Goal: Transaction & Acquisition: Obtain resource

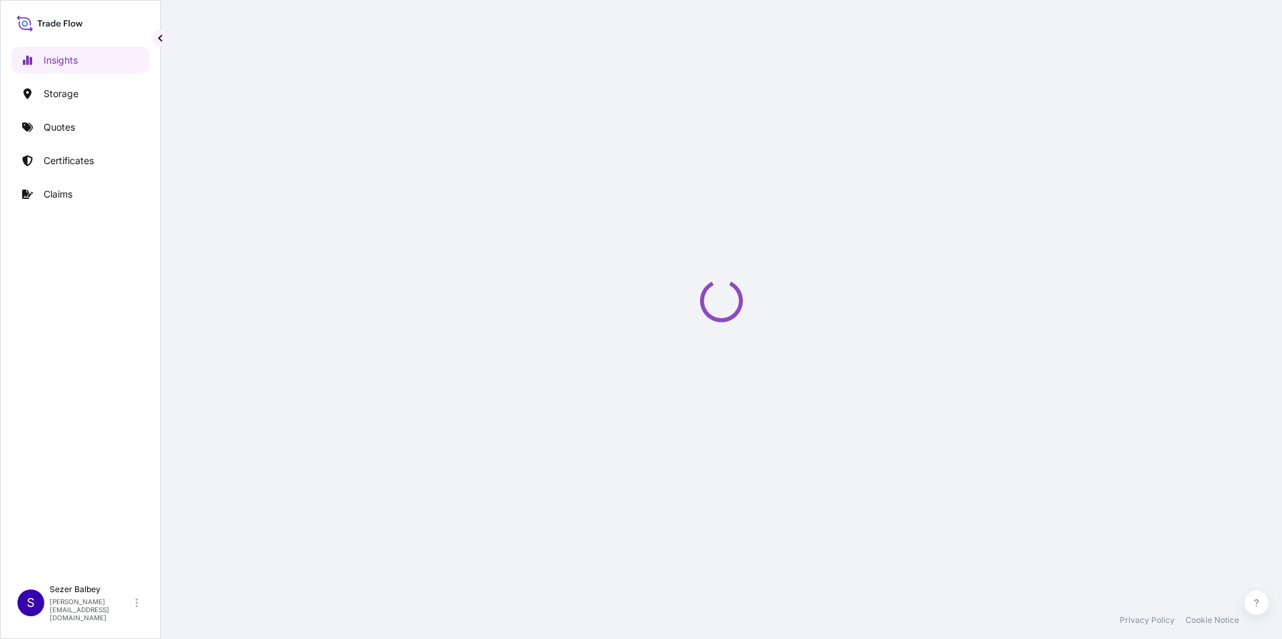
select select "2025"
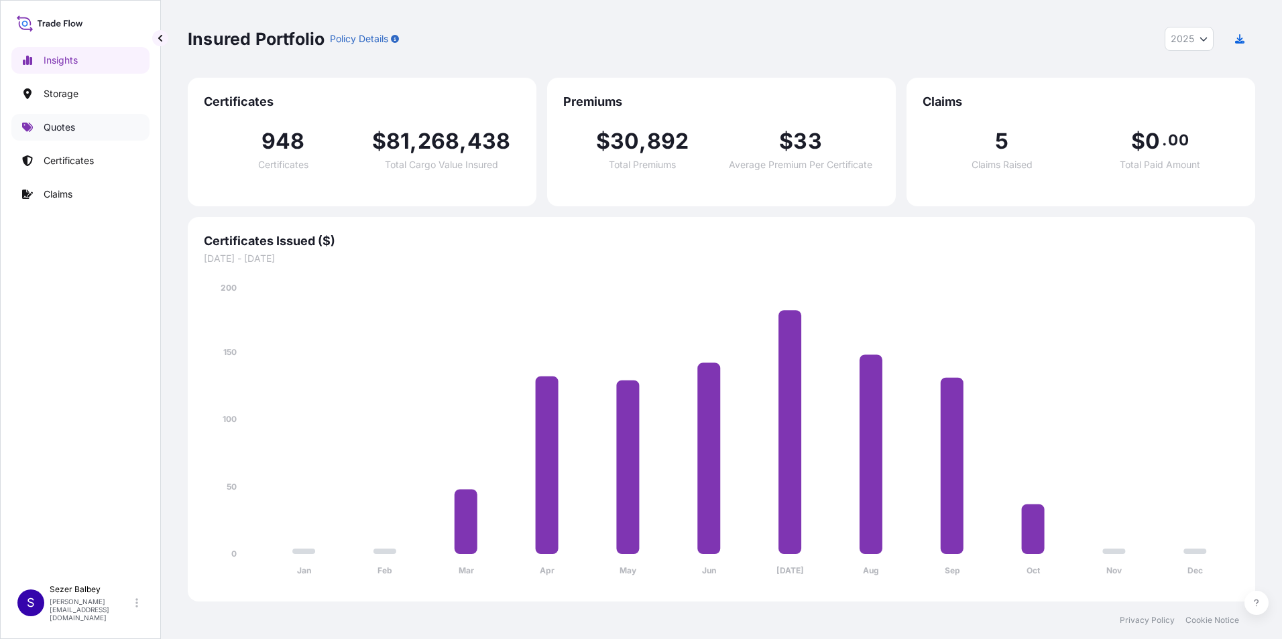
click at [109, 136] on link "Quotes" at bounding box center [80, 127] width 138 height 27
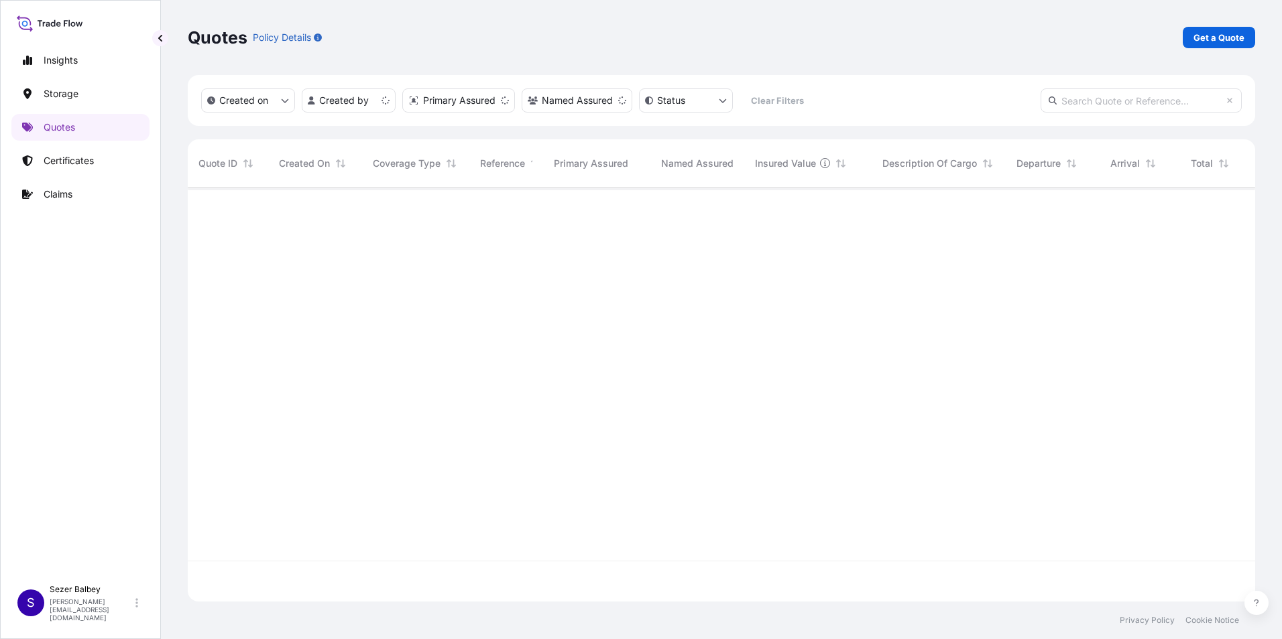
scroll to position [412, 1057]
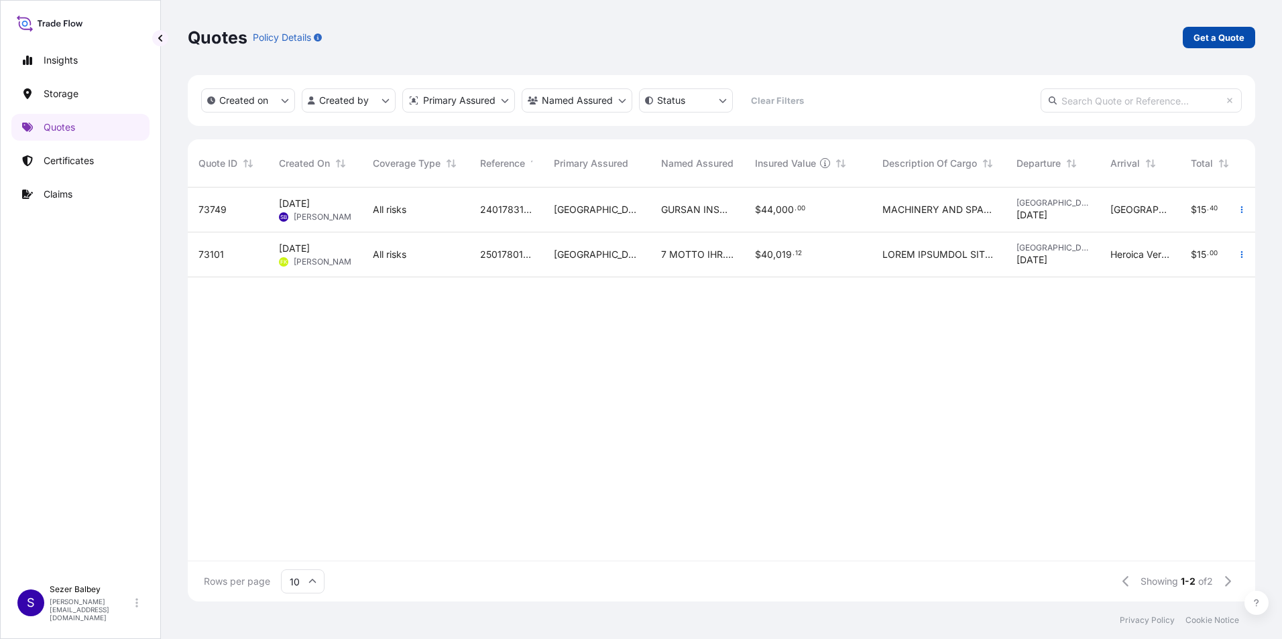
click at [1212, 36] on p "Get a Quote" at bounding box center [1218, 37] width 51 height 13
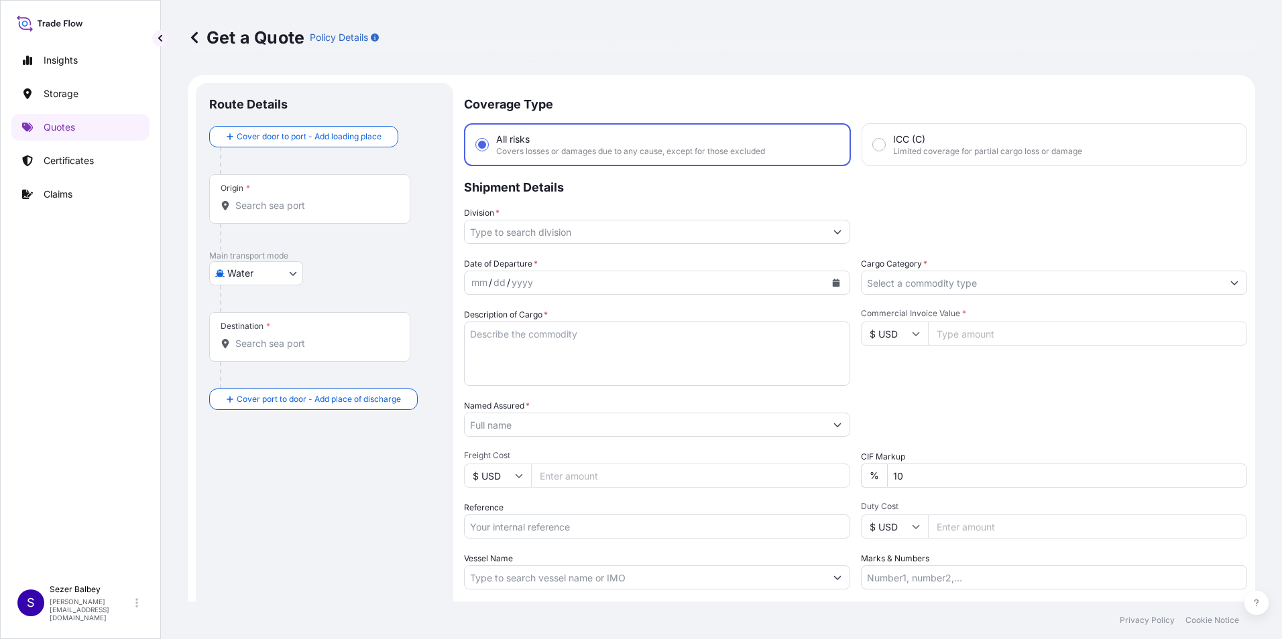
scroll to position [21, 0]
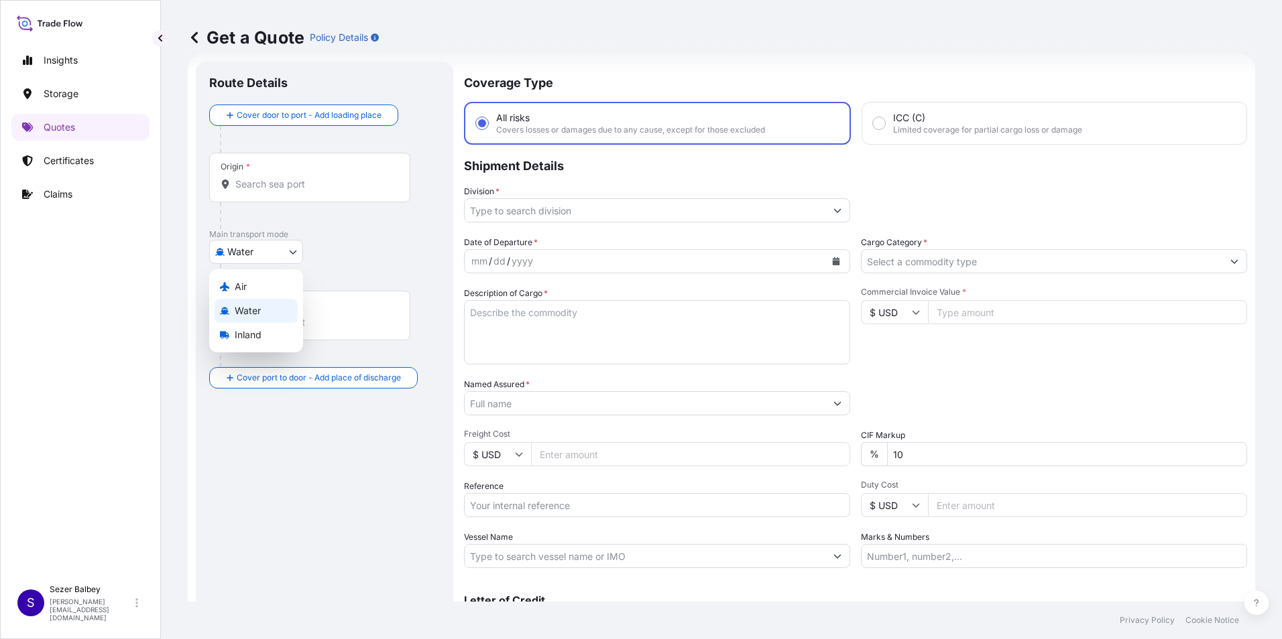
click at [290, 247] on body "Insights Storage Quotes Certificates Claims S [PERSON_NAME] Balbey [PERSON_NAME…" at bounding box center [641, 319] width 1282 height 639
click at [235, 338] on div "Inland" at bounding box center [255, 335] width 83 height 24
select select "Inland"
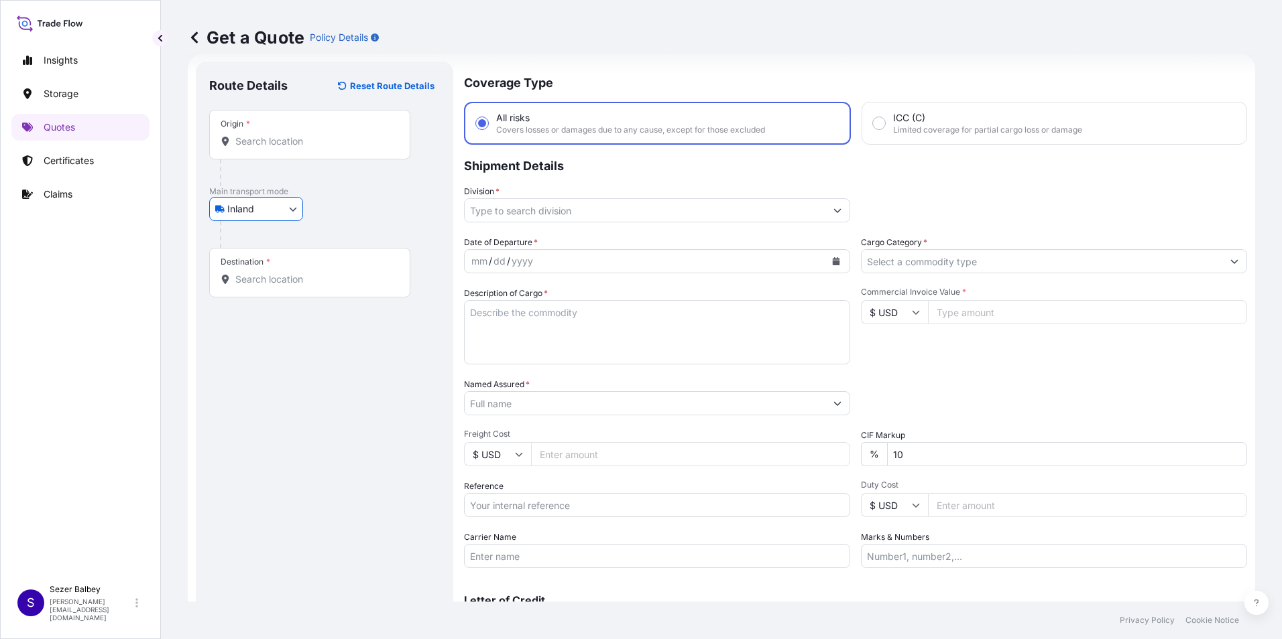
click at [259, 332] on div "Route Details Reset Route Details Place of loading Road / Inland Road / Inland …" at bounding box center [324, 365] width 231 height 580
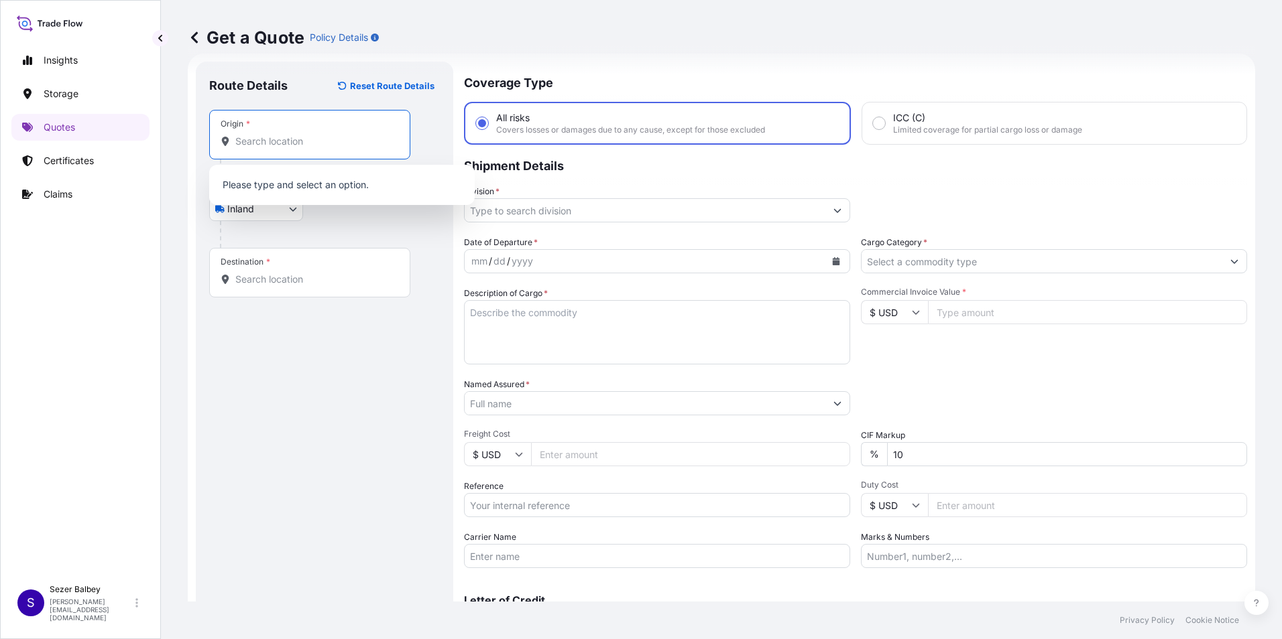
click at [287, 145] on input "Origin *" at bounding box center [314, 141] width 158 height 13
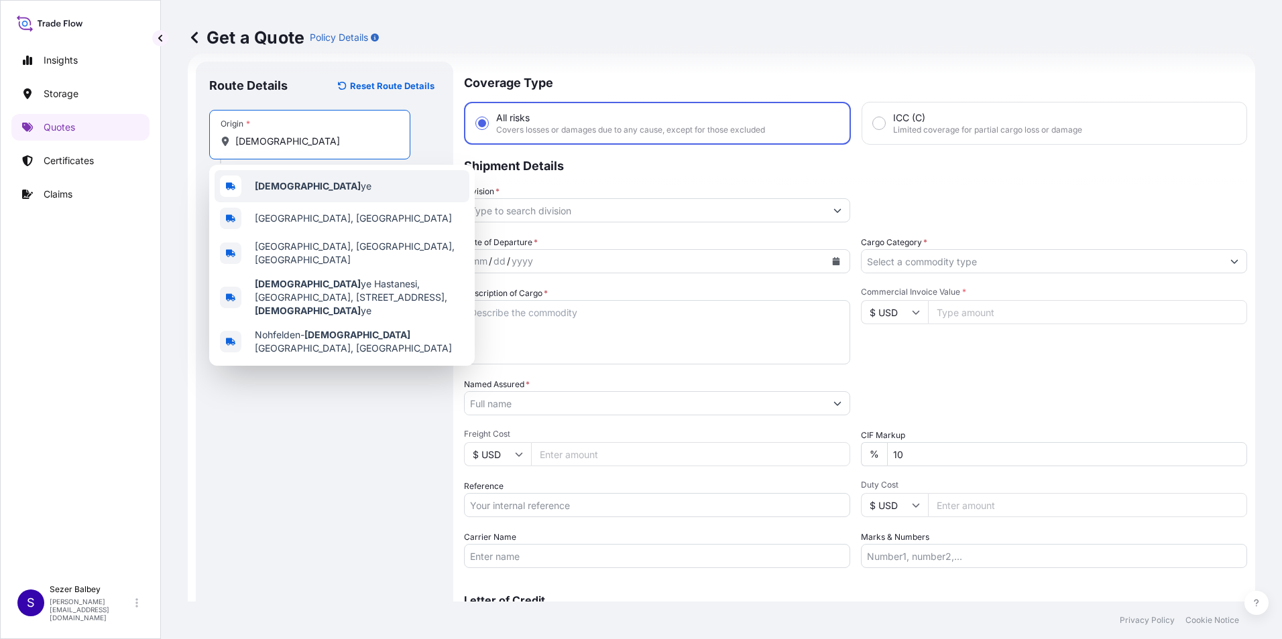
click at [301, 182] on div "Türki ye" at bounding box center [341, 186] width 255 height 32
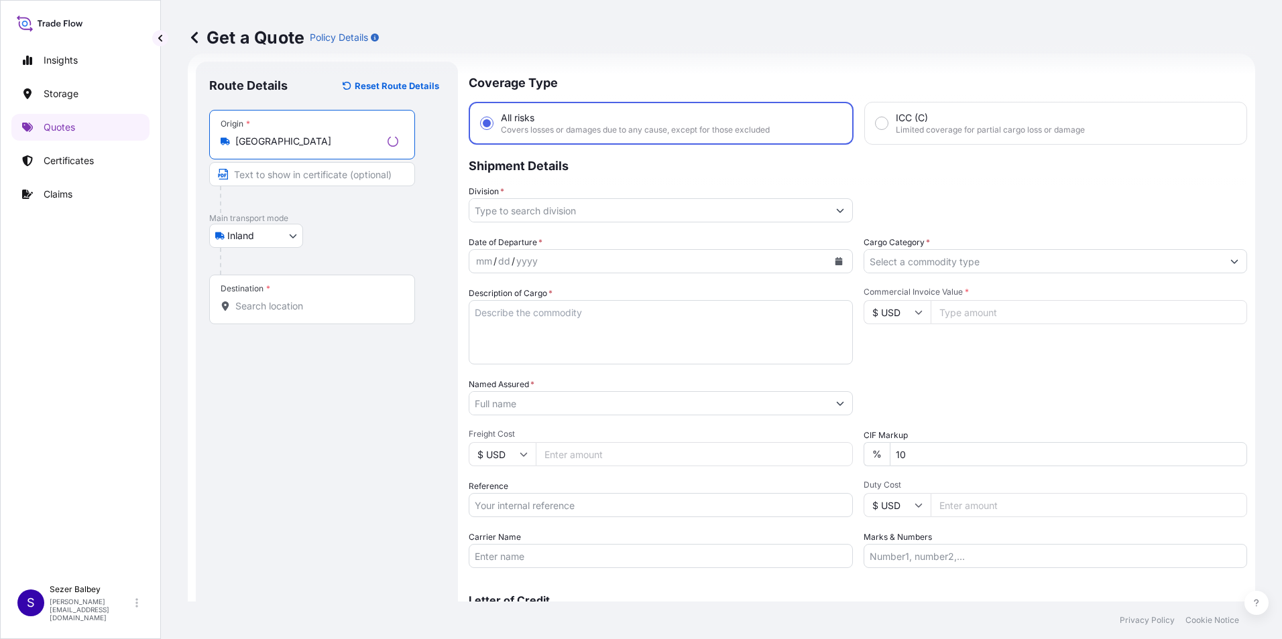
type input "[GEOGRAPHIC_DATA]"
click at [306, 296] on div "Destination *" at bounding box center [309, 300] width 201 height 50
click at [306, 300] on input "Destination *" at bounding box center [314, 306] width 158 height 13
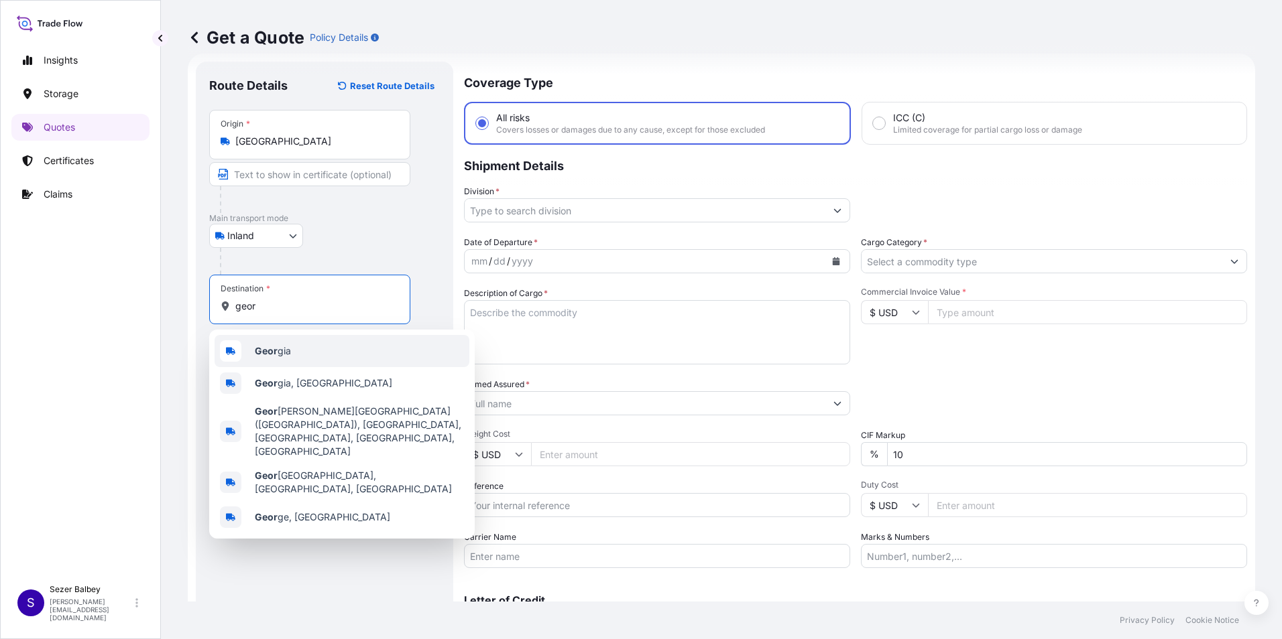
click at [280, 345] on span "Geor gia" at bounding box center [273, 351] width 36 height 13
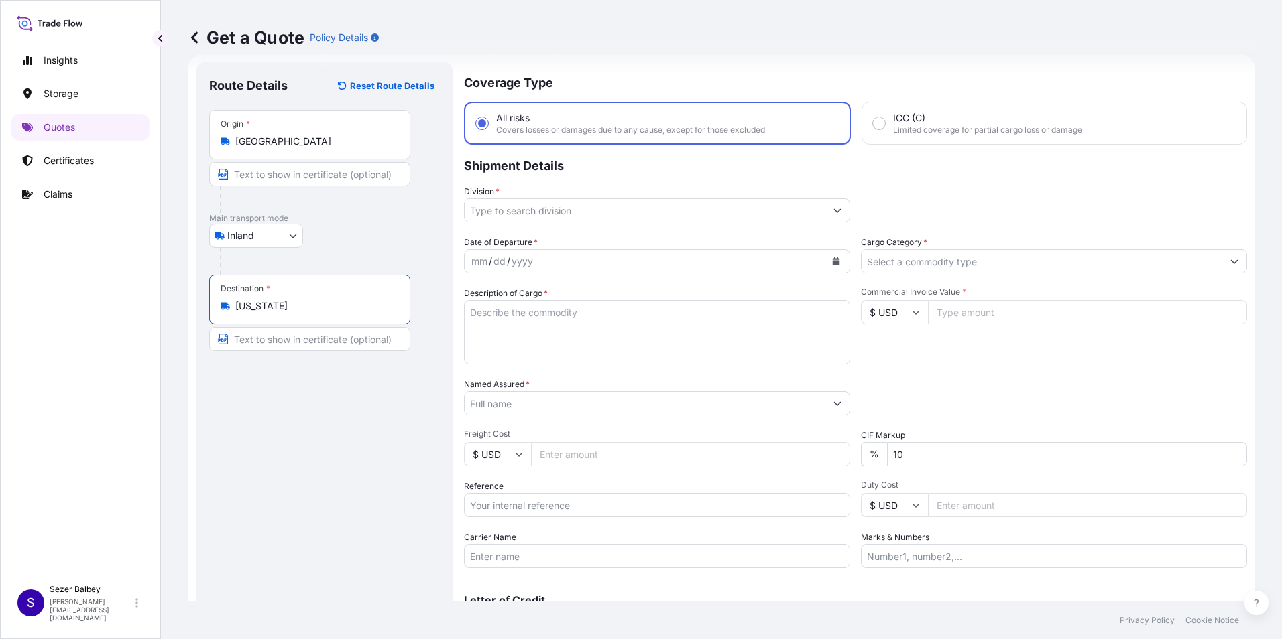
type input "[US_STATE]"
click at [729, 212] on input "Division *" at bounding box center [644, 210] width 361 height 24
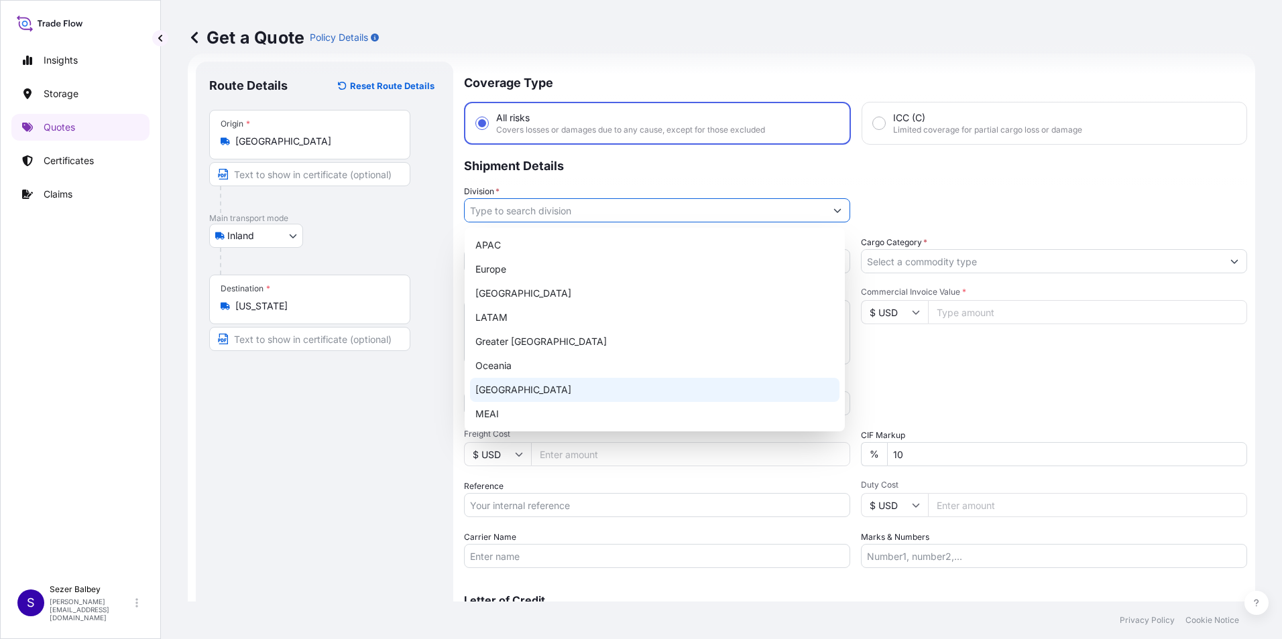
click at [498, 389] on div "[GEOGRAPHIC_DATA]" at bounding box center [654, 390] width 369 height 24
type input "[GEOGRAPHIC_DATA]"
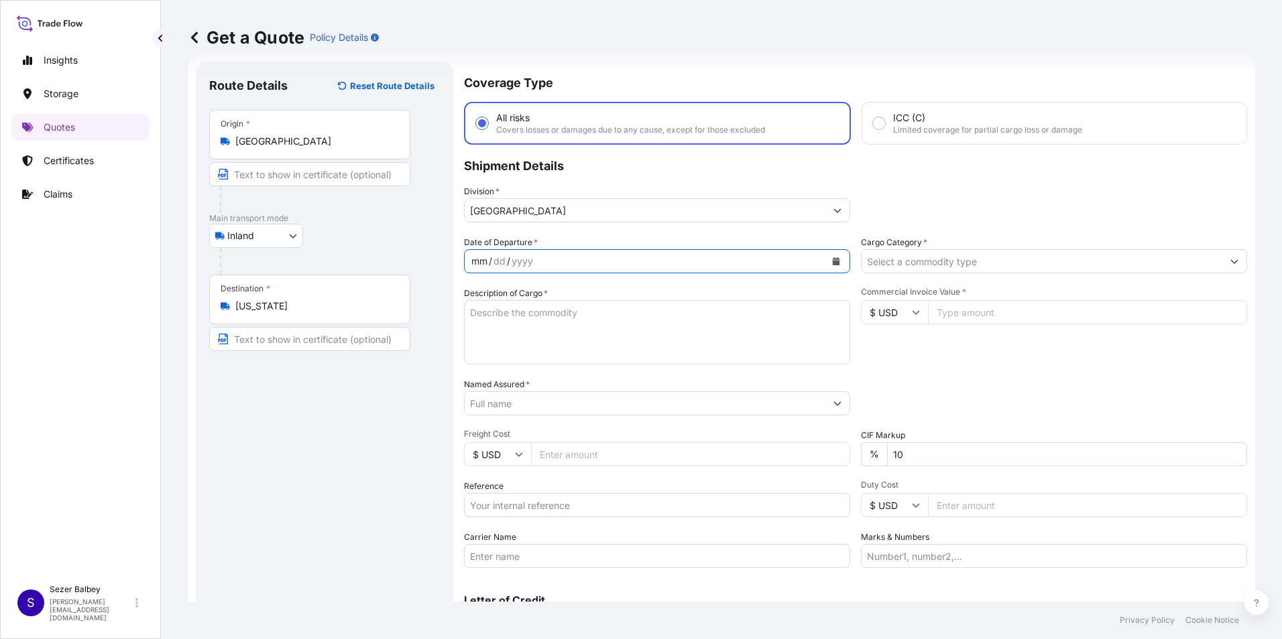
click at [574, 254] on div "mm / dd / yyyy" at bounding box center [644, 261] width 361 height 24
click at [832, 261] on icon "Calendar" at bounding box center [835, 261] width 7 height 8
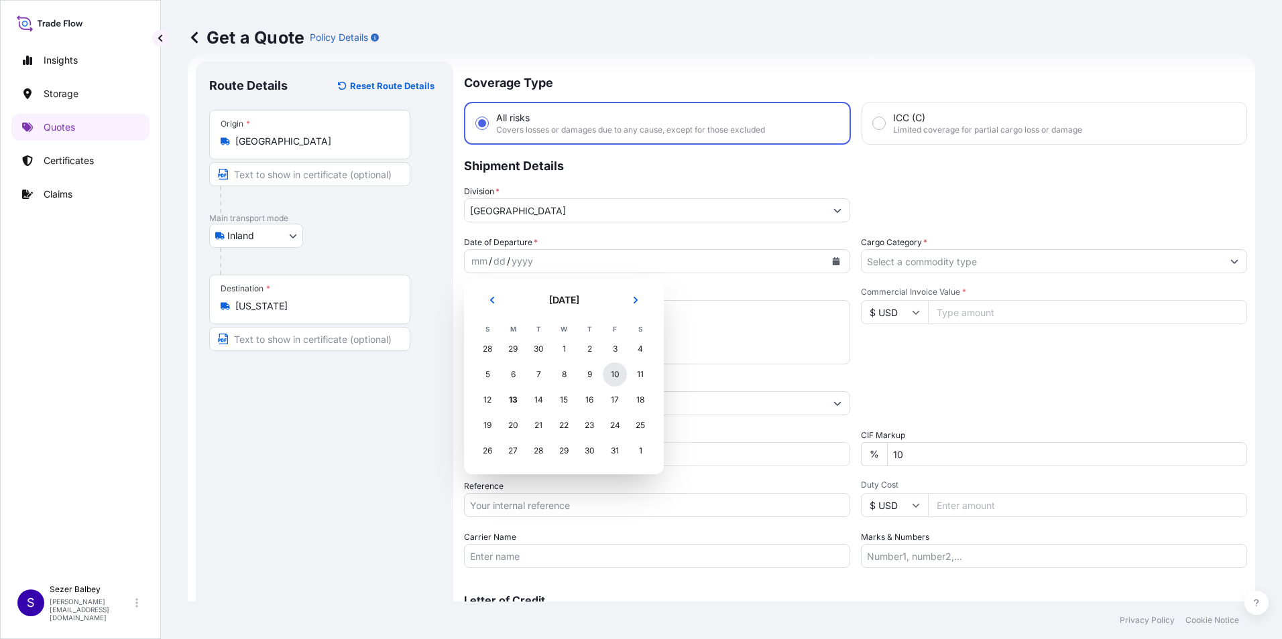
click at [613, 379] on div "10" at bounding box center [615, 375] width 24 height 24
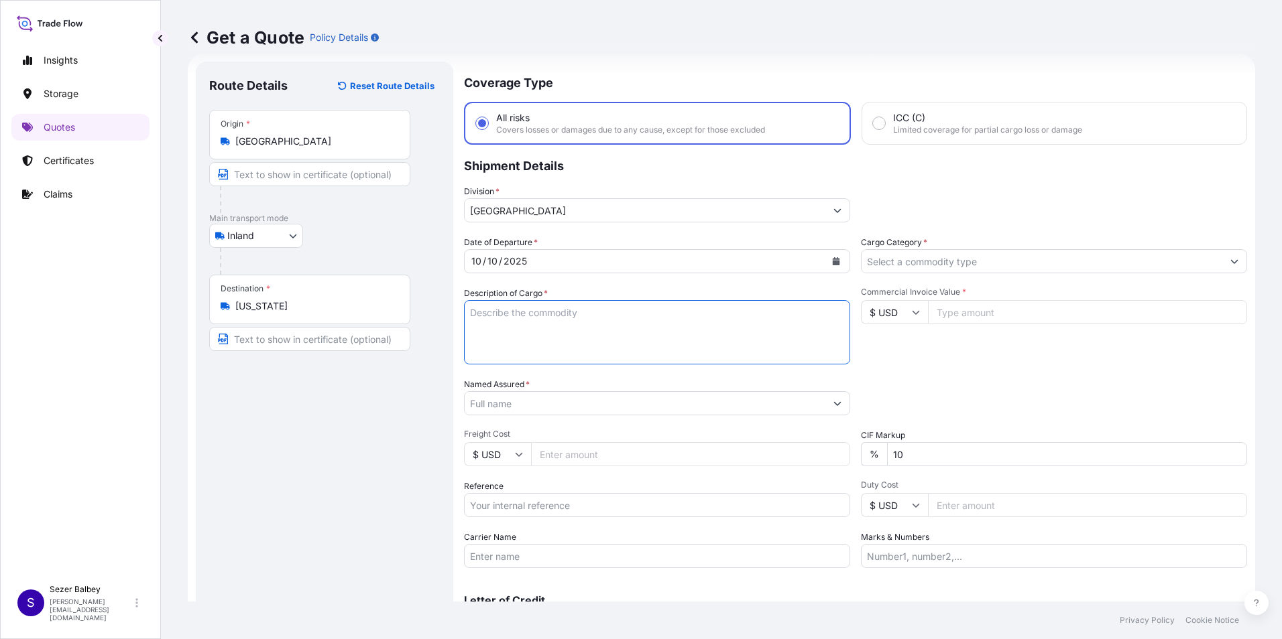
click at [507, 334] on textarea "Description of Cargo *" at bounding box center [657, 332] width 386 height 64
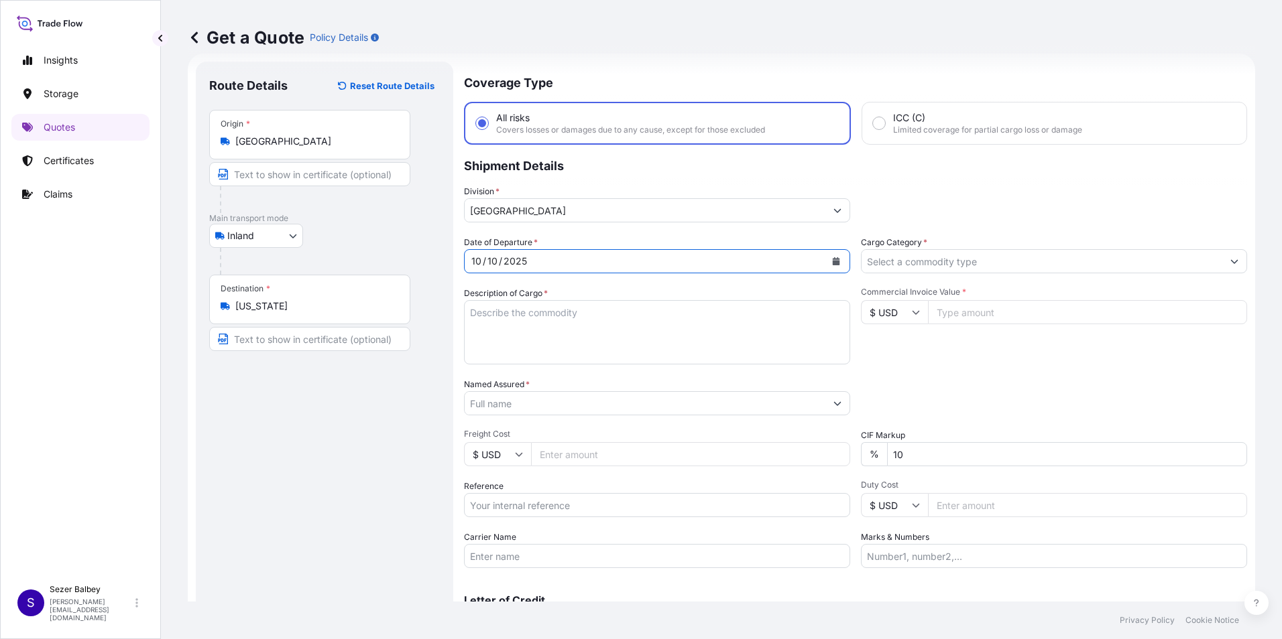
click at [738, 267] on div "[DATE]" at bounding box center [644, 261] width 361 height 24
click at [832, 261] on icon "Calendar" at bounding box center [835, 261] width 7 height 8
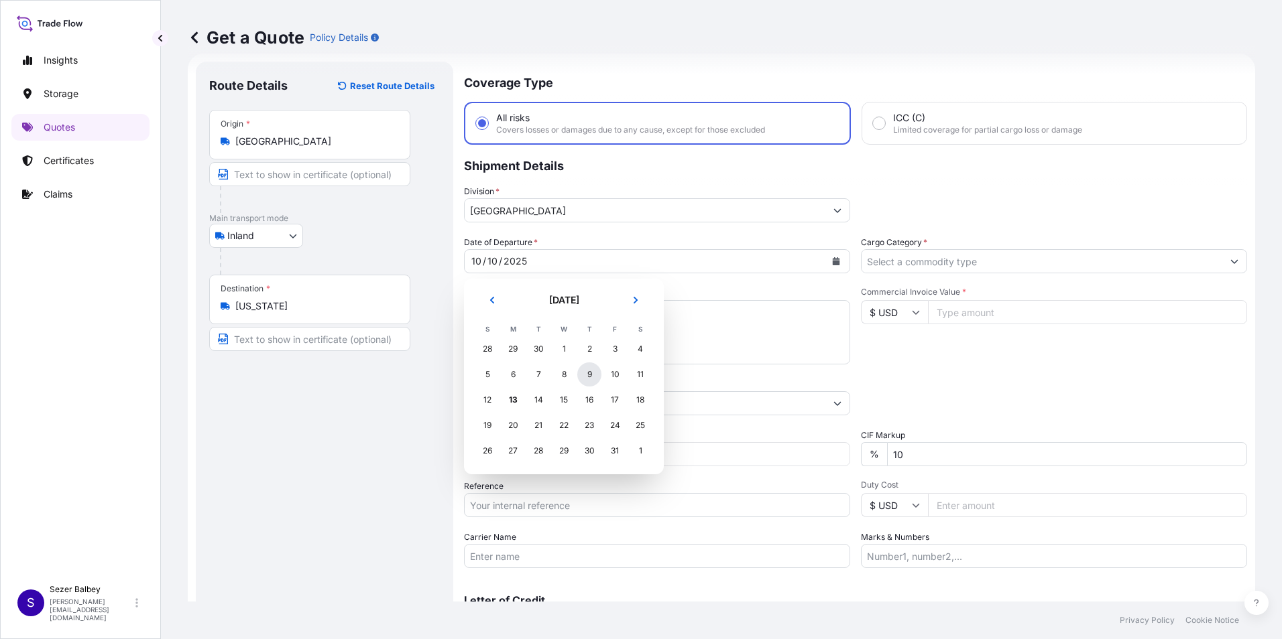
click at [586, 373] on div "9" at bounding box center [589, 375] width 24 height 24
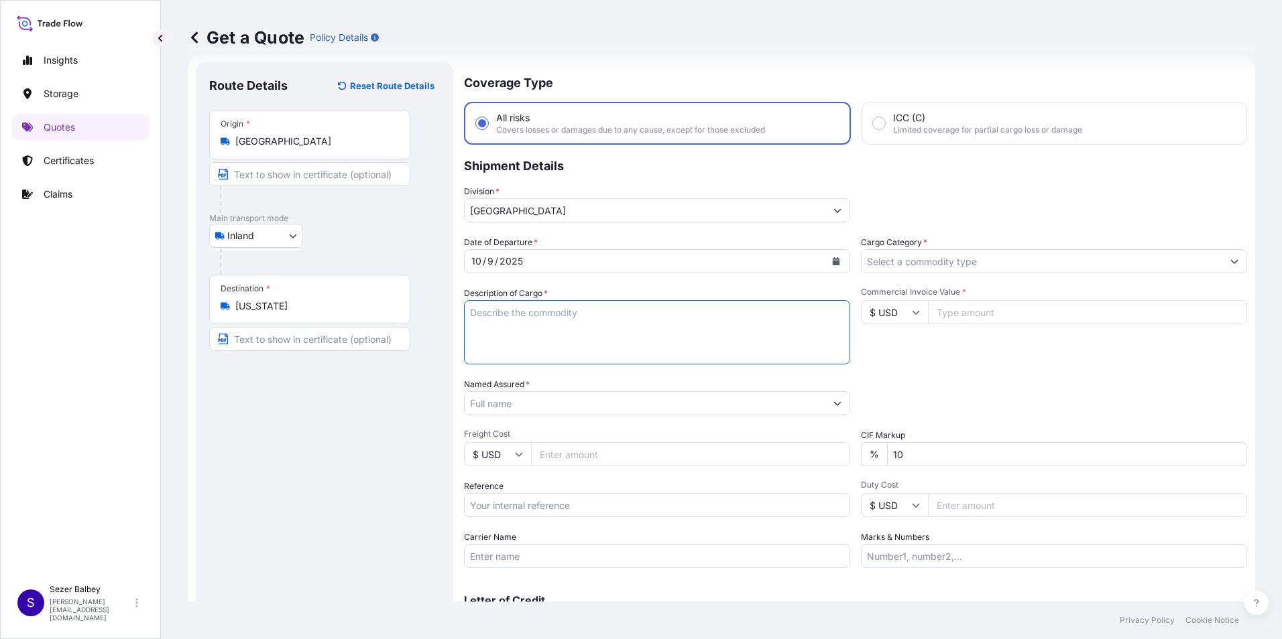
click at [582, 334] on textarea "Description of Cargo *" at bounding box center [657, 332] width 386 height 64
click at [654, 319] on textarea "Description of Cargo *" at bounding box center [657, 332] width 386 height 64
paste textarea "CAPS ALUMINIUM EMPTY BEVERAGE CANS 18 KAP - 2.396,93 KG"
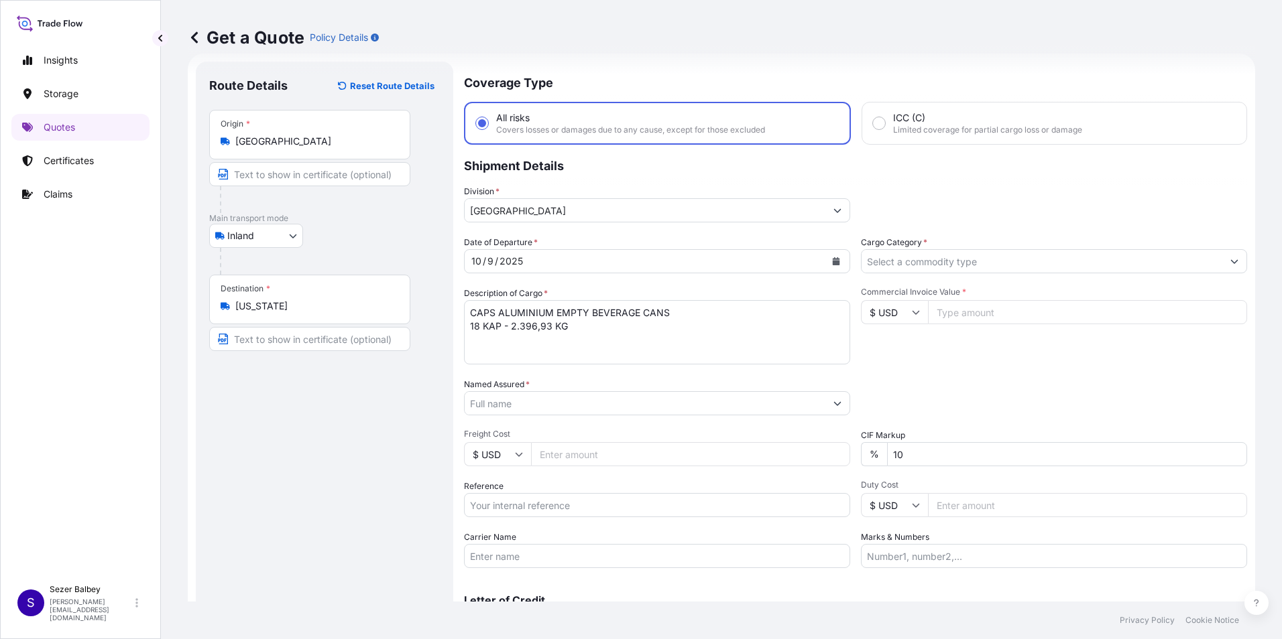
click at [532, 338] on textarea "CAPS ALUMINIUM EMPTY BEVERAGE CANS 18 KAP - 2.396,93 KG" at bounding box center [657, 332] width 386 height 64
paste textarea "53 EK 793 / 53 EK 794"
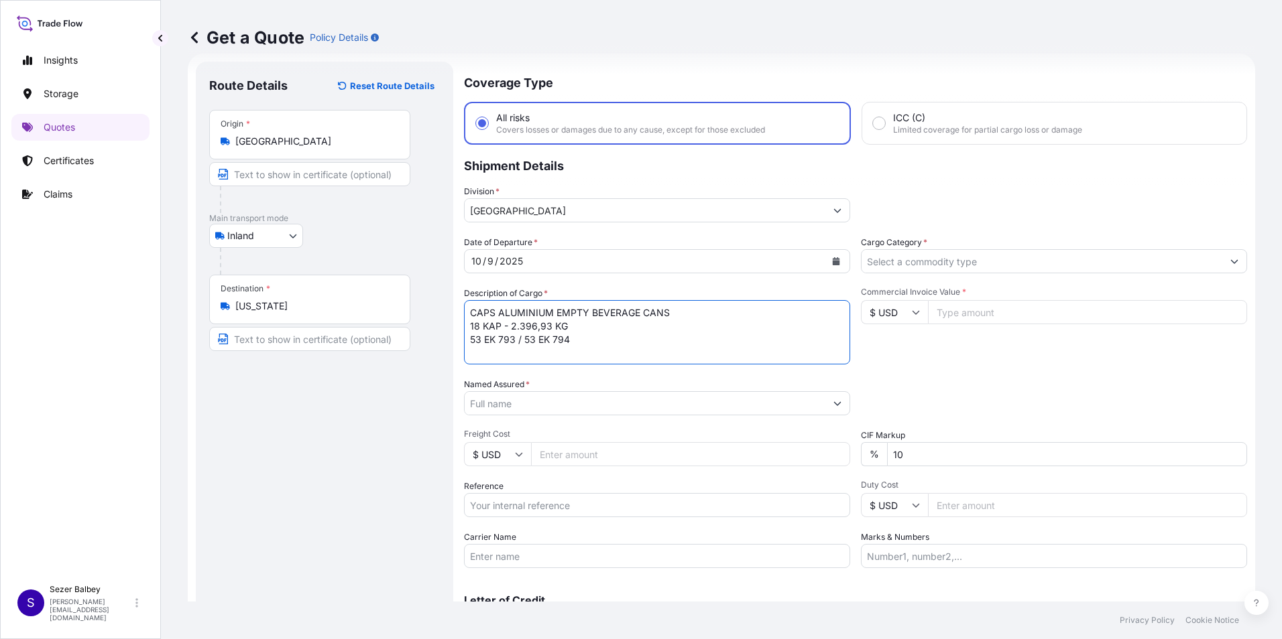
scroll to position [8, 0]
type textarea "CAPS ALUMINIUM EMPTY BEVERAGE CANS 18 KAP - 2.396,93 KG 53 EK 793 / 53 EK 794 I…"
click at [1223, 257] on button "Show suggestions" at bounding box center [1234, 261] width 24 height 24
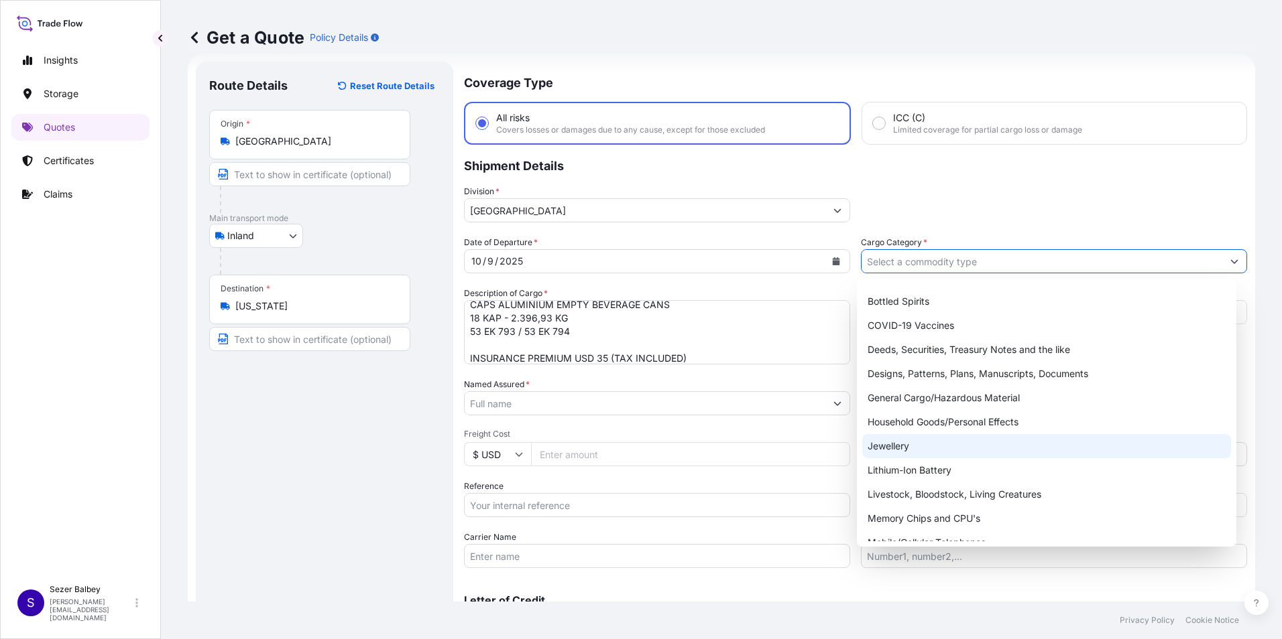
scroll to position [67, 0]
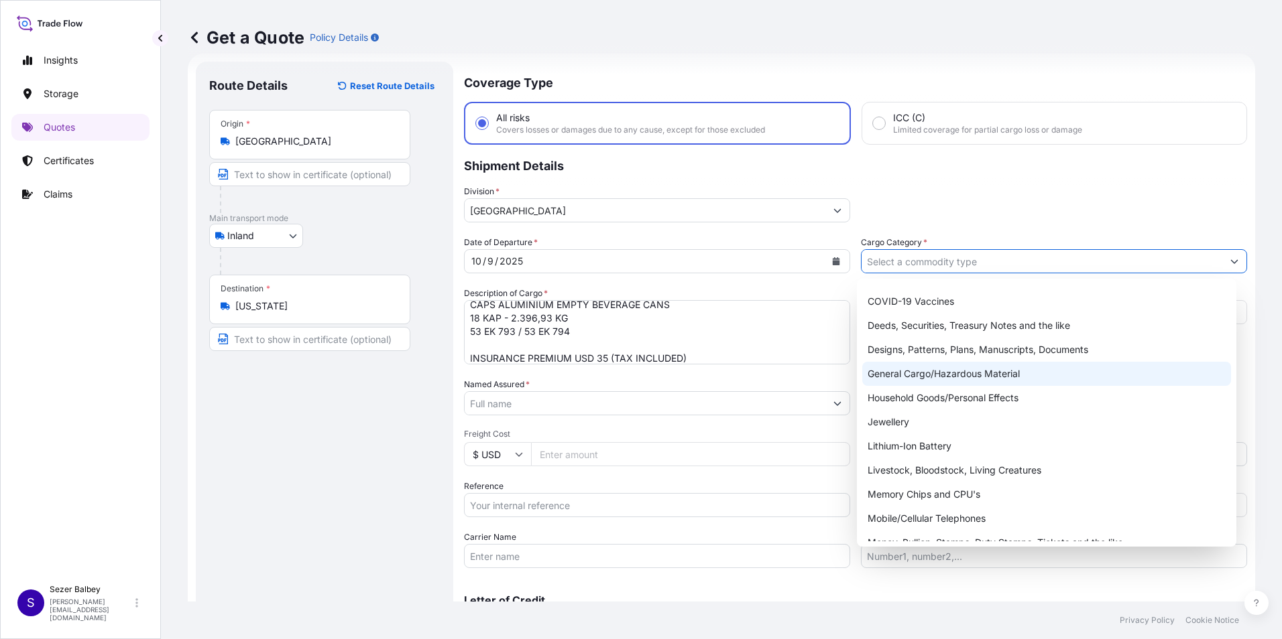
click at [895, 378] on div "General Cargo/Hazardous Material" at bounding box center [1046, 374] width 369 height 24
type input "General Cargo/Hazardous Material"
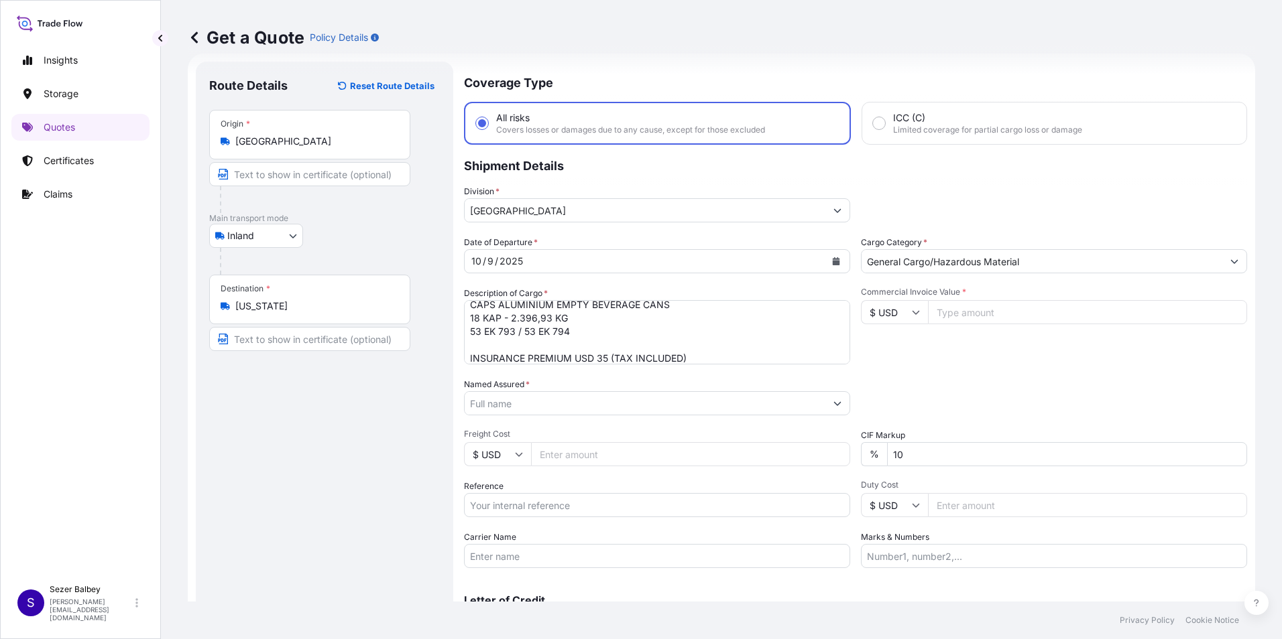
click at [954, 312] on input "Commercial Invoice Value *" at bounding box center [1087, 312] width 319 height 24
type input "12148.62"
click at [914, 312] on icon at bounding box center [916, 312] width 8 height 8
click at [900, 342] on div "€ EUR" at bounding box center [889, 348] width 56 height 25
type input "€ EUR"
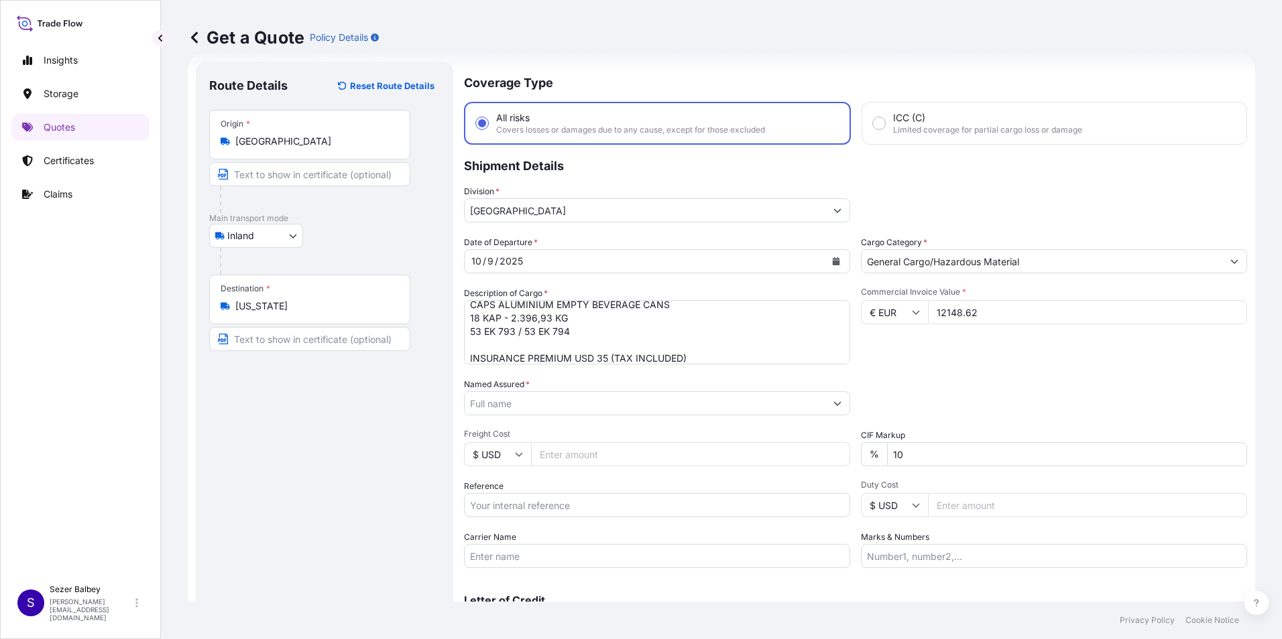
click at [955, 358] on div "Commercial Invoice Value * € EUR 12148.62" at bounding box center [1054, 326] width 386 height 78
click at [728, 400] on input "Named Assured *" at bounding box center [642, 403] width 356 height 24
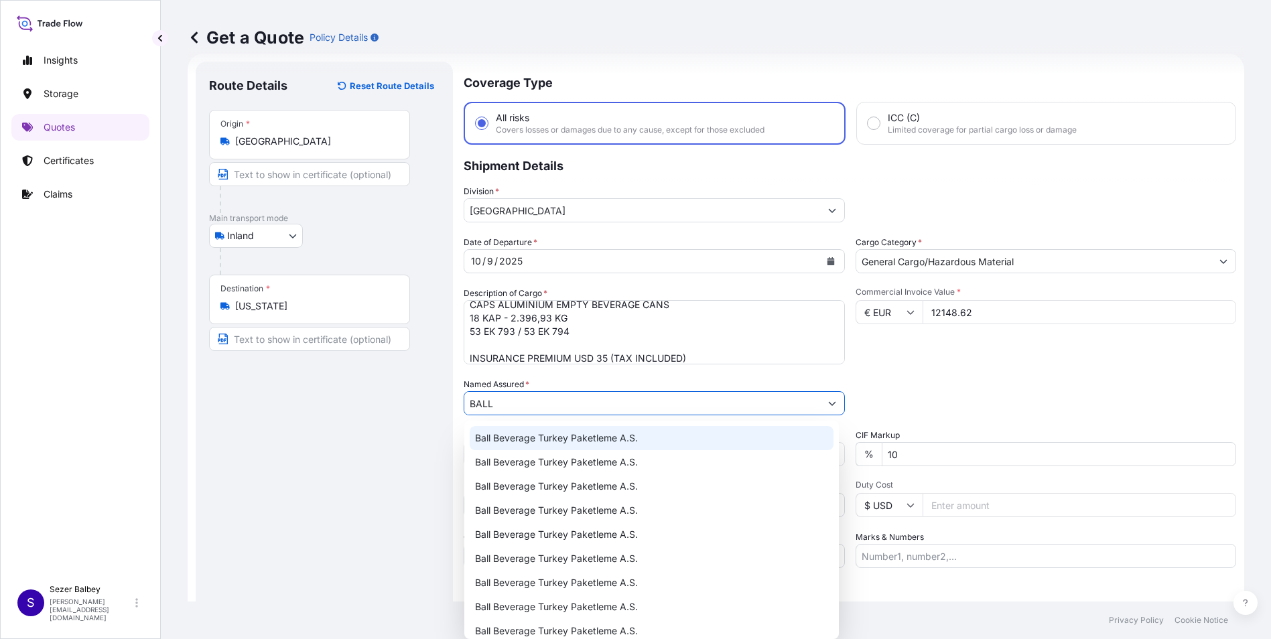
click at [541, 437] on span "Ball Beverage Turkey Paketleme A.S." at bounding box center [556, 438] width 163 height 13
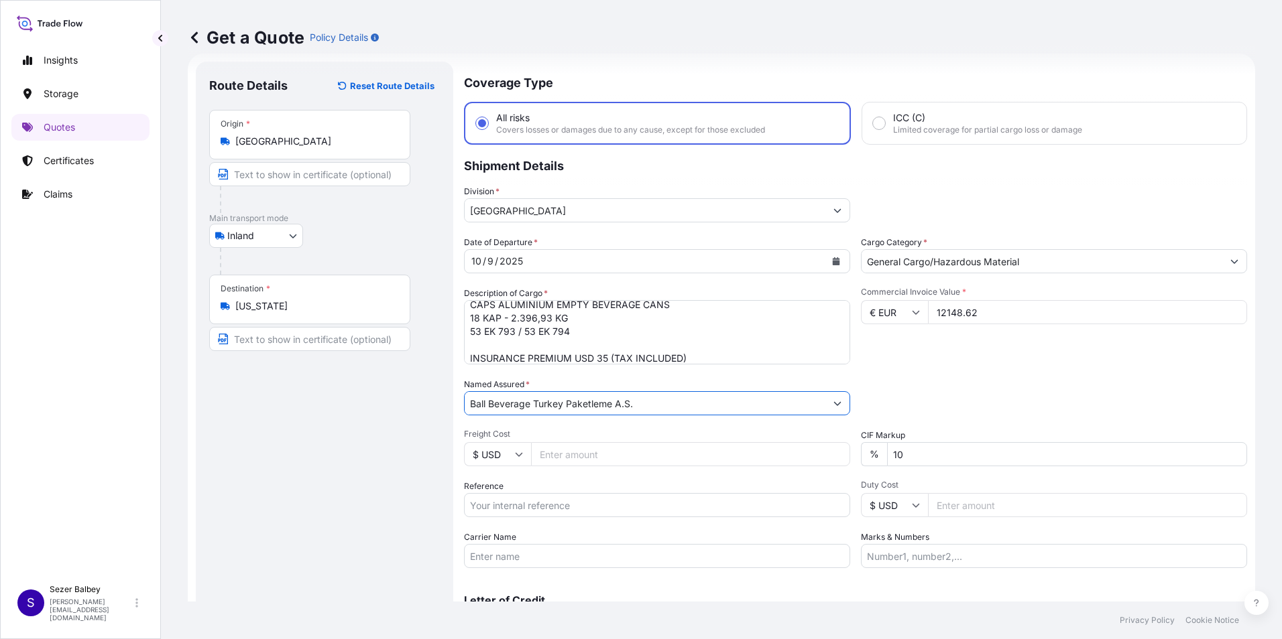
type input "Ball Beverage Turkey Paketleme A.S."
click at [409, 452] on div "Route Details Reset Route Details Place of loading Road / Inland Road / Inland …" at bounding box center [324, 365] width 231 height 580
click at [515, 499] on input "Reference" at bounding box center [657, 505] width 386 height 24
click at [565, 510] on input "Reference" at bounding box center [657, 505] width 386 height 24
paste input "2201785798"
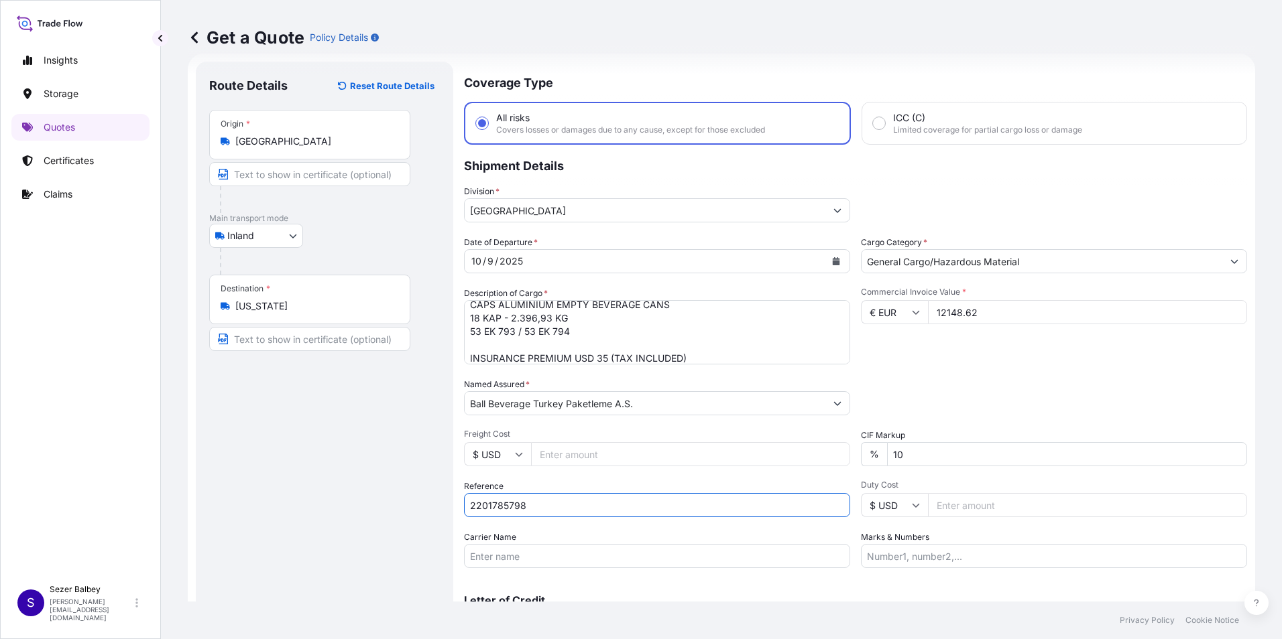
type input "2201785798"
click at [382, 507] on div "Route Details Reset Route Details Place of loading Road / Inland Road / Inland …" at bounding box center [324, 365] width 231 height 580
click at [496, 560] on input "Carrier Name" at bounding box center [657, 556] width 386 height 24
click at [501, 564] on input "Carrier Name" at bounding box center [657, 556] width 386 height 24
paste input "53 EK 793 / 53 EK 794"
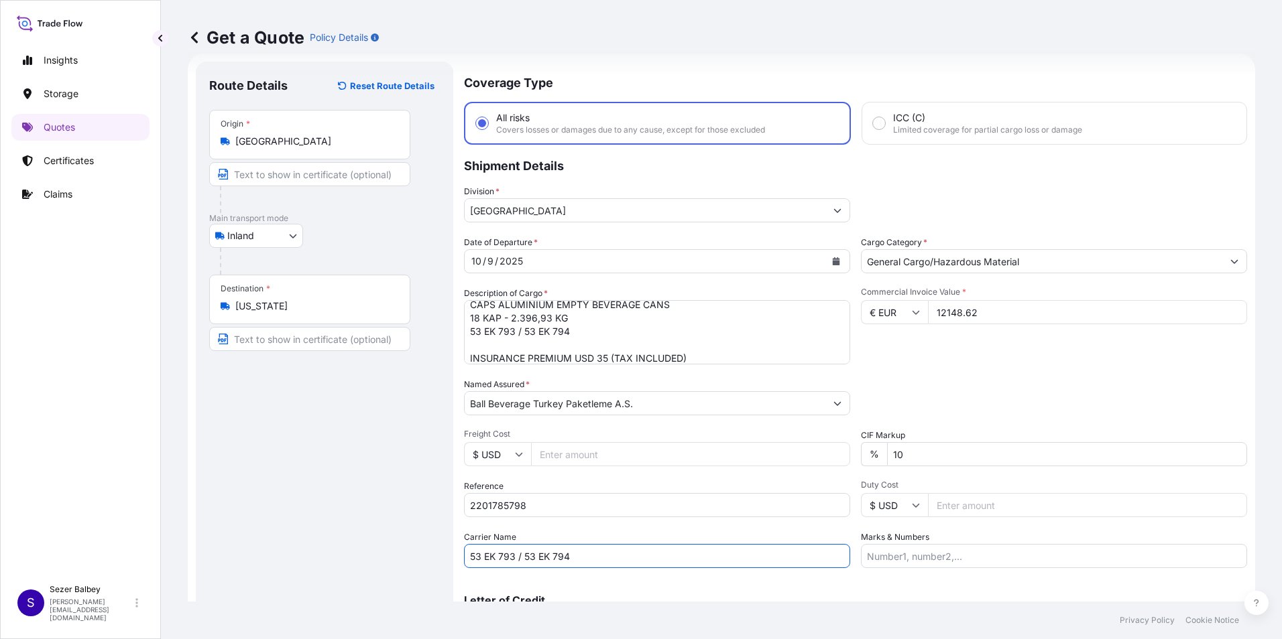
type input "53 EK 793 / 53 EK 794"
click at [300, 498] on div "Route Details Reset Route Details Place of loading Road / Inland Road / Inland …" at bounding box center [324, 365] width 231 height 580
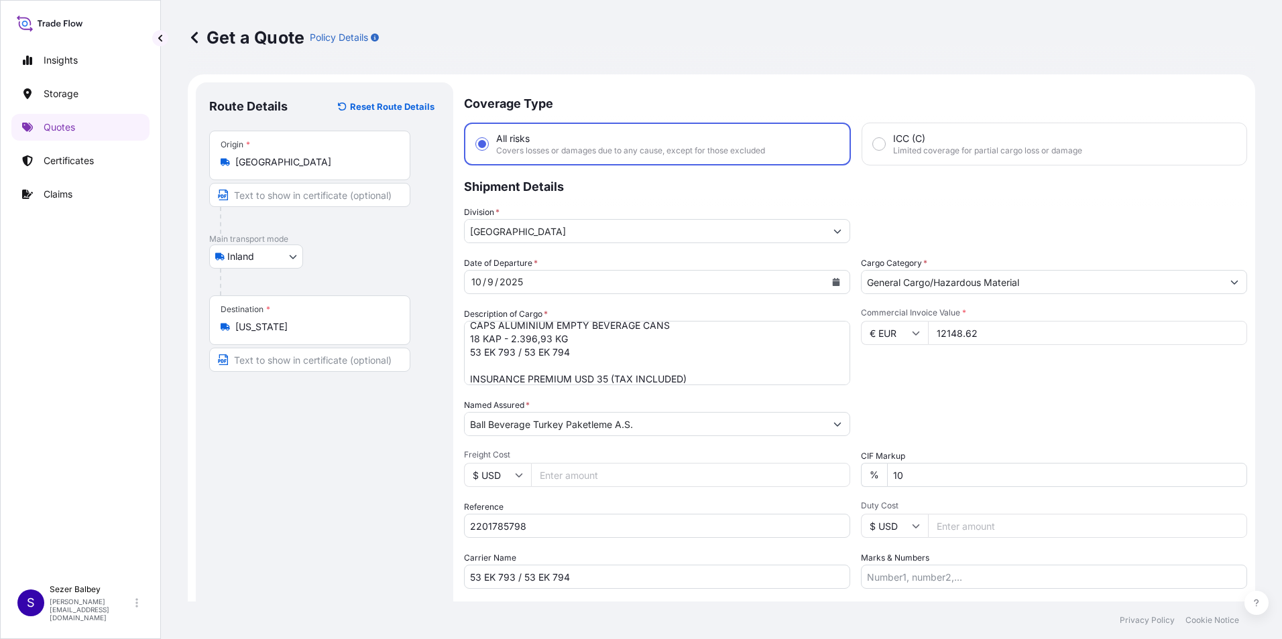
scroll to position [0, 0]
click at [926, 467] on input "10" at bounding box center [1067, 476] width 360 height 24
type input "1"
type input "0"
click at [971, 406] on div "Packing Category Type to search a container mode Please select a primary mode o…" at bounding box center [1054, 418] width 386 height 38
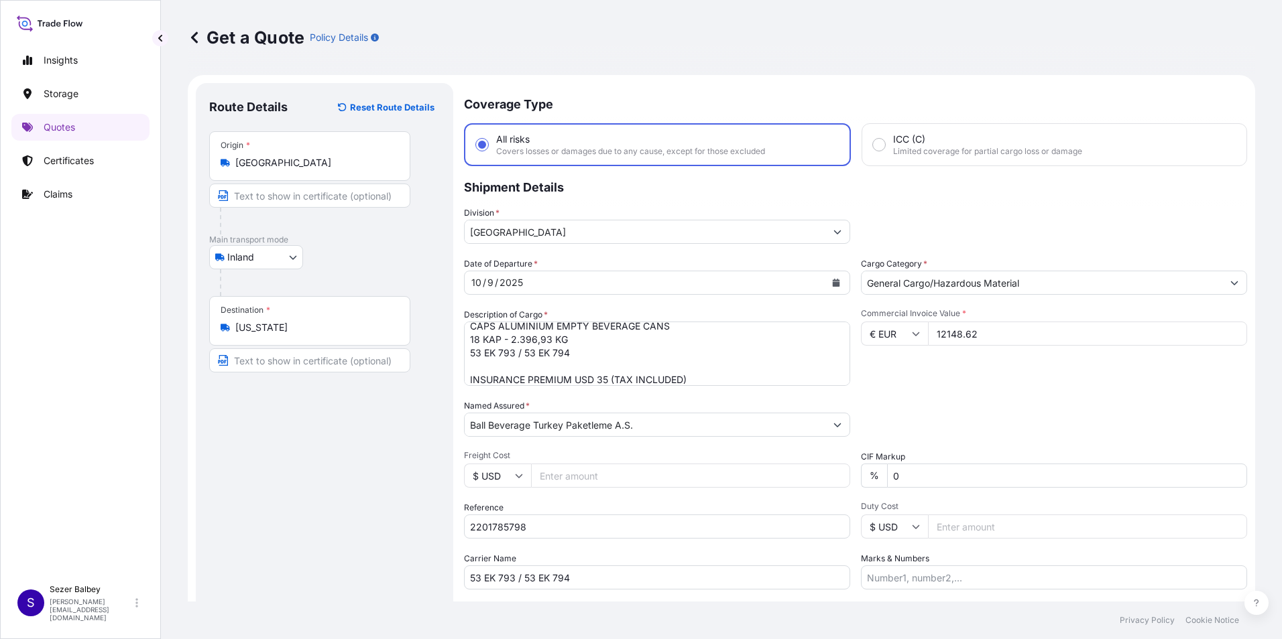
click at [959, 380] on div "Commercial Invoice Value * € EUR 12148.62" at bounding box center [1054, 347] width 386 height 78
click at [936, 386] on div "Date of Departure * [DATE] Cargo Category * General Cargo/Hazardous Material De…" at bounding box center [855, 423] width 783 height 332
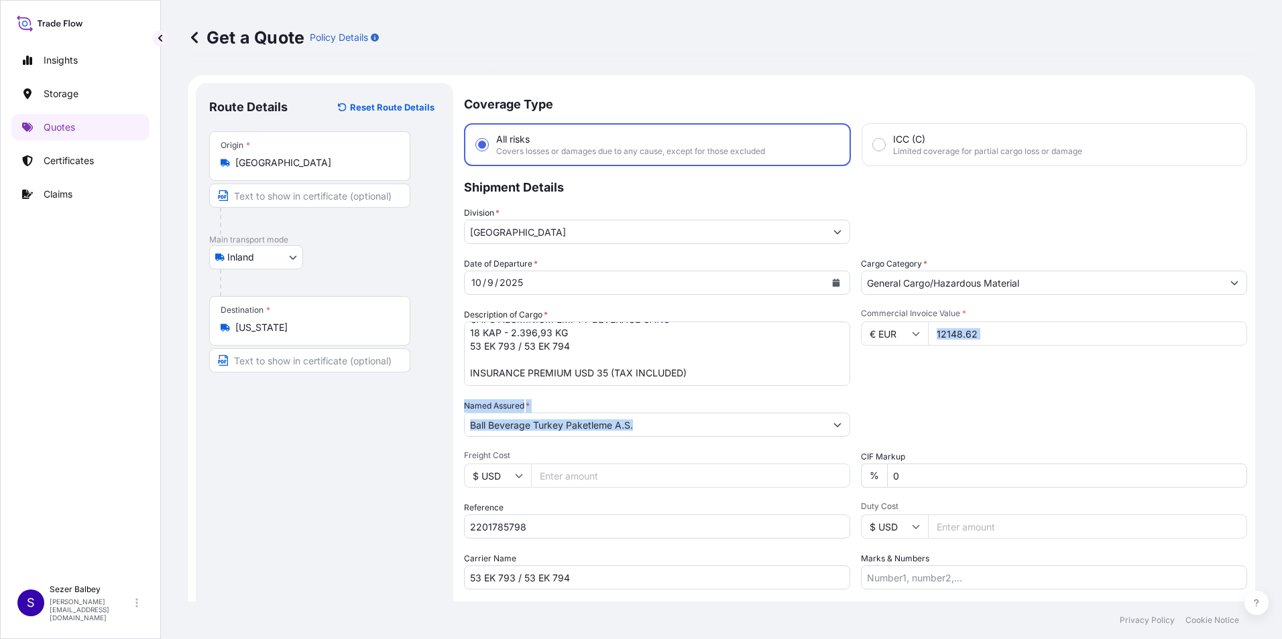
click at [952, 393] on div "Date of Departure * [DATE] Cargo Category * General Cargo/Hazardous Material De…" at bounding box center [855, 423] width 783 height 332
drag, startPoint x: 952, startPoint y: 393, endPoint x: 889, endPoint y: 387, distance: 62.6
click at [889, 387] on div "Date of Departure * [DATE] Cargo Category * General Cargo/Hazardous Material De…" at bounding box center [855, 423] width 783 height 332
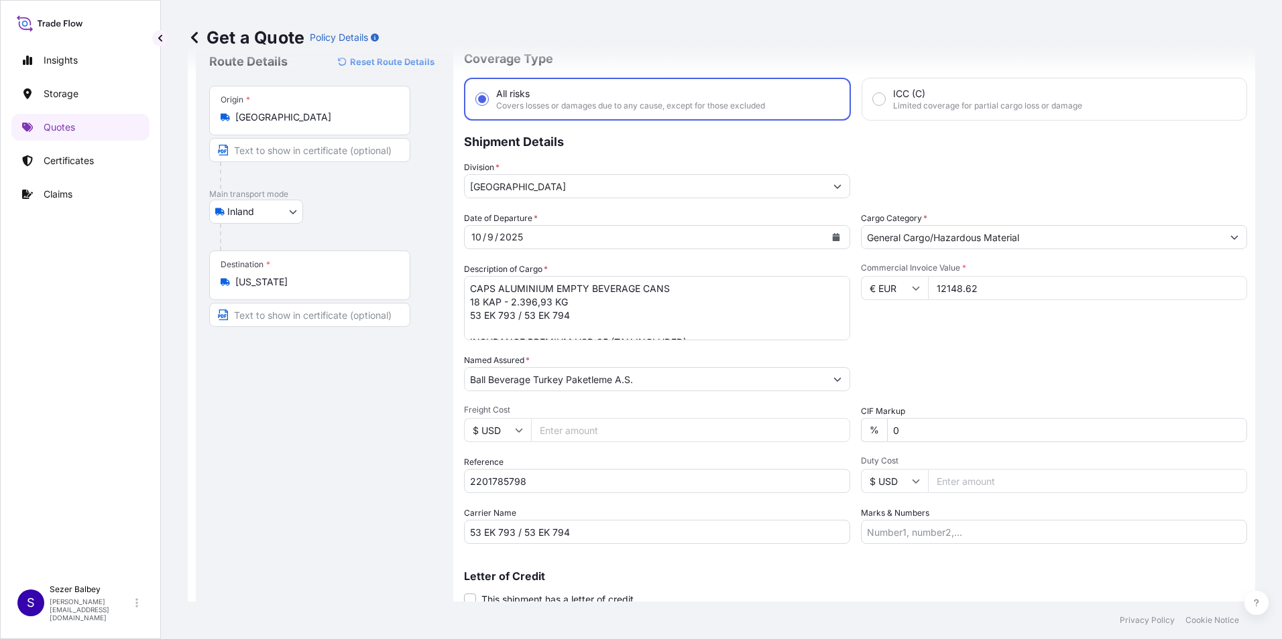
scroll to position [96, 0]
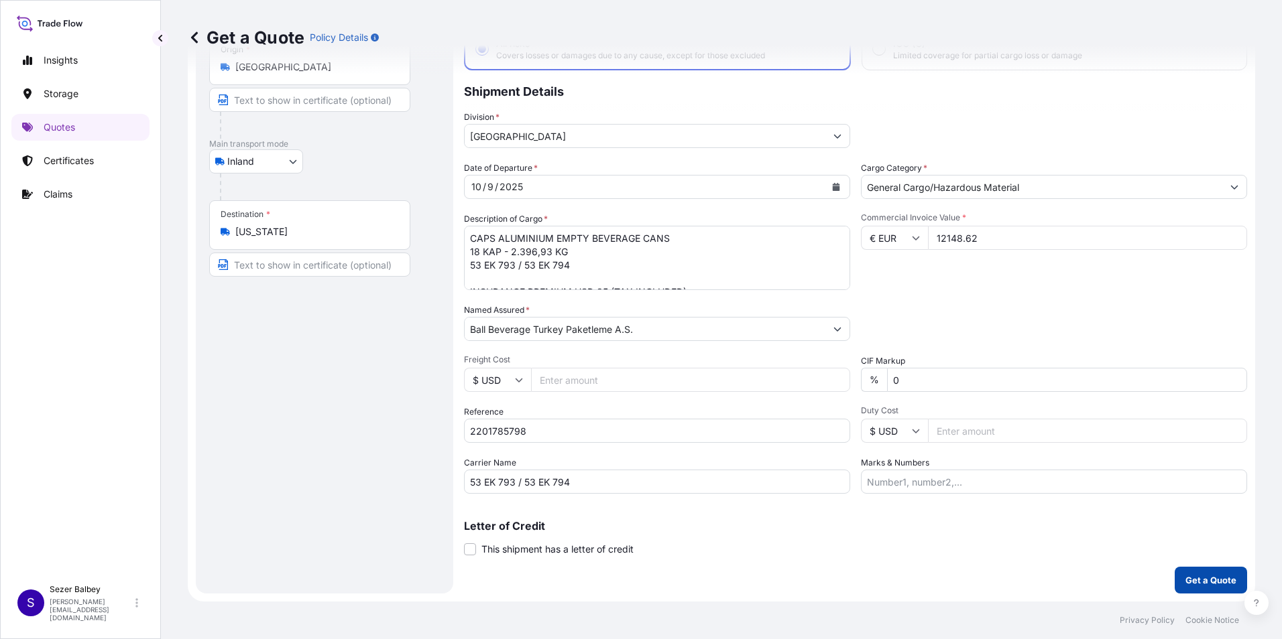
click at [1185, 583] on p "Get a Quote" at bounding box center [1210, 580] width 51 height 13
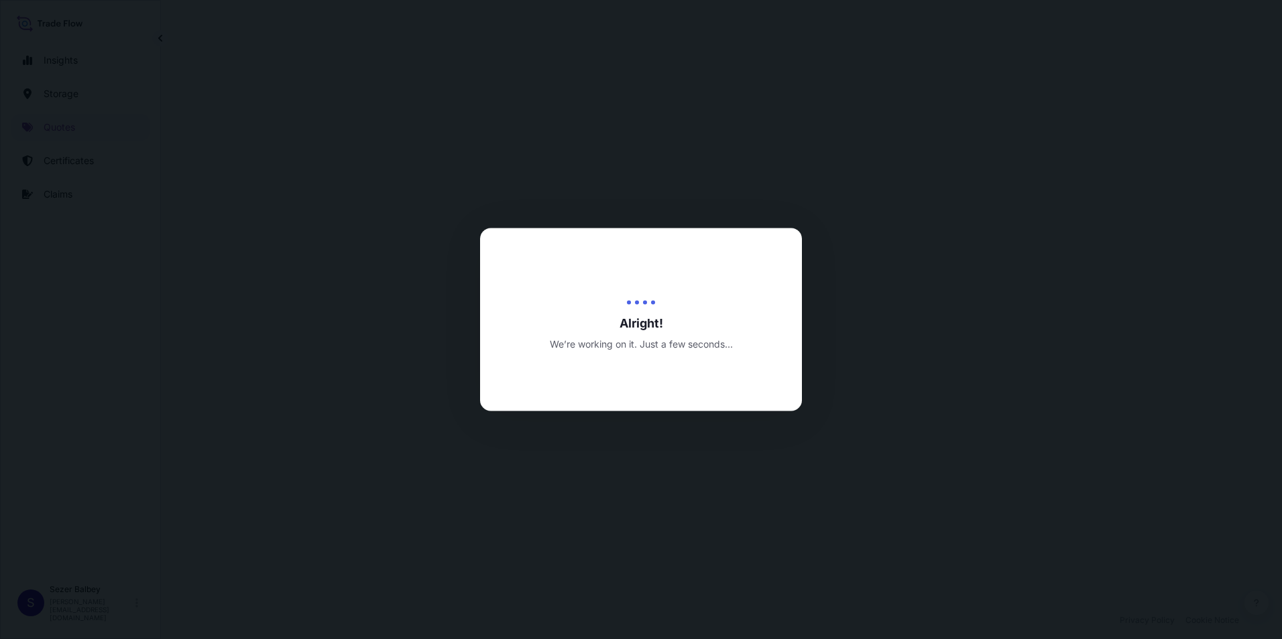
select select "Inland"
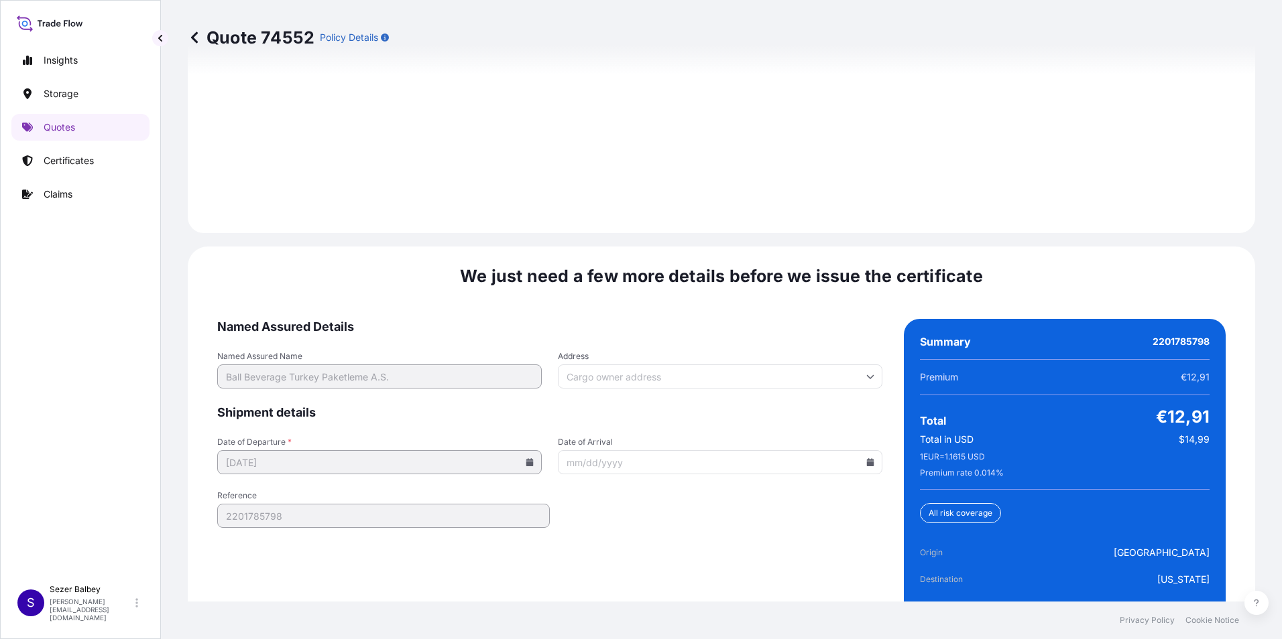
scroll to position [1957, 0]
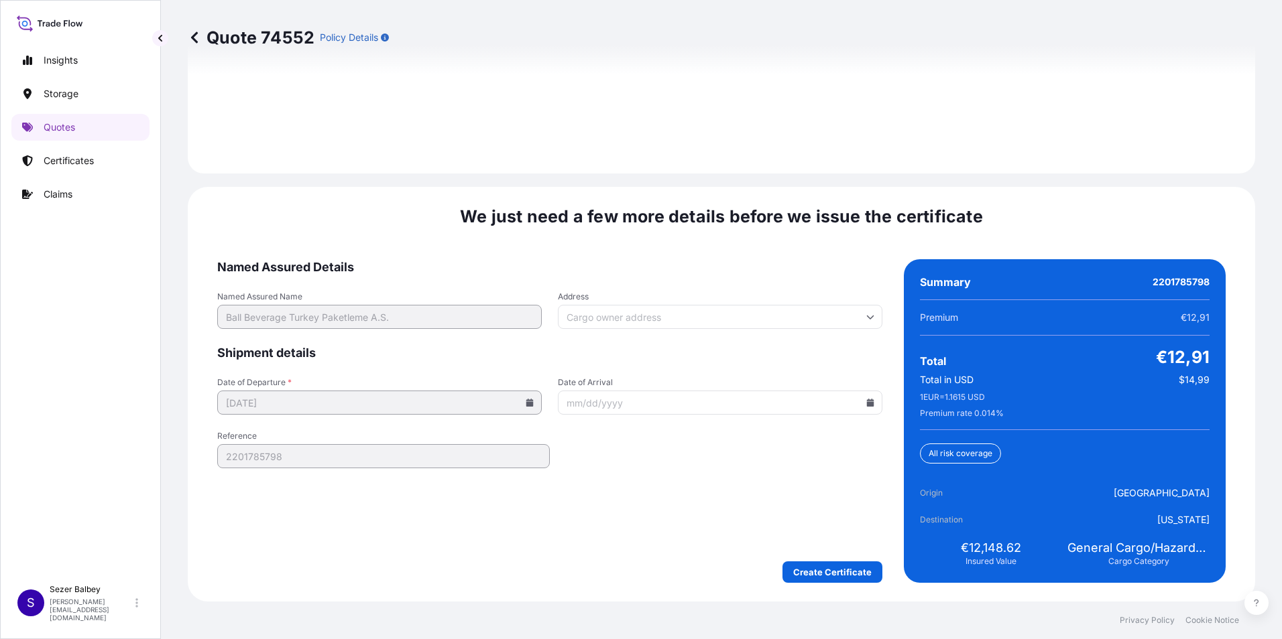
drag, startPoint x: 747, startPoint y: 473, endPoint x: 733, endPoint y: 462, distance: 17.8
click at [743, 469] on form "Named Assured Details Named Assured Name Ball Beverage Turkey Paketleme A.S. Ad…" at bounding box center [549, 421] width 665 height 324
drag, startPoint x: 802, startPoint y: 584, endPoint x: 792, endPoint y: 578, distance: 10.8
click at [802, 584] on div "We just need a few more details before we issue the certificate Named Assured D…" at bounding box center [721, 394] width 1067 height 415
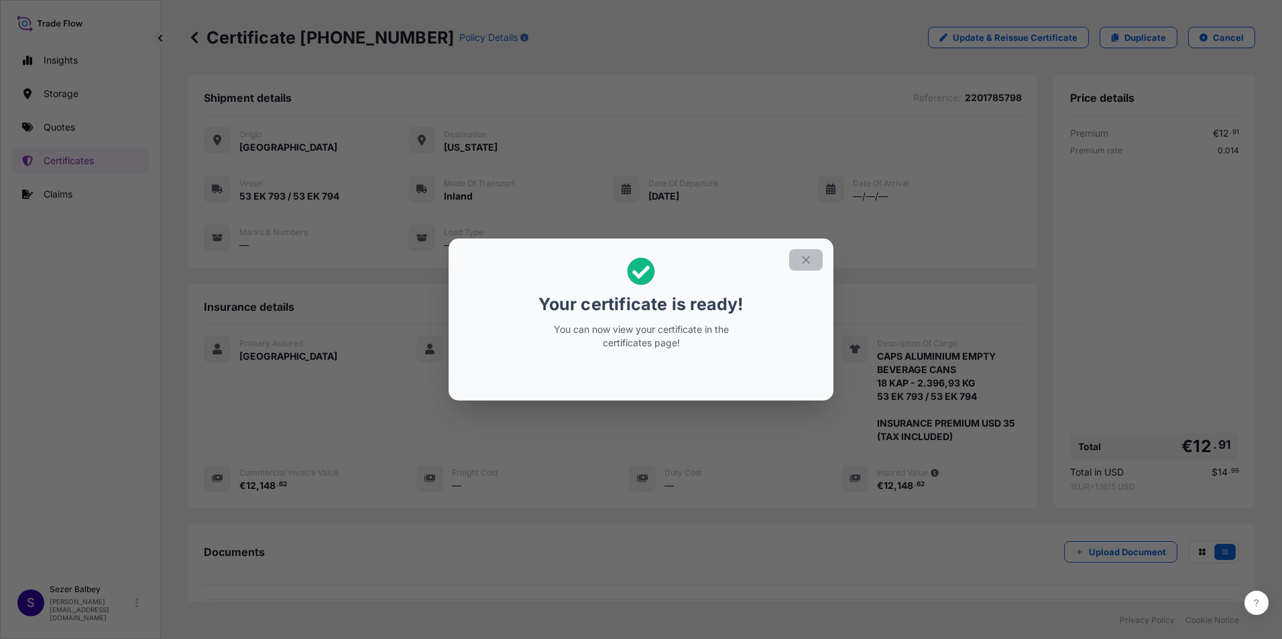
click at [810, 265] on icon "button" at bounding box center [806, 260] width 12 height 12
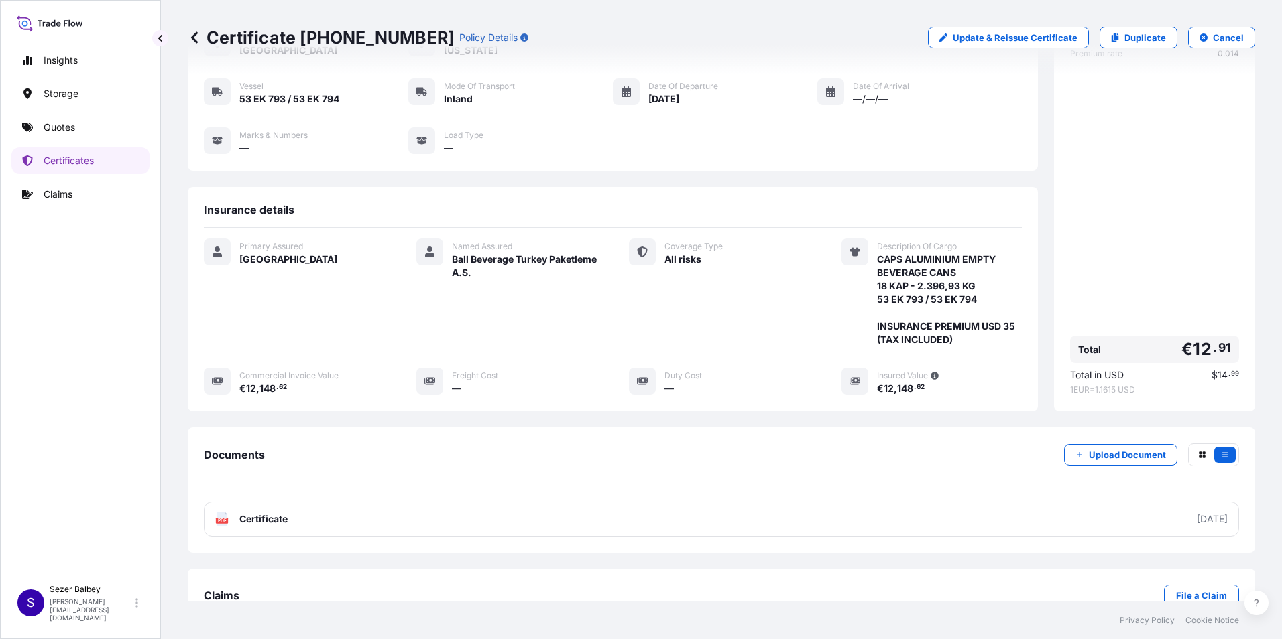
scroll to position [65, 0]
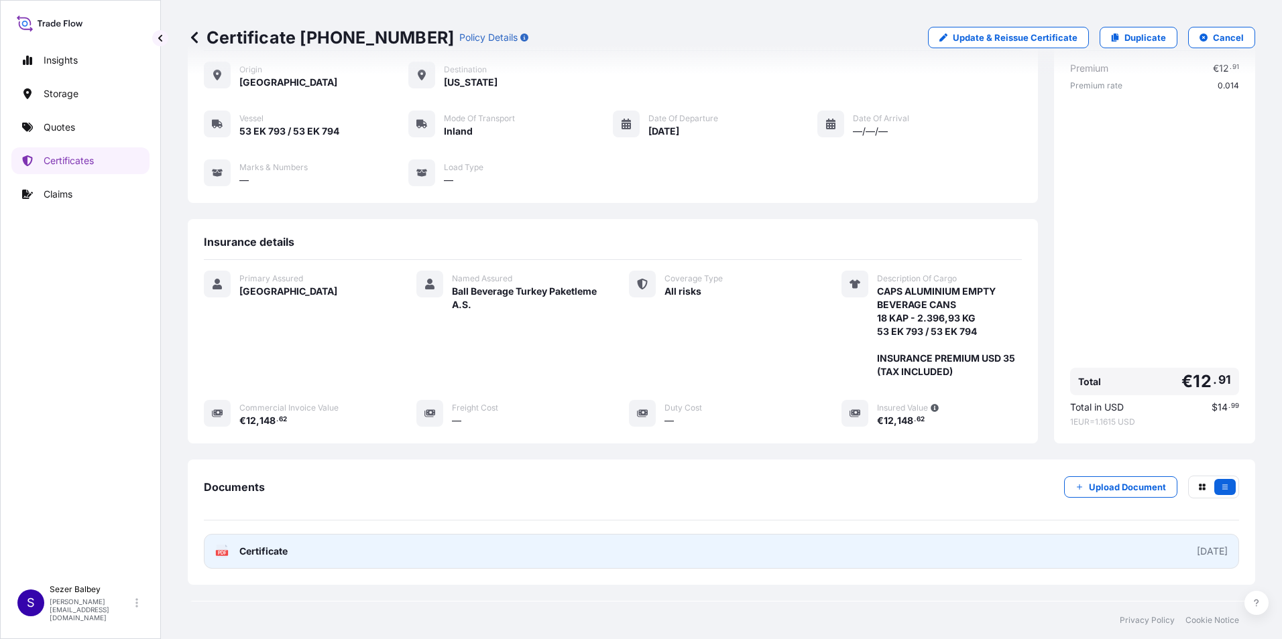
click at [273, 553] on span "Certificate" at bounding box center [263, 551] width 48 height 13
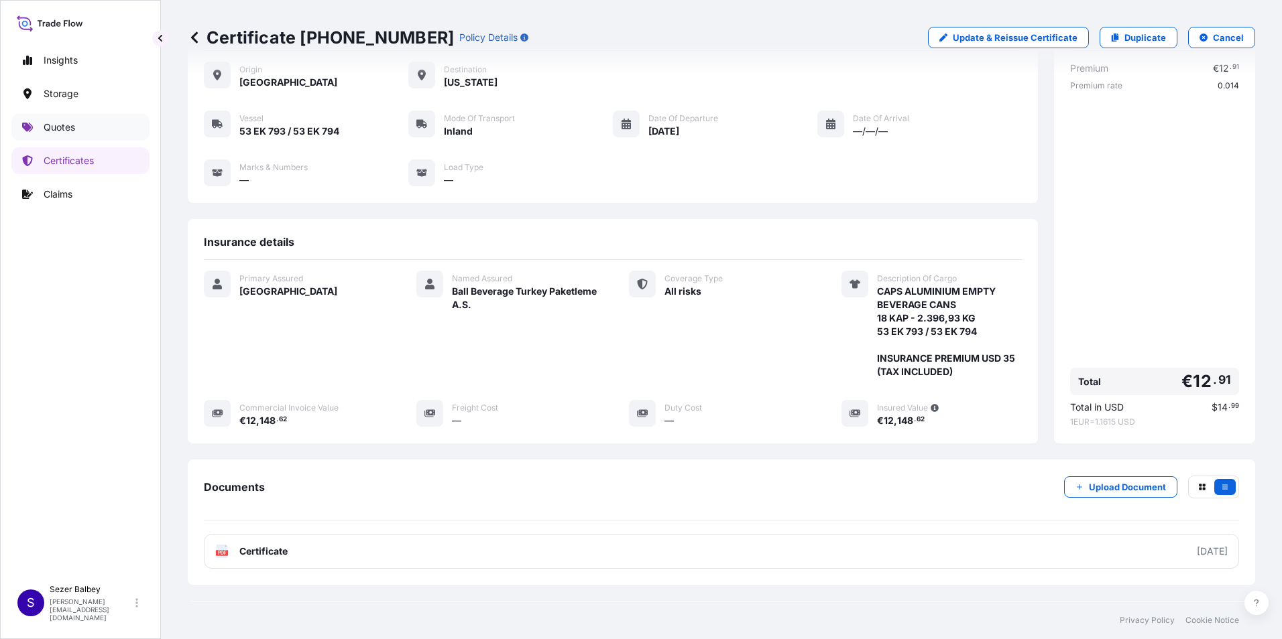
click at [89, 123] on link "Quotes" at bounding box center [80, 127] width 138 height 27
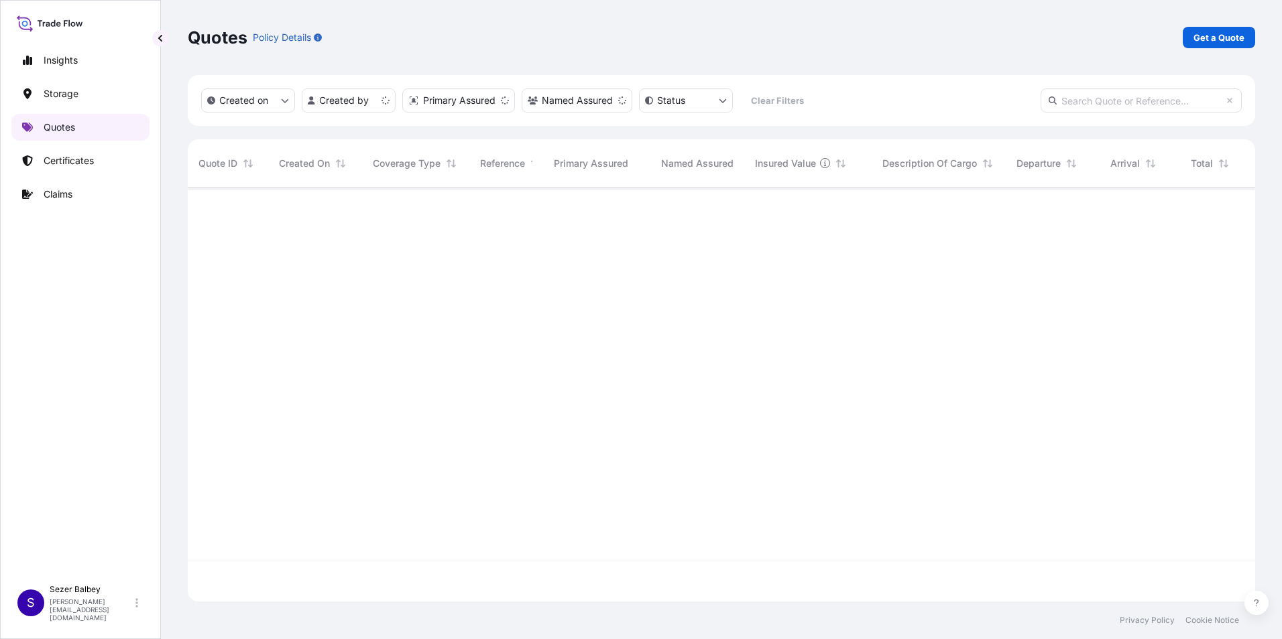
scroll to position [412, 1057]
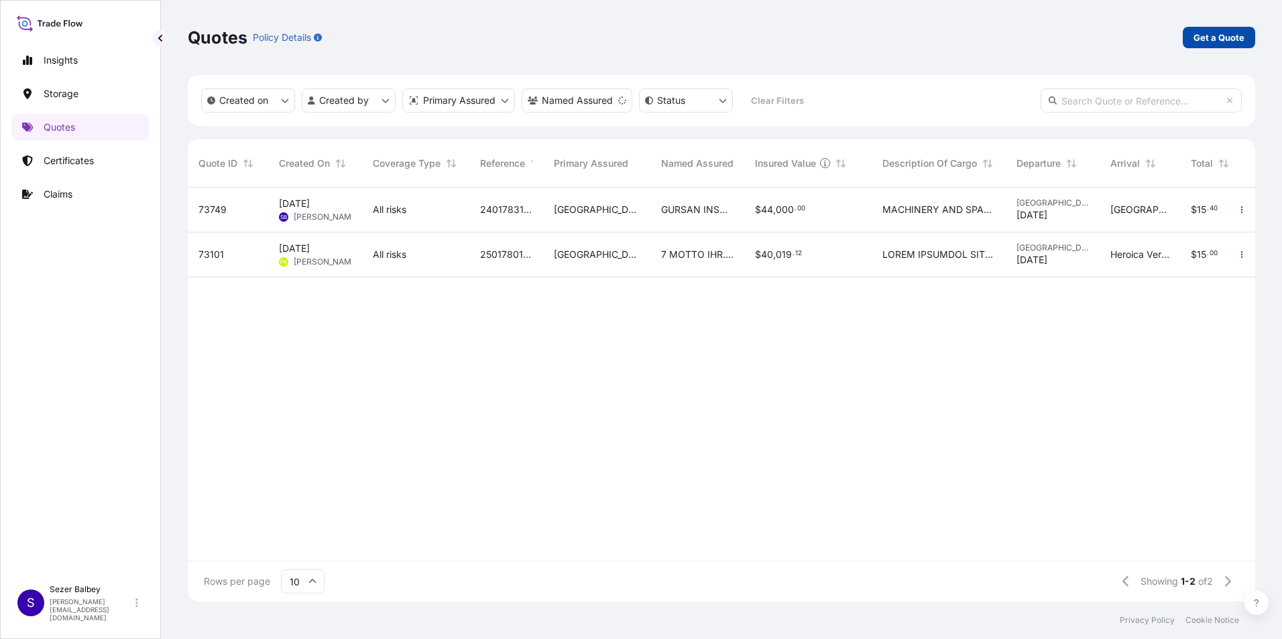
click at [1214, 39] on p "Get a Quote" at bounding box center [1218, 37] width 51 height 13
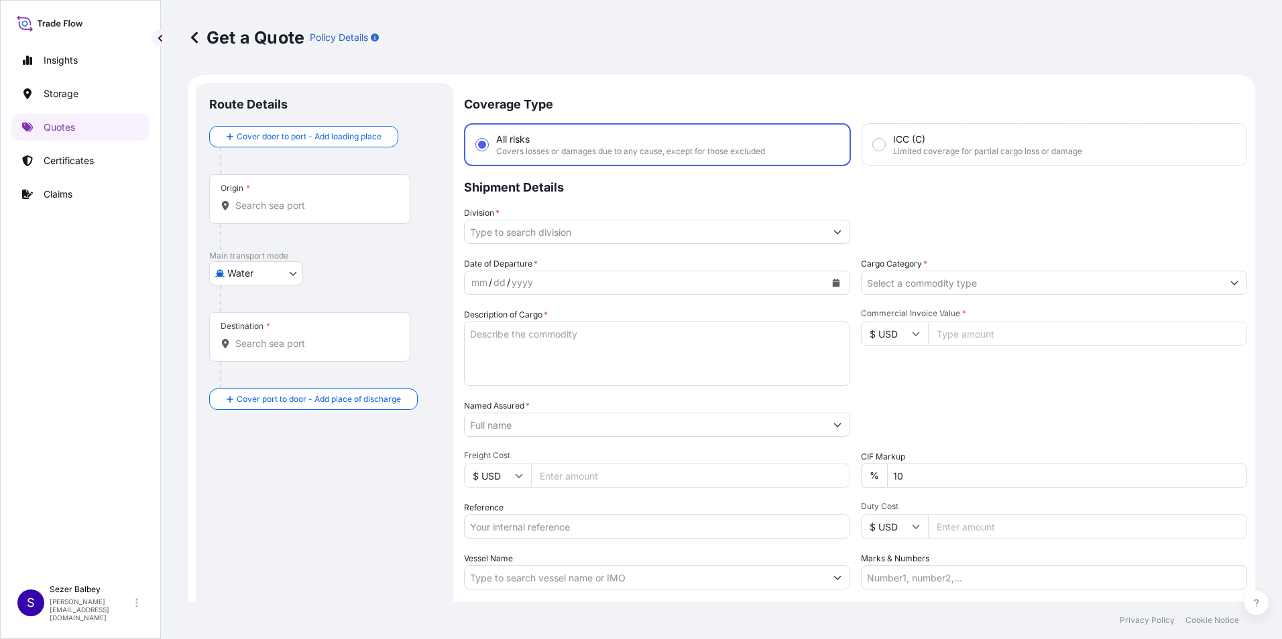
scroll to position [21, 0]
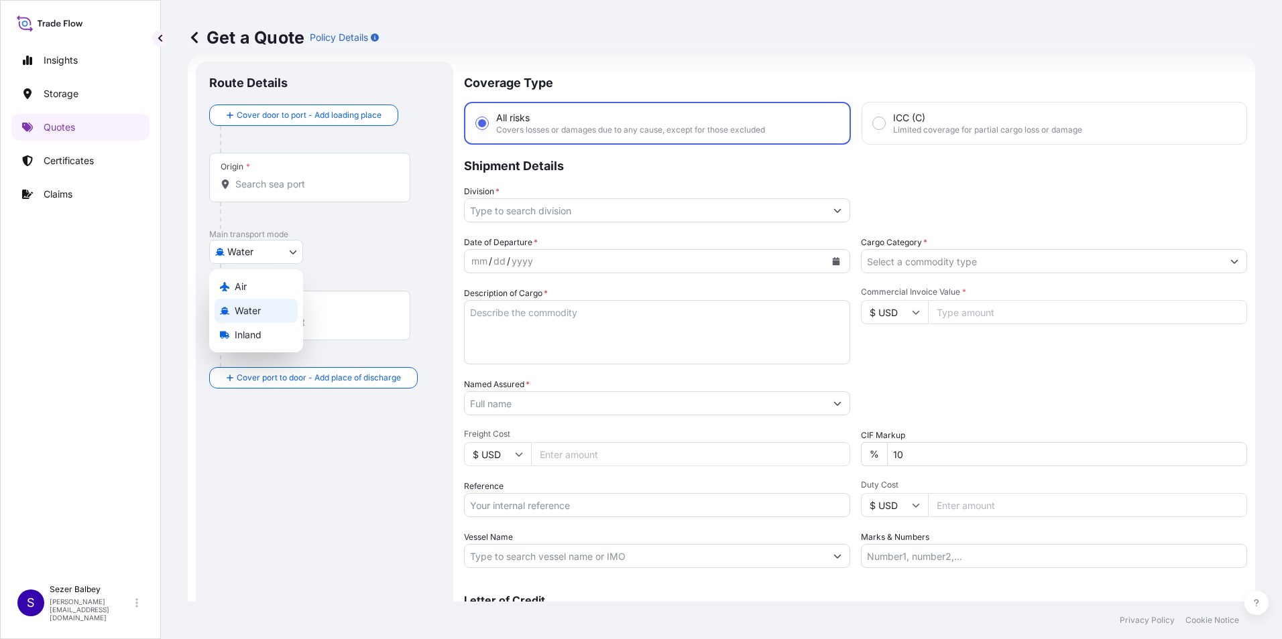
click at [265, 247] on body "Insights Storage Quotes Certificates Claims S [PERSON_NAME] Balbey [PERSON_NAME…" at bounding box center [641, 319] width 1282 height 639
click at [251, 340] on span "Inland" at bounding box center [248, 334] width 27 height 13
select select "Inland"
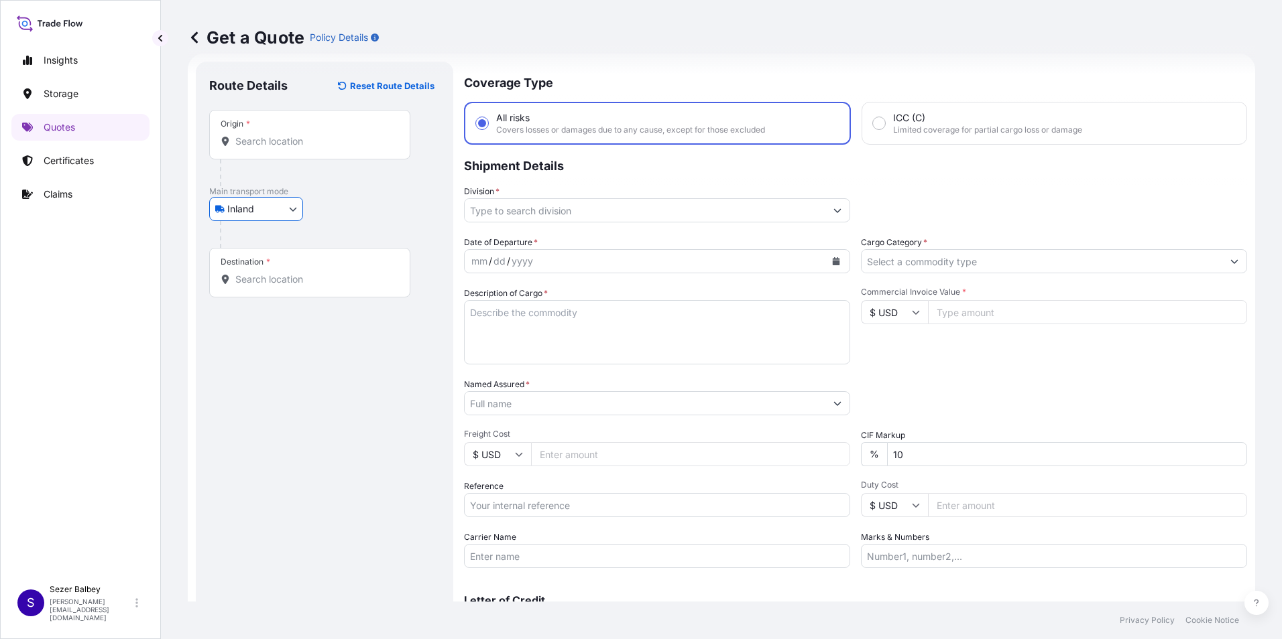
click at [282, 147] on input "Origin *" at bounding box center [314, 141] width 158 height 13
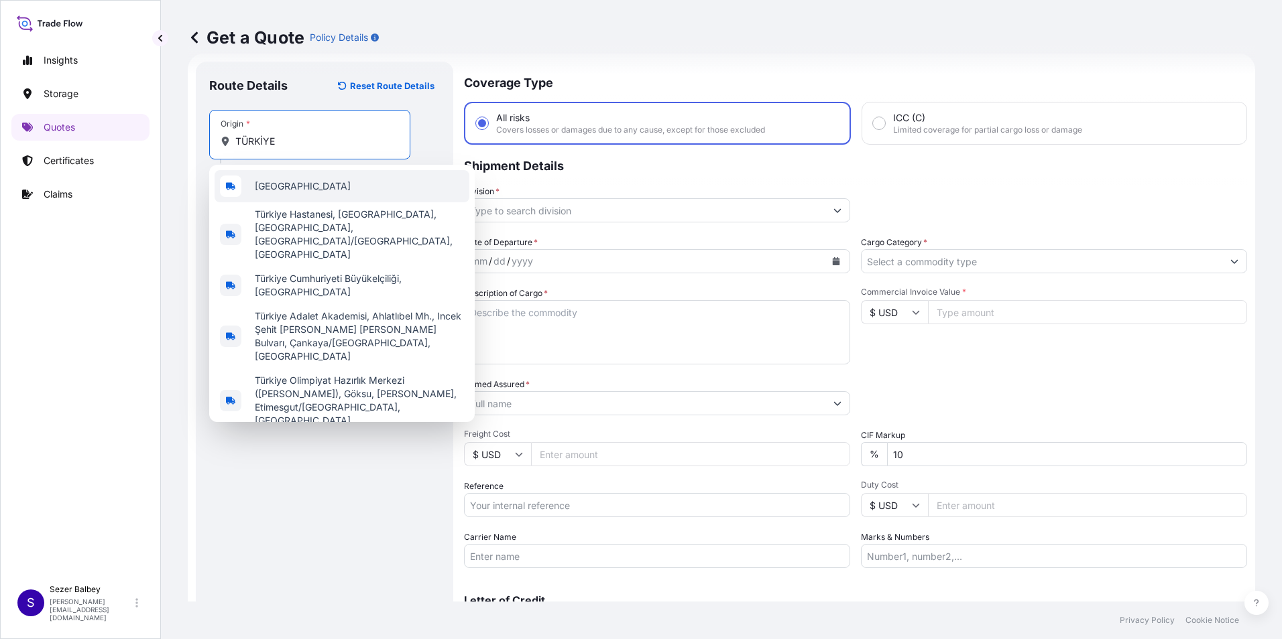
click at [288, 176] on div "[GEOGRAPHIC_DATA]" at bounding box center [341, 186] width 255 height 32
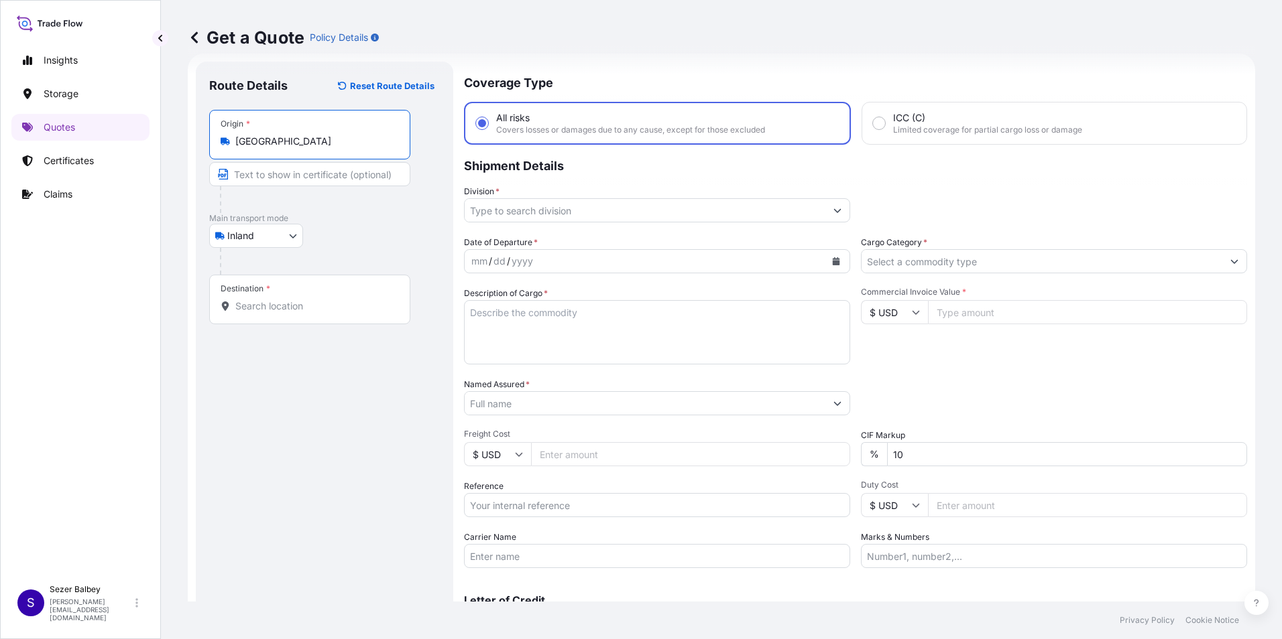
type input "[GEOGRAPHIC_DATA]"
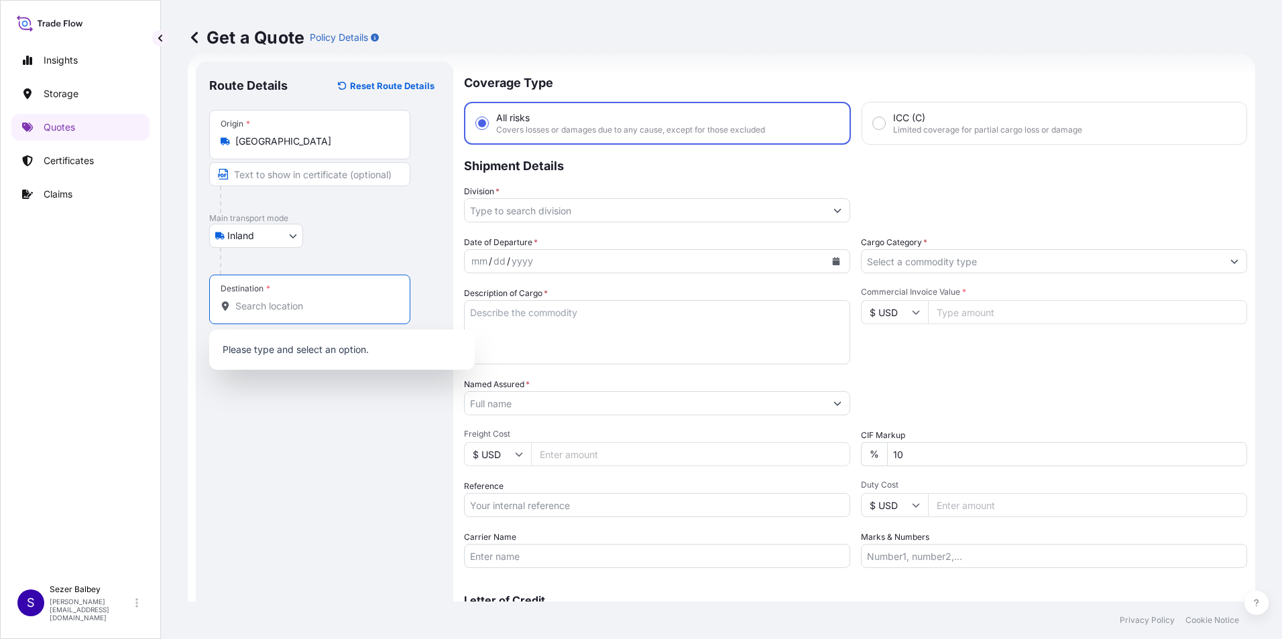
click at [266, 300] on input "Destination *" at bounding box center [314, 306] width 158 height 13
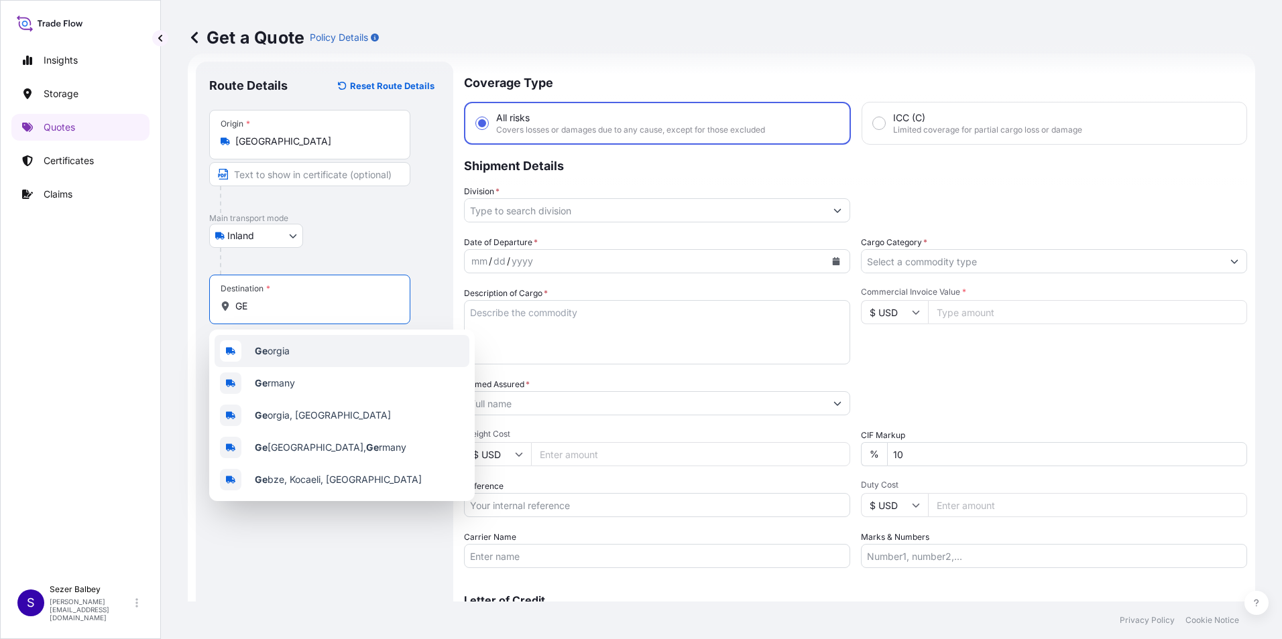
click at [260, 345] on span "Ge orgia" at bounding box center [272, 351] width 35 height 13
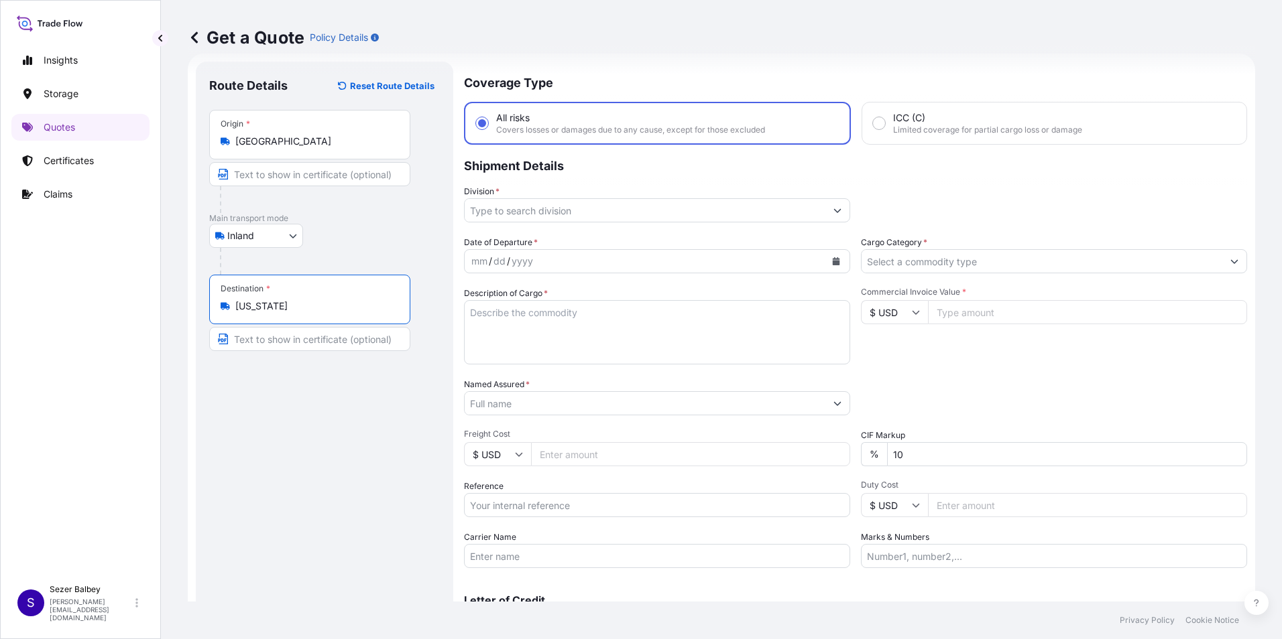
type input "[US_STATE]"
click at [584, 214] on input "Division *" at bounding box center [644, 210] width 361 height 24
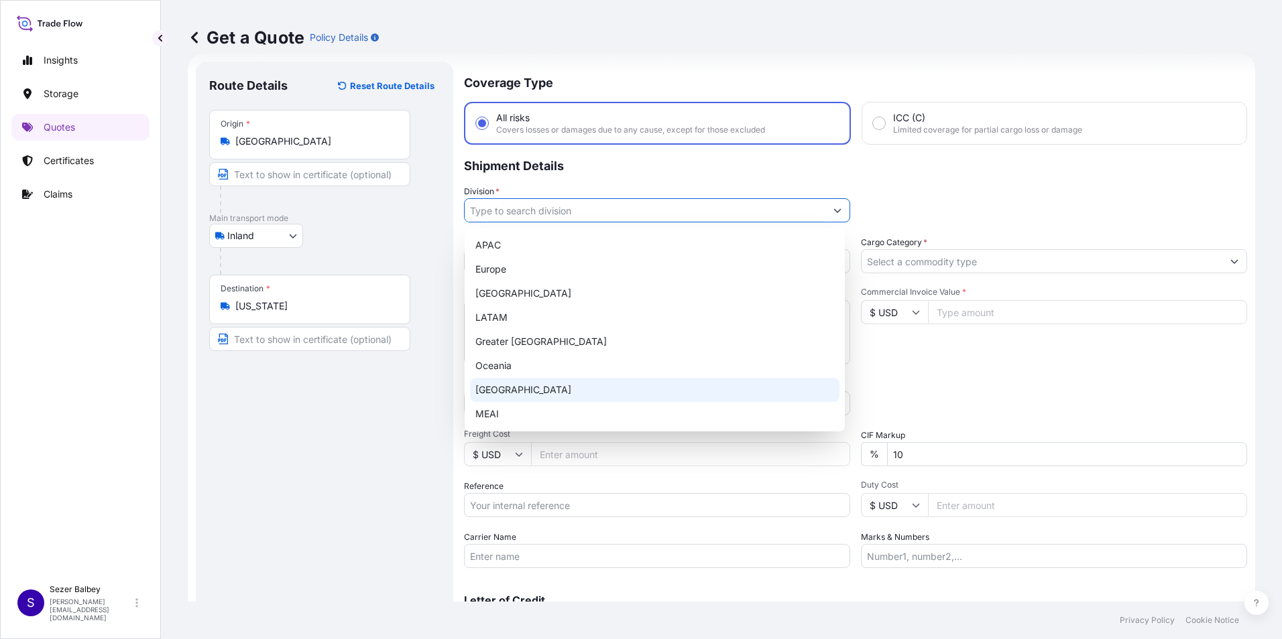
click at [499, 389] on div "[GEOGRAPHIC_DATA]" at bounding box center [654, 390] width 369 height 24
type input "[GEOGRAPHIC_DATA]"
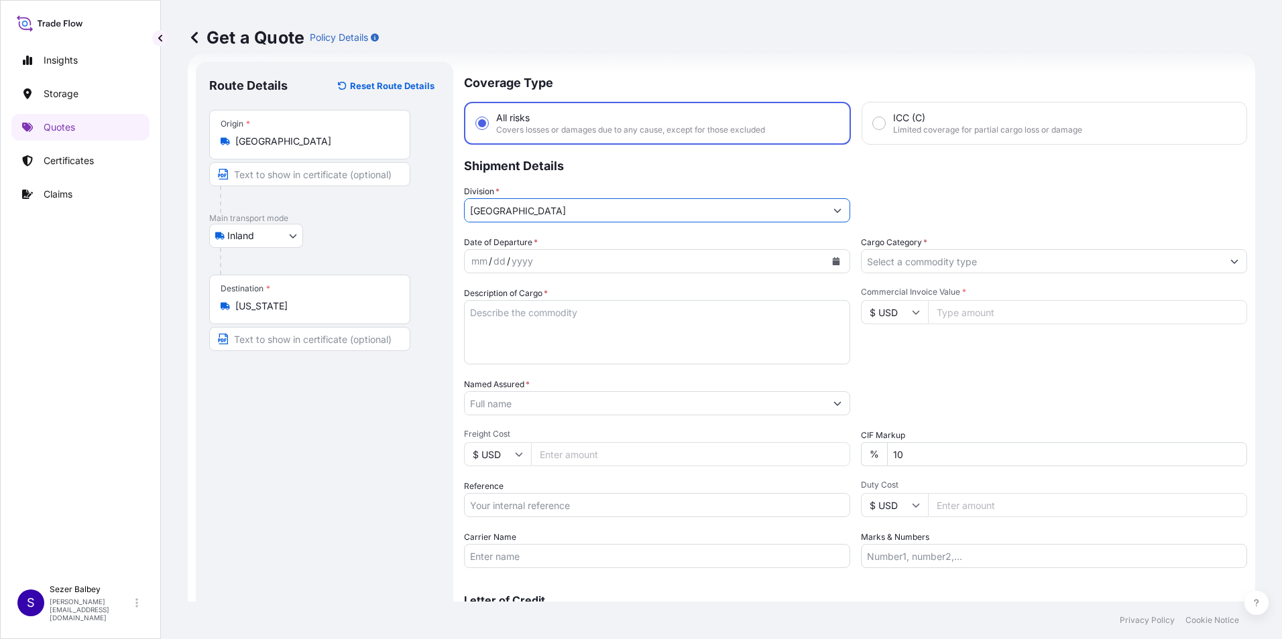
click at [825, 252] on button "Calendar" at bounding box center [835, 261] width 21 height 21
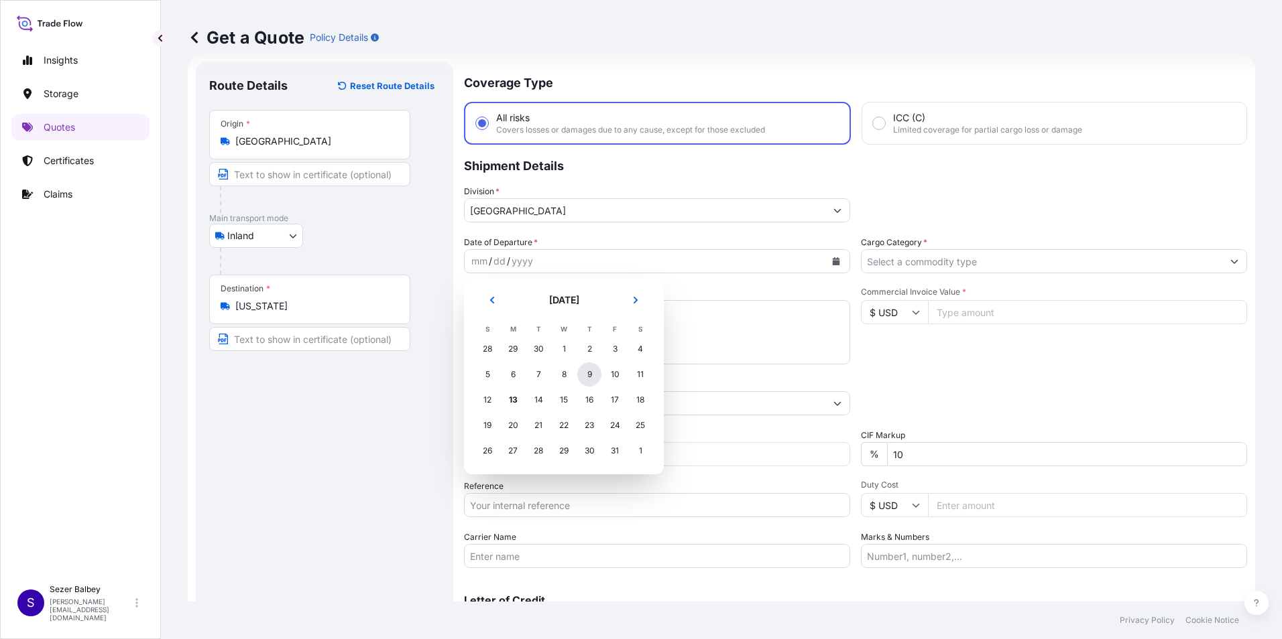
click at [586, 379] on div "9" at bounding box center [589, 375] width 24 height 24
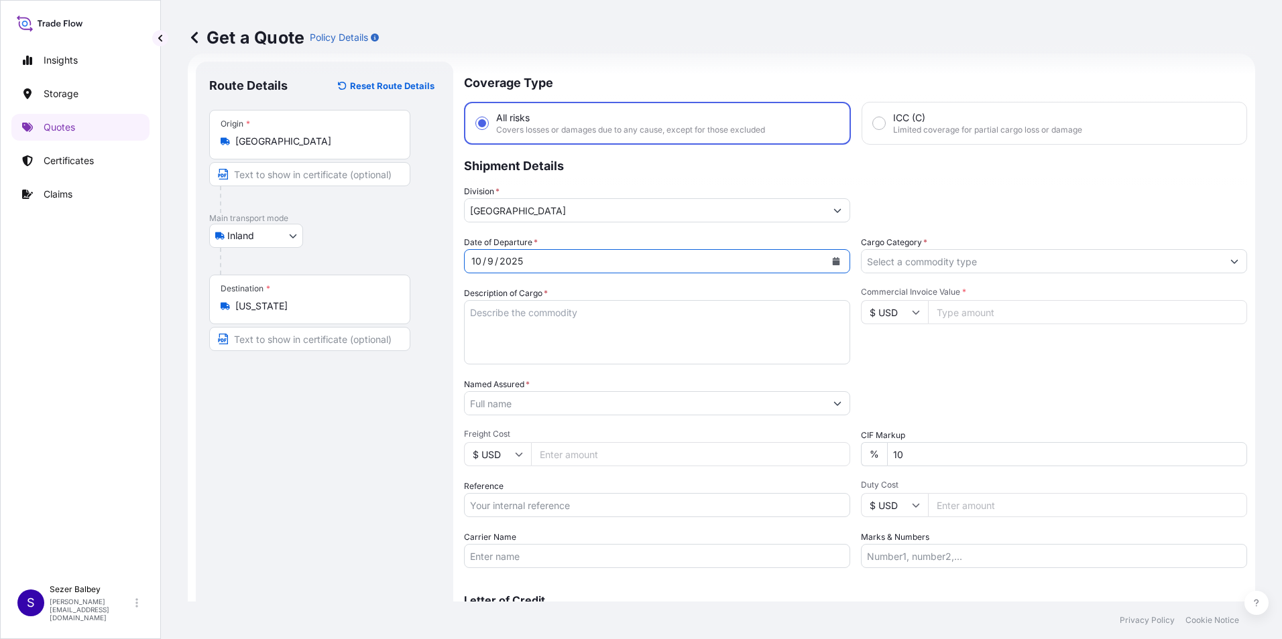
click at [565, 322] on textarea "Description of Cargo *" at bounding box center [657, 332] width 386 height 64
click at [717, 314] on textarea "Description of Cargo *" at bounding box center [657, 332] width 386 height 64
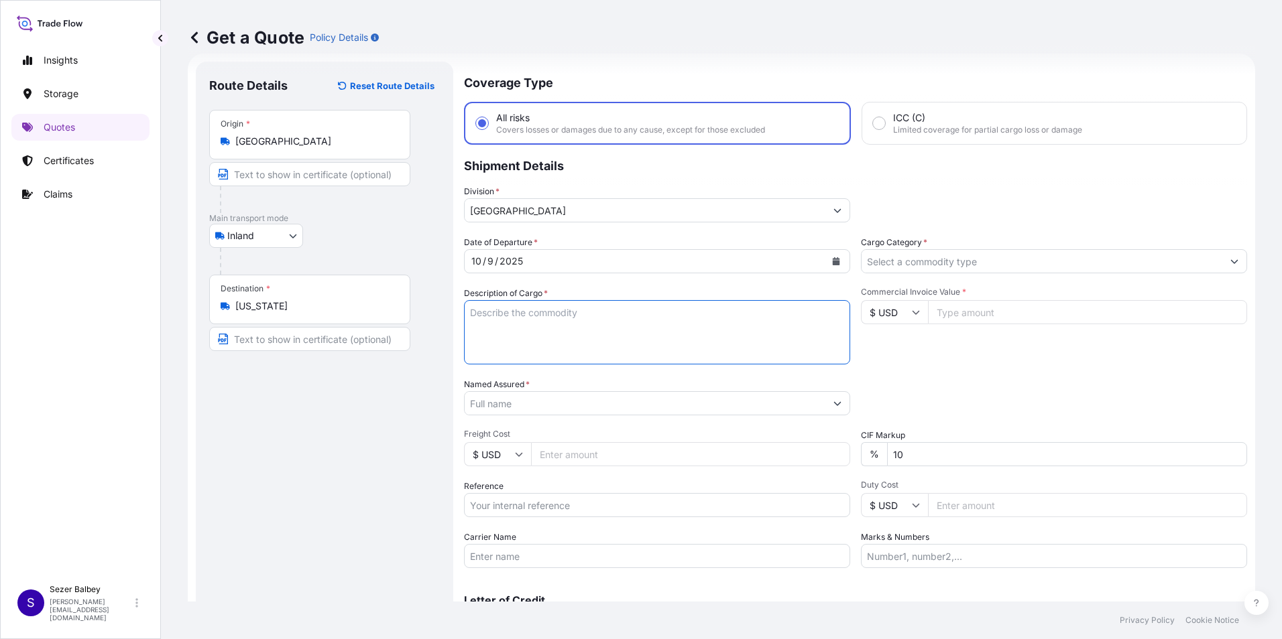
paste textarea "CAPS ALUMINIUM EMPTY BEVERAGE CANS 18 KAP - 2.396,93 KG"
click at [670, 353] on textarea "CAPS ALUMINIUM EMPTY BEVERAGE CANS 18 KAP - 2.396,93 KG" at bounding box center [657, 332] width 386 height 64
paste textarea "45 AEZ 654-35 BTD 429360"
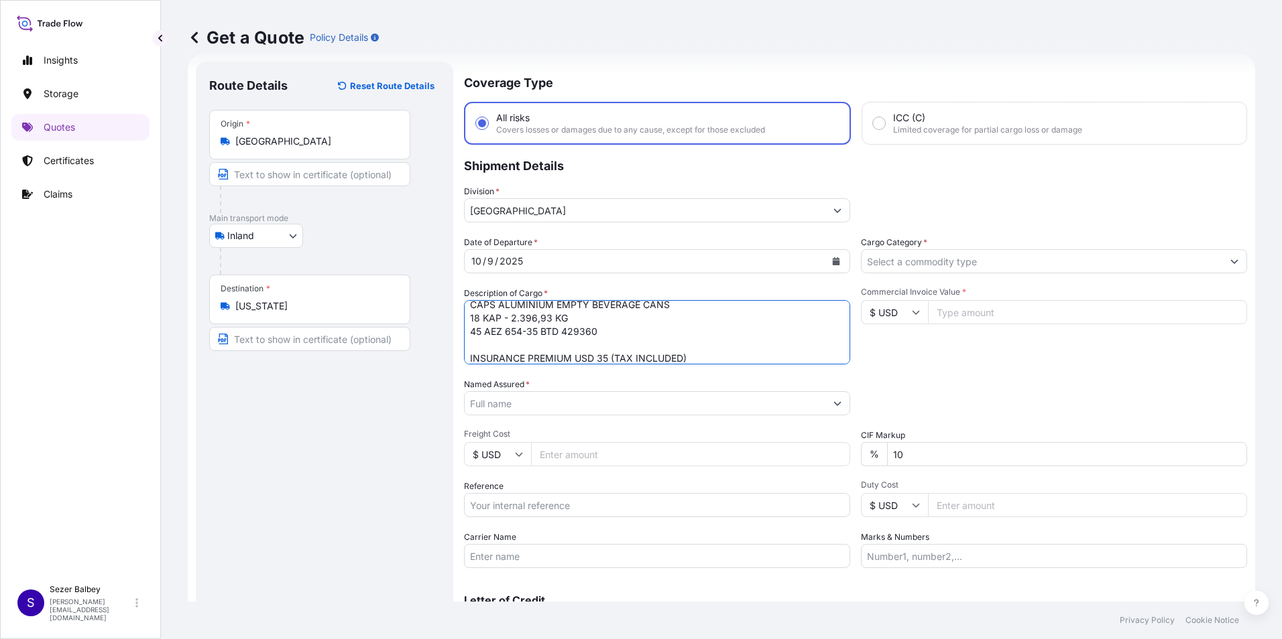
type textarea "CAPS ALUMINIUM EMPTY BEVERAGE CANS 18 KAP - 2.396,93 KG 45 AEZ 654-35 BTD 42936…"
click at [661, 409] on input "Named Assured *" at bounding box center [644, 403] width 361 height 24
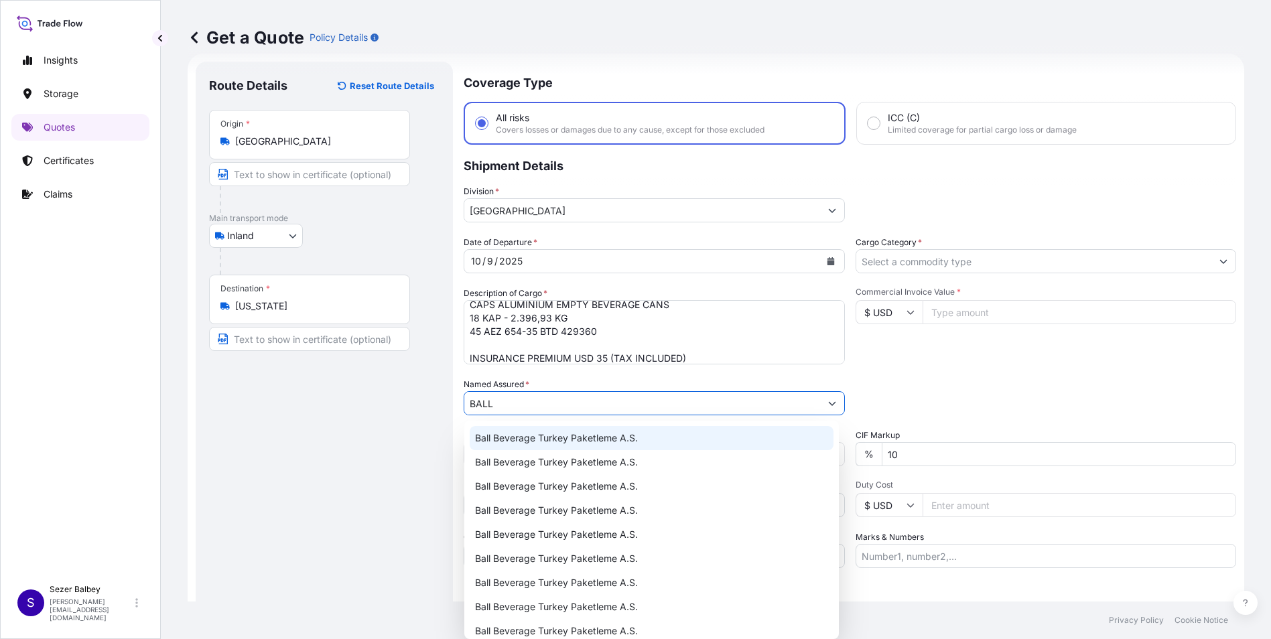
click at [560, 442] on span "Ball Beverage Turkey Paketleme A.S." at bounding box center [556, 438] width 163 height 13
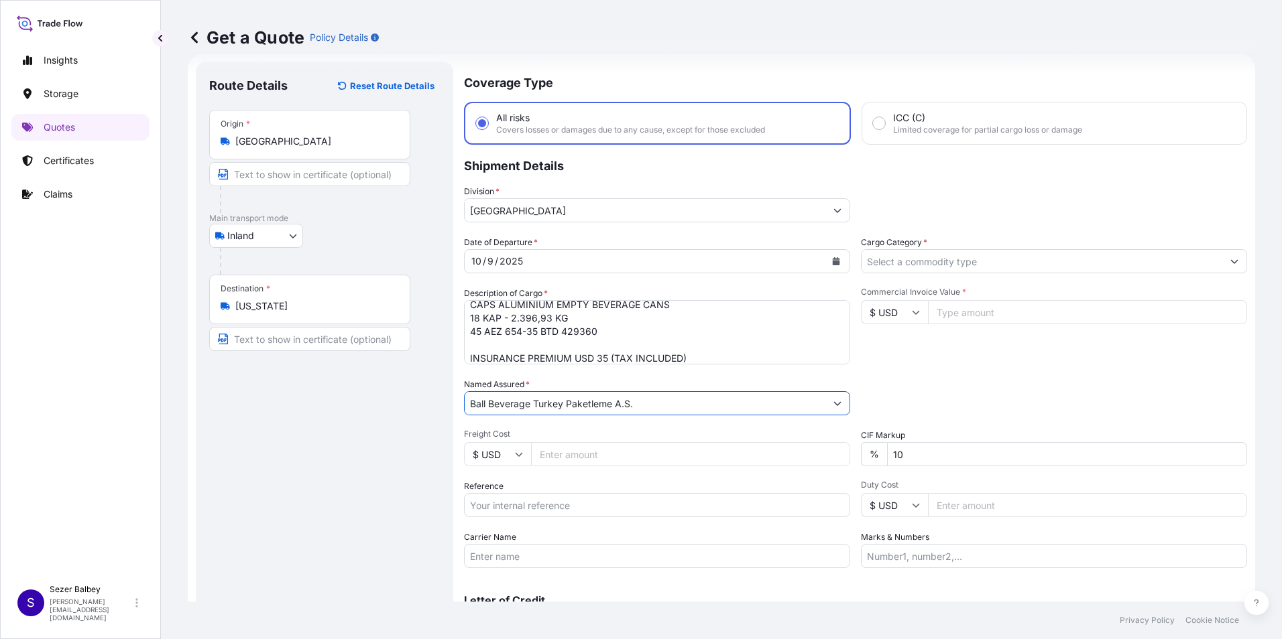
type input "Ball Beverage Turkey Paketleme A.S."
click at [550, 501] on input "Reference" at bounding box center [657, 505] width 386 height 24
click at [526, 501] on input "Reference" at bounding box center [657, 505] width 386 height 24
paste input "2201785800"
type input "2201785800"
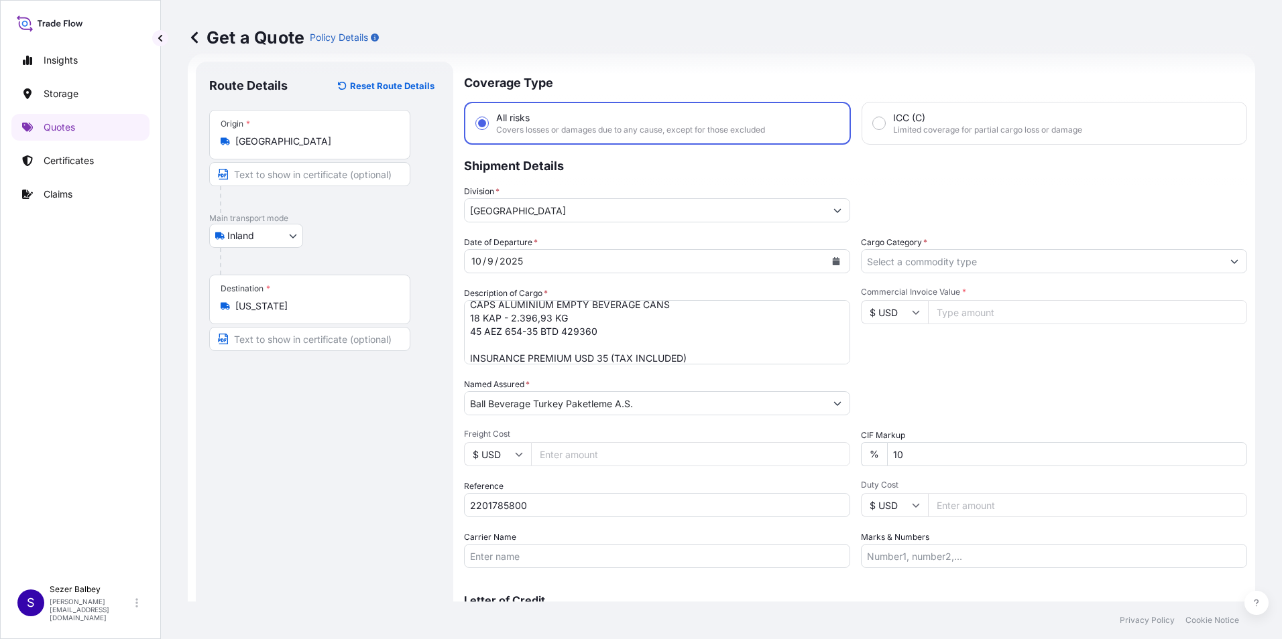
click at [404, 559] on div "Route Details Reset Route Details Place of loading Road / Inland Road / Inland …" at bounding box center [324, 365] width 231 height 580
click at [479, 561] on input "Carrier Name" at bounding box center [657, 556] width 386 height 24
paste input "45 AEZ 654-35 BTD 429360"
type input "45 AEZ 654-35 BTD 429360"
click at [1021, 264] on input "Cargo Category *" at bounding box center [1041, 261] width 361 height 24
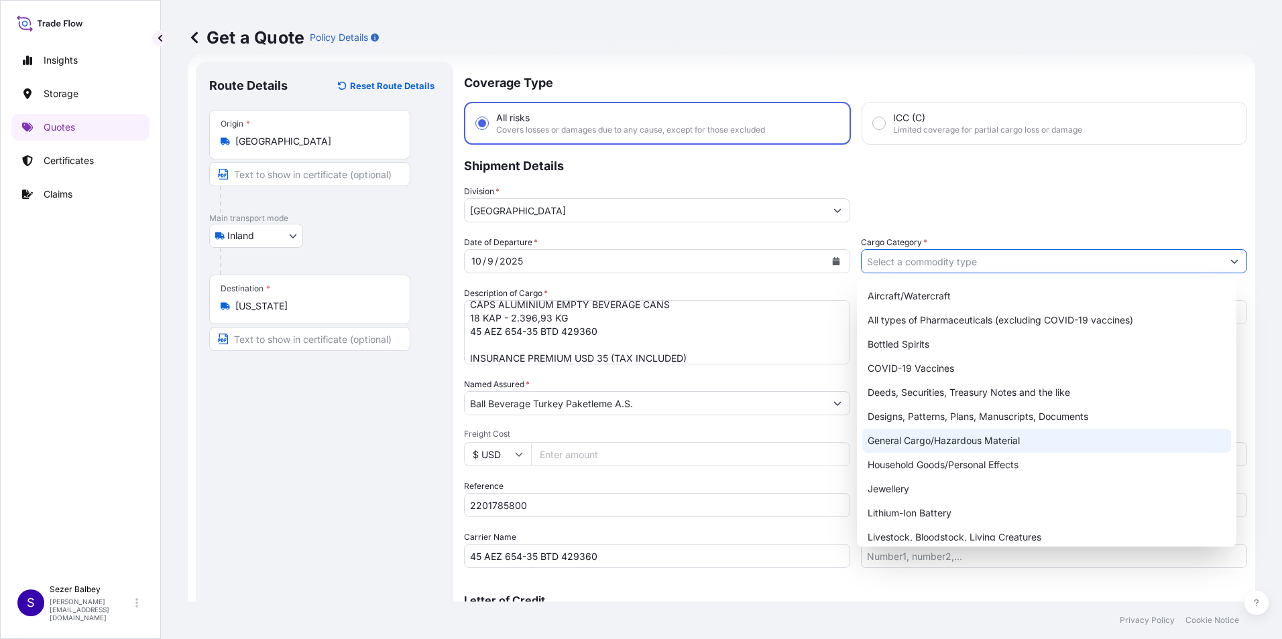
click at [965, 436] on div "General Cargo/Hazardous Material" at bounding box center [1046, 441] width 369 height 24
type input "General Cargo/Hazardous Material"
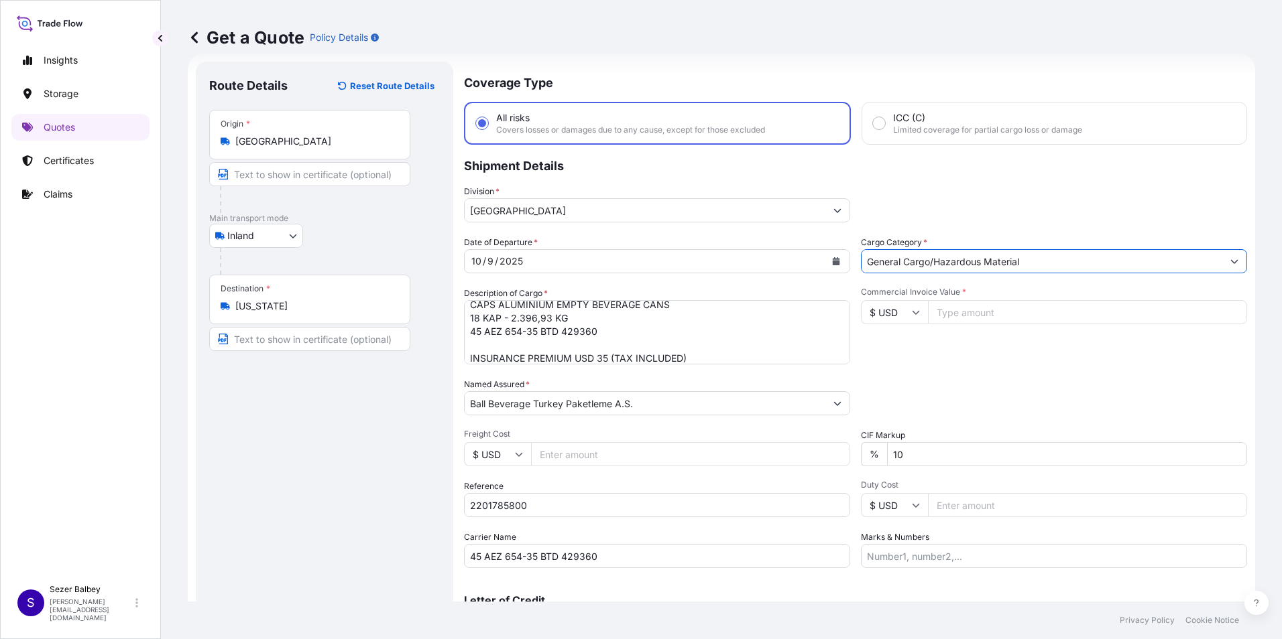
click at [912, 310] on icon at bounding box center [916, 312] width 8 height 8
click at [887, 343] on div "€ EUR" at bounding box center [889, 348] width 56 height 25
type input "€ EUR"
click at [964, 314] on input "Commercial Invoice Value *" at bounding box center [1087, 312] width 319 height 24
type input "12148.62"
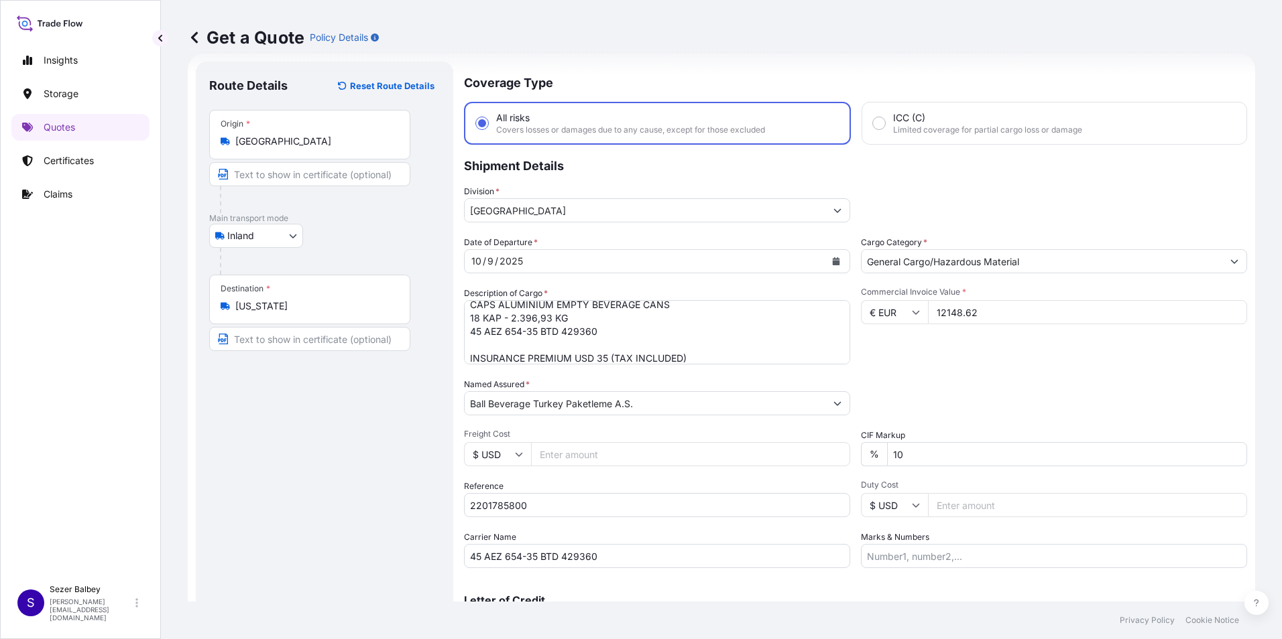
click at [928, 361] on div "Commercial Invoice Value * € EUR 12148.62" at bounding box center [1054, 326] width 386 height 78
click at [868, 453] on div "% 10" at bounding box center [1054, 454] width 386 height 24
type input "0"
click at [910, 405] on div "Packing Category Type to search a container mode Please select a primary mode o…" at bounding box center [1054, 397] width 386 height 38
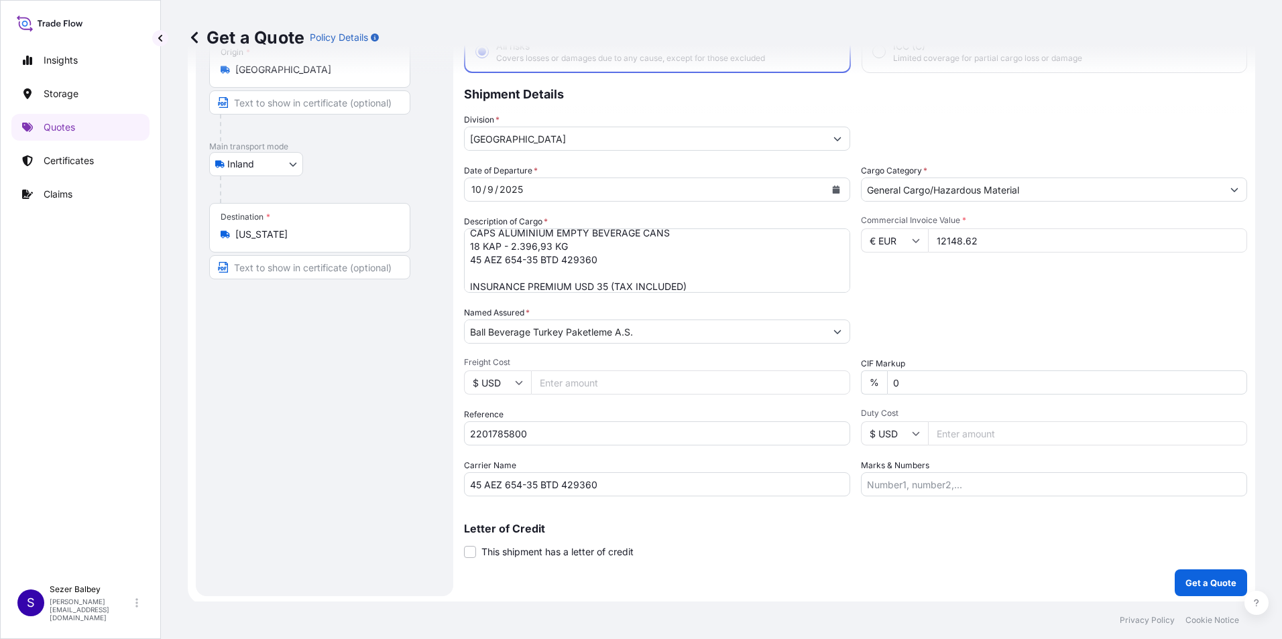
scroll to position [96, 0]
click at [1192, 576] on p "Get a Quote" at bounding box center [1210, 580] width 51 height 13
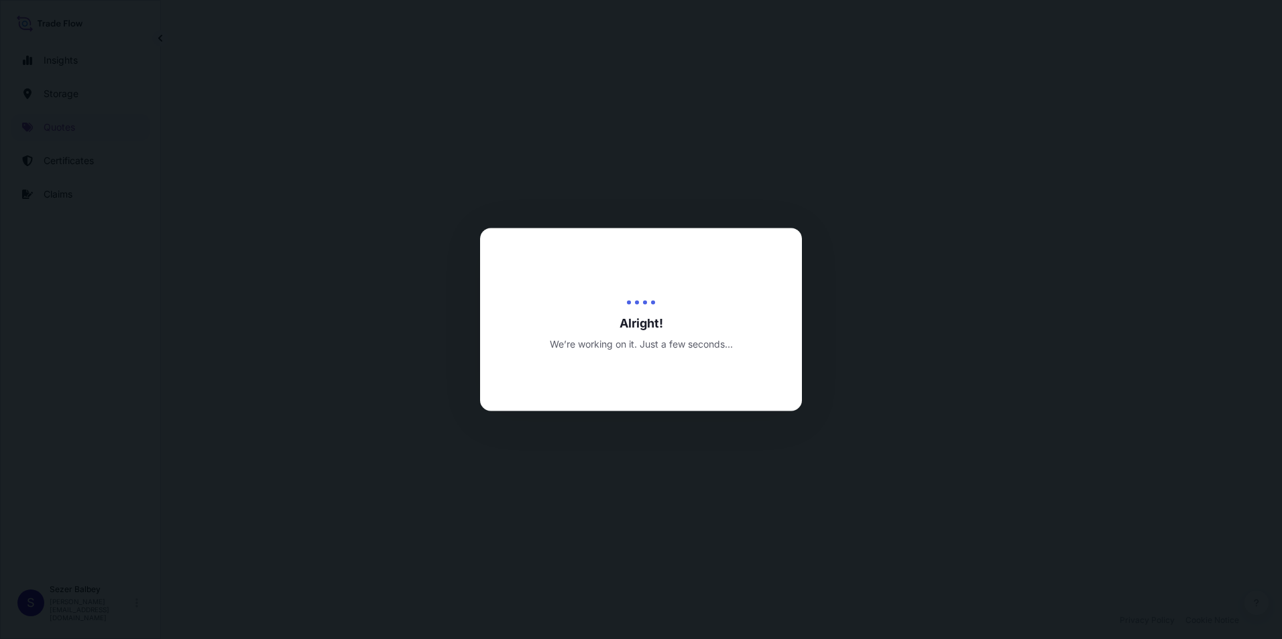
select select "Inland"
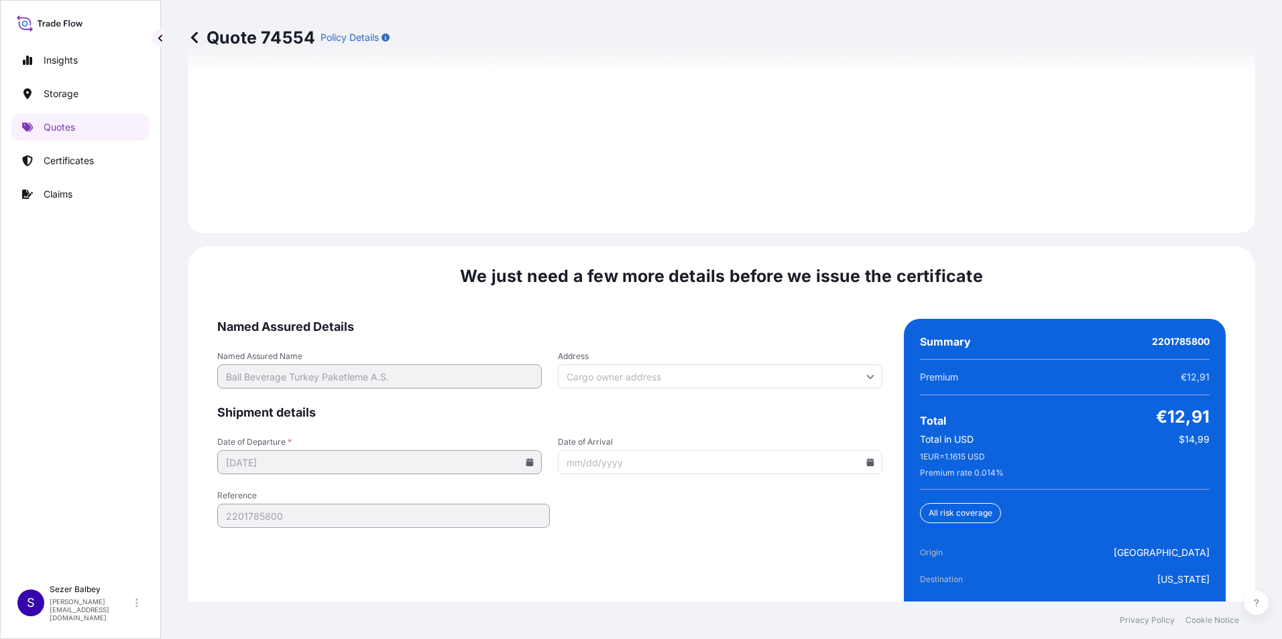
scroll to position [1957, 0]
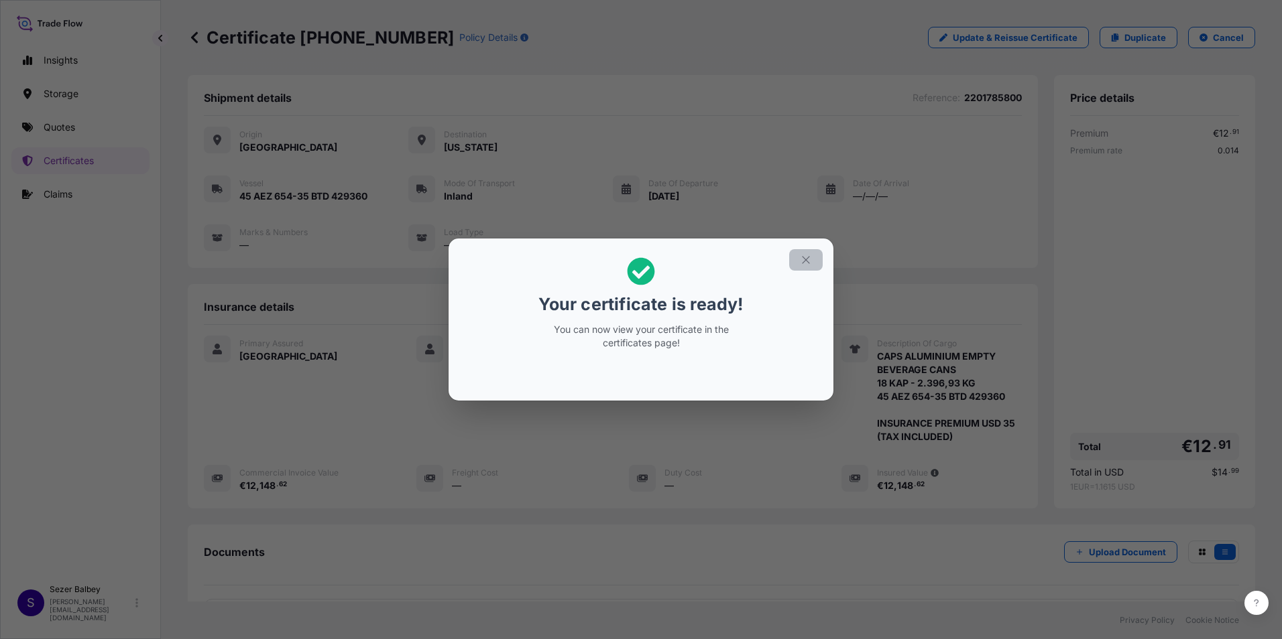
click at [808, 257] on button "button" at bounding box center [806, 259] width 34 height 21
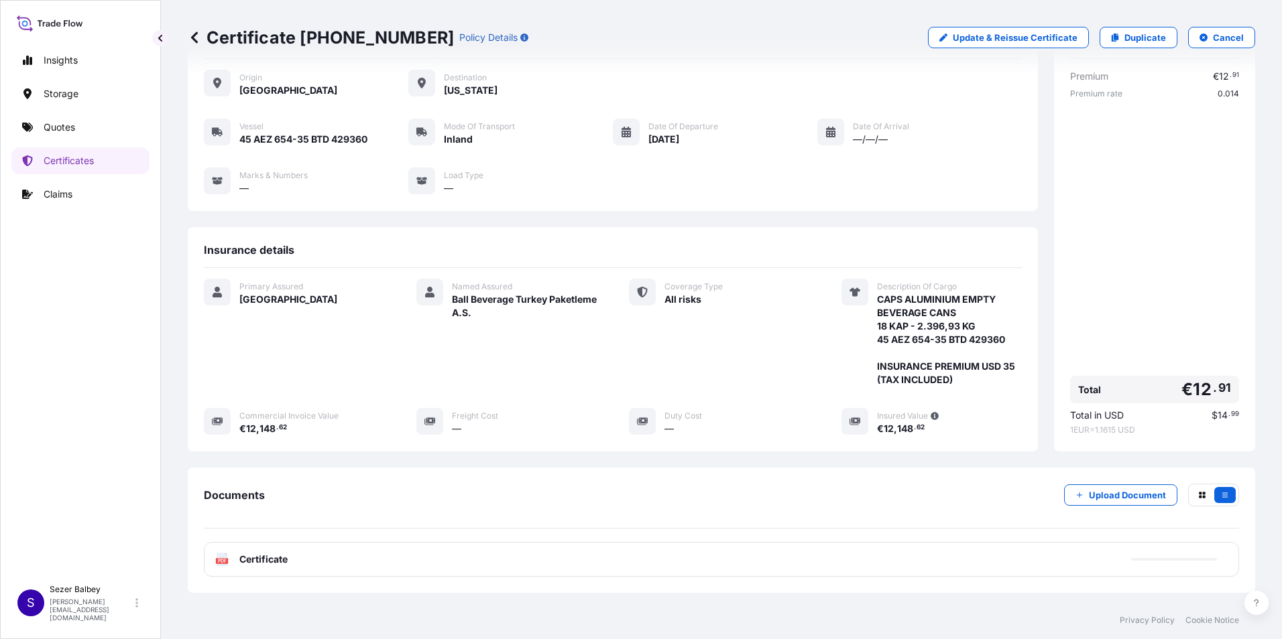
scroll to position [132, 0]
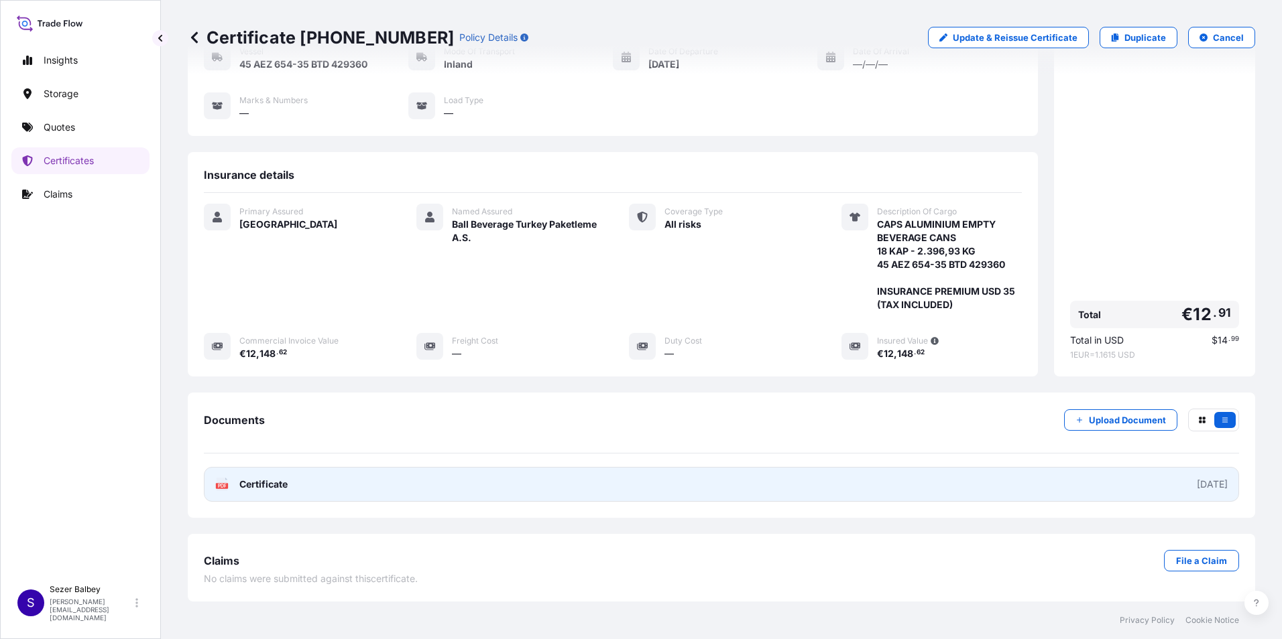
click at [270, 477] on link "PDF Certificate [DATE]" at bounding box center [721, 484] width 1035 height 35
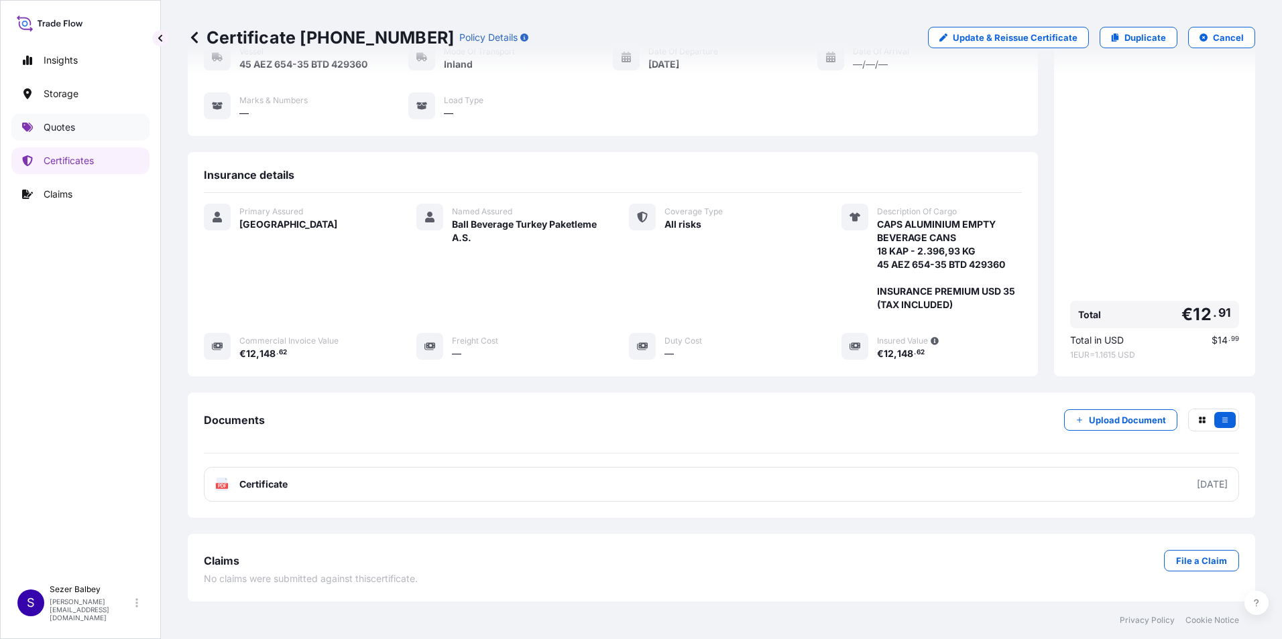
click at [48, 131] on p "Quotes" at bounding box center [60, 127] width 32 height 13
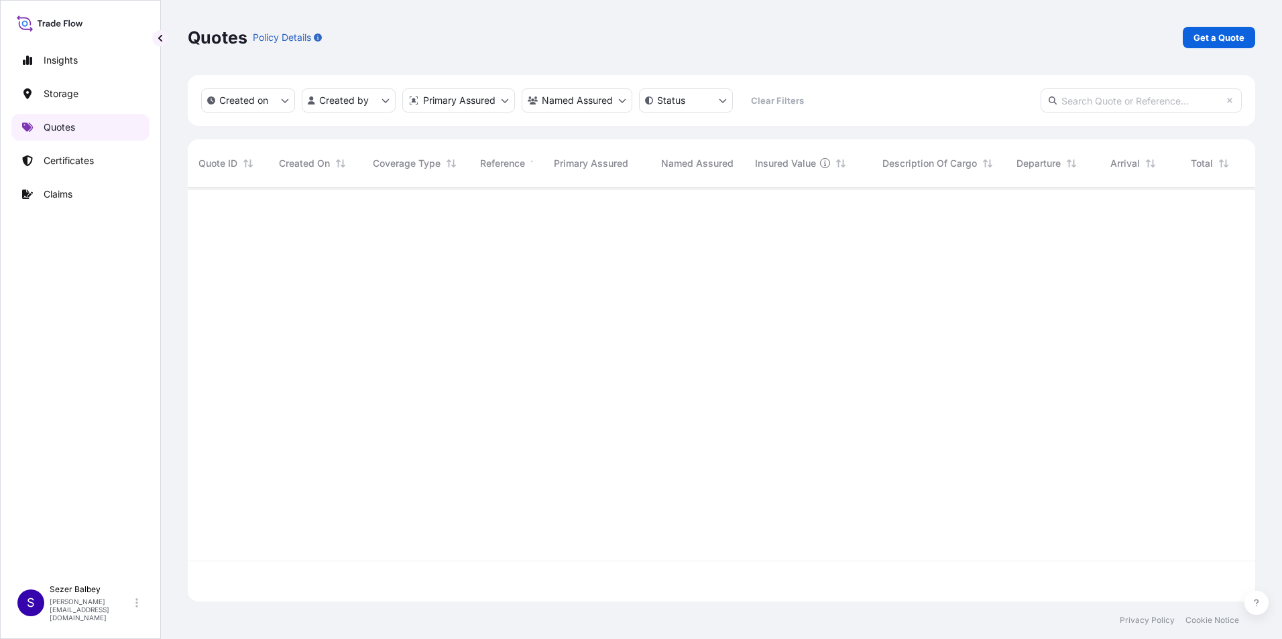
scroll to position [412, 1057]
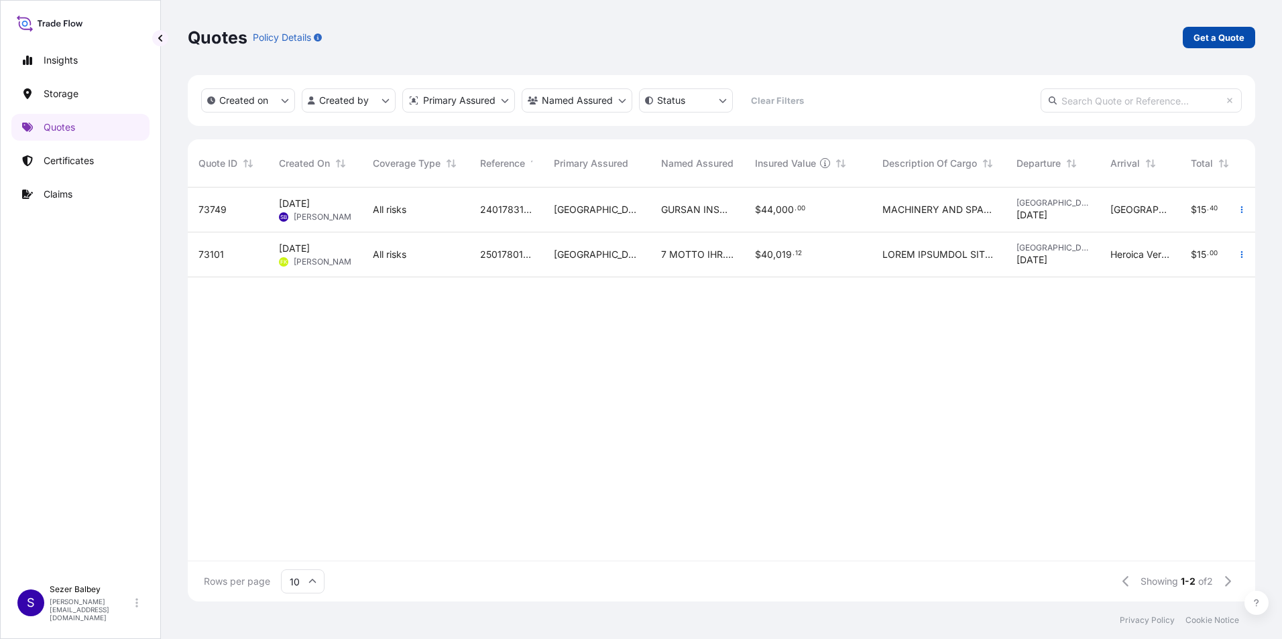
click at [1232, 41] on p "Get a Quote" at bounding box center [1218, 37] width 51 height 13
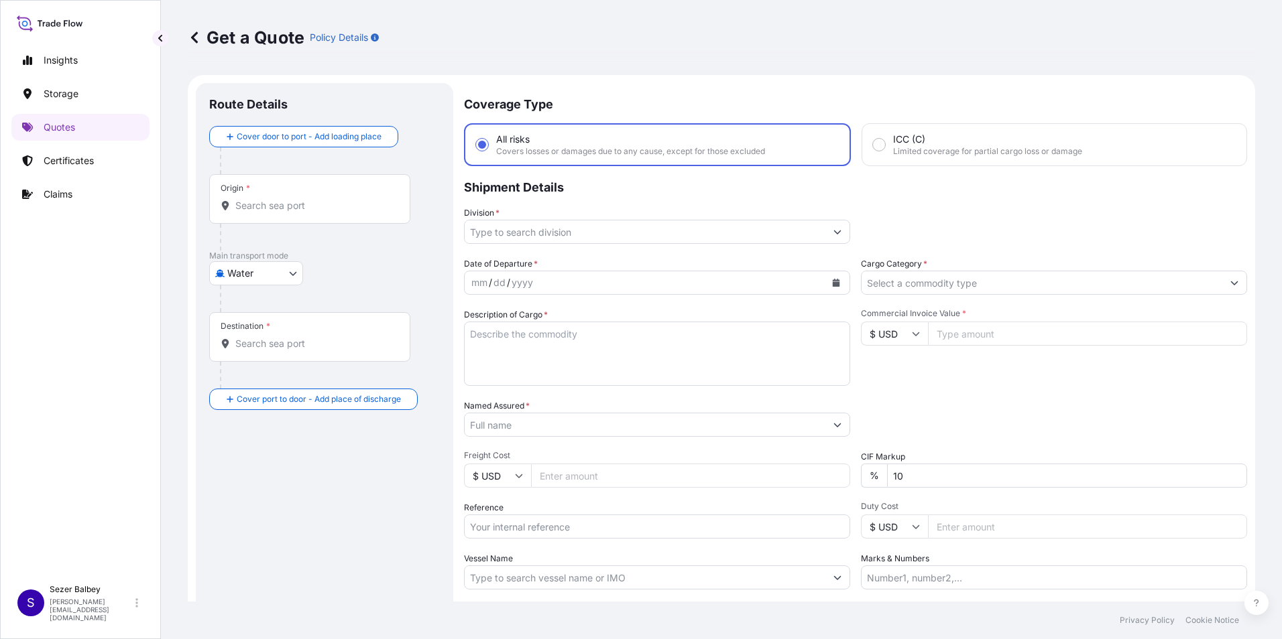
scroll to position [21, 0]
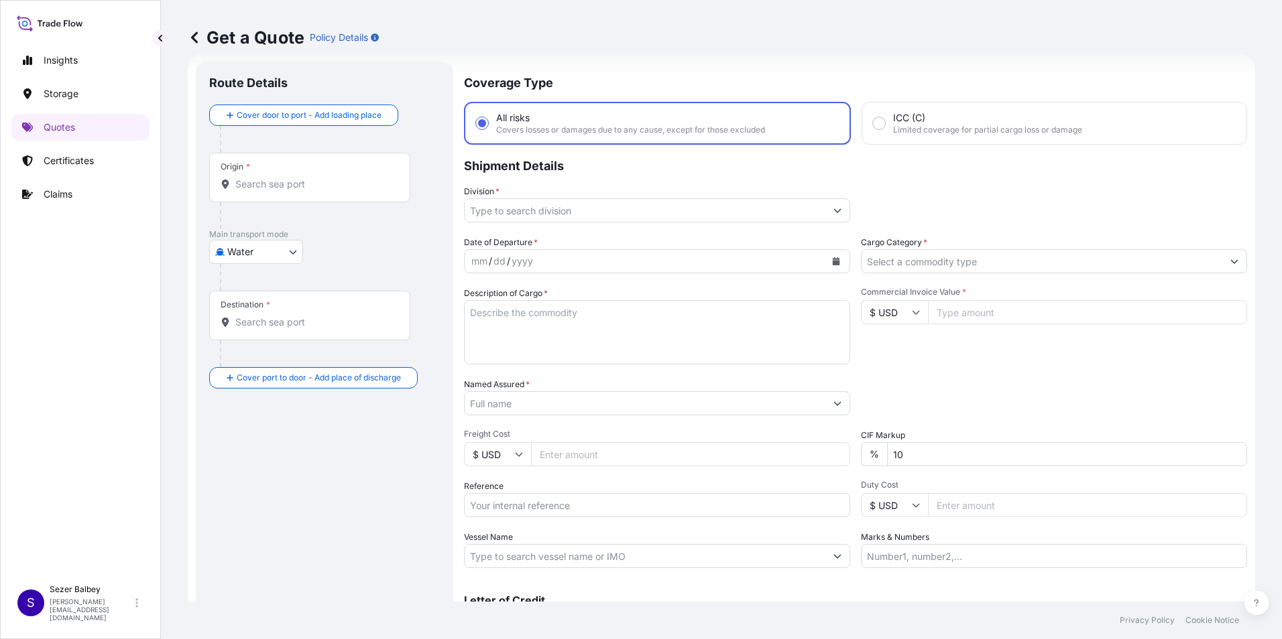
click at [269, 255] on body "Insights Storage Quotes Certificates Claims S [PERSON_NAME] Balbey [PERSON_NAME…" at bounding box center [641, 319] width 1282 height 639
click at [252, 336] on span "Inland" at bounding box center [248, 334] width 27 height 13
select select "Inland"
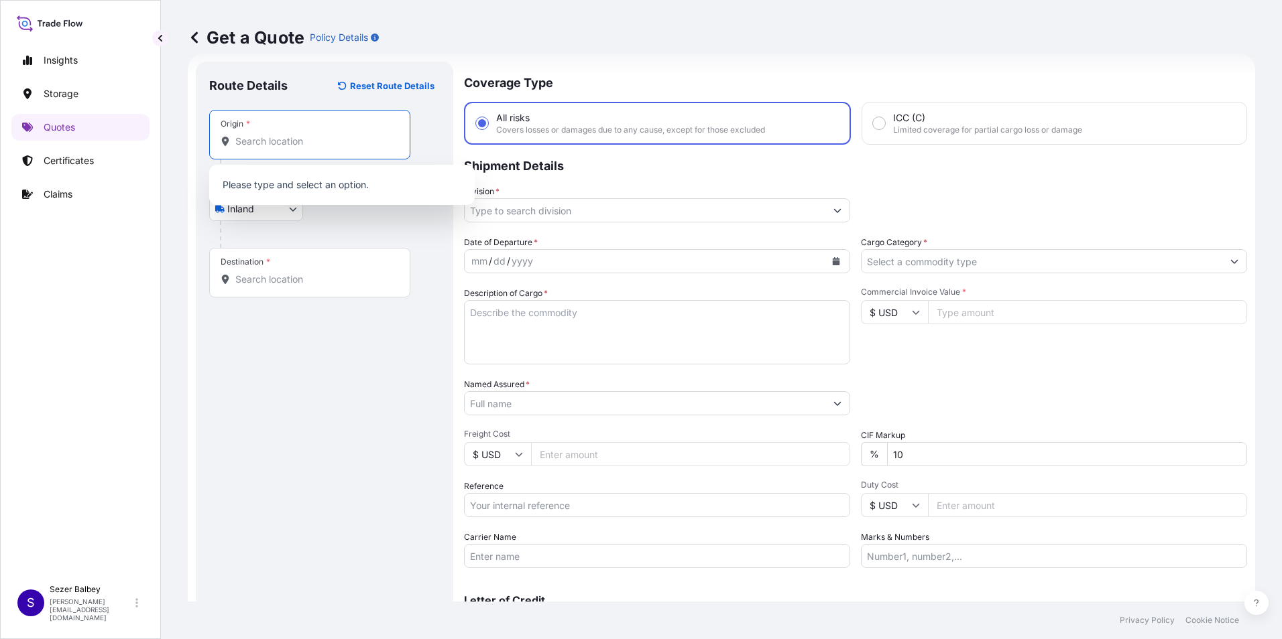
click at [269, 143] on input "Origin *" at bounding box center [314, 141] width 158 height 13
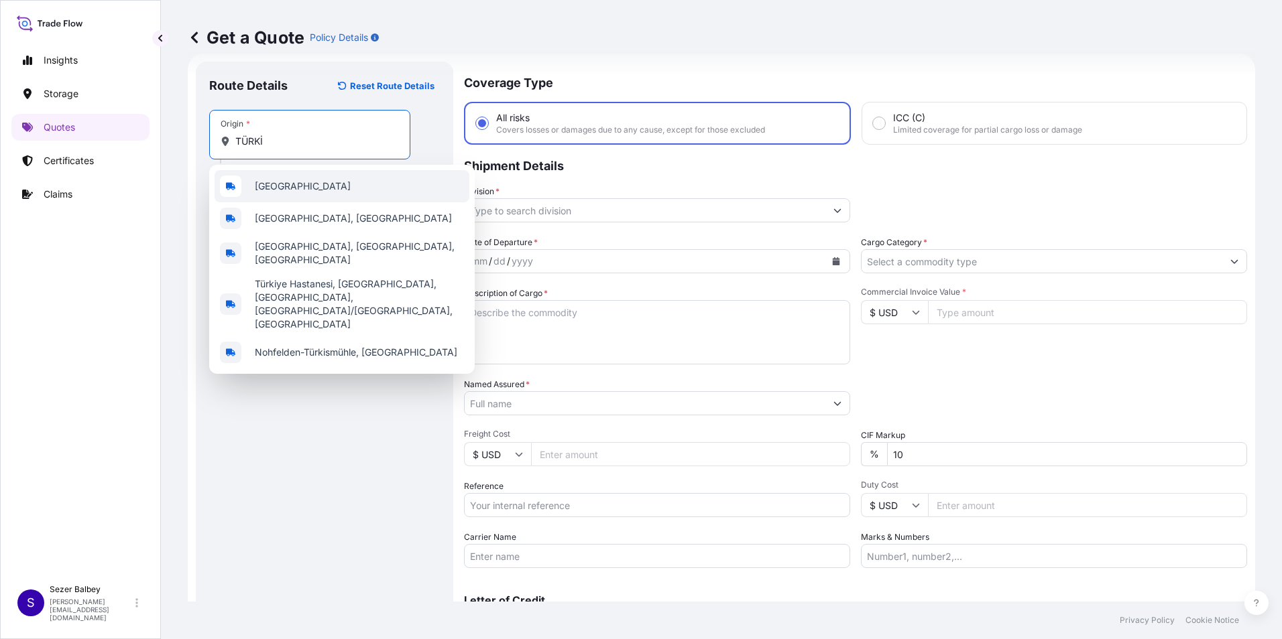
click at [265, 180] on span "[GEOGRAPHIC_DATA]" at bounding box center [303, 186] width 96 height 13
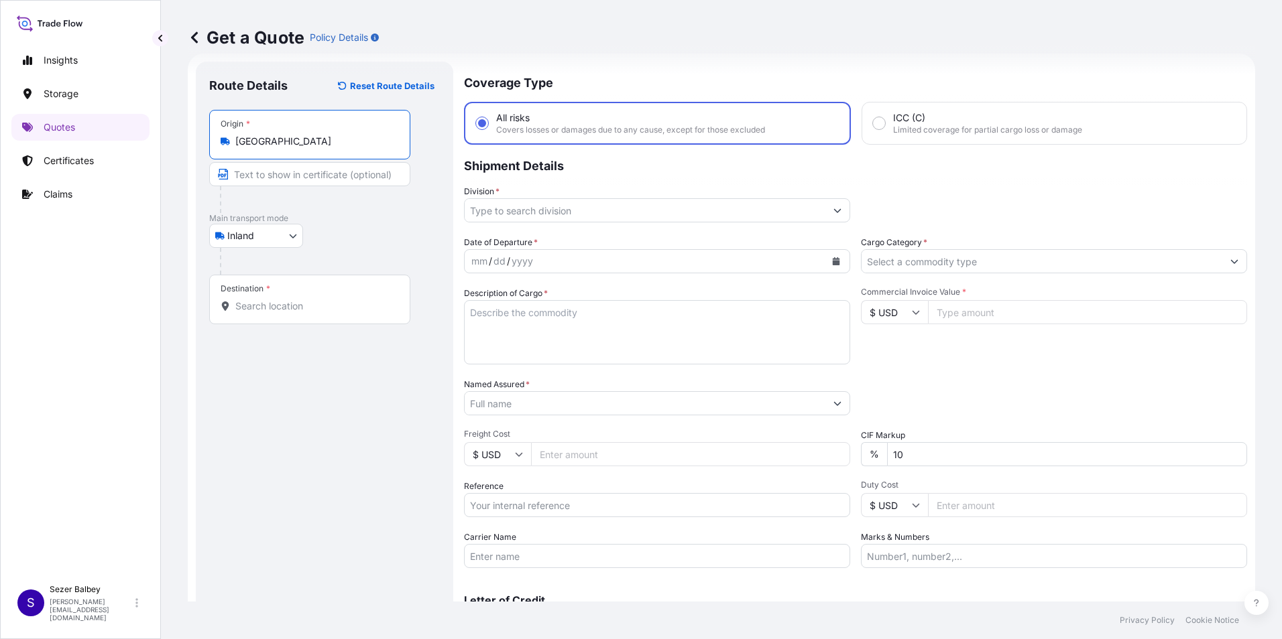
type input "[GEOGRAPHIC_DATA]"
click at [276, 302] on div "Destination *" at bounding box center [309, 300] width 201 height 50
click at [234, 309] on div at bounding box center [310, 306] width 178 height 13
click at [235, 309] on input "Destination *" at bounding box center [314, 306] width 158 height 13
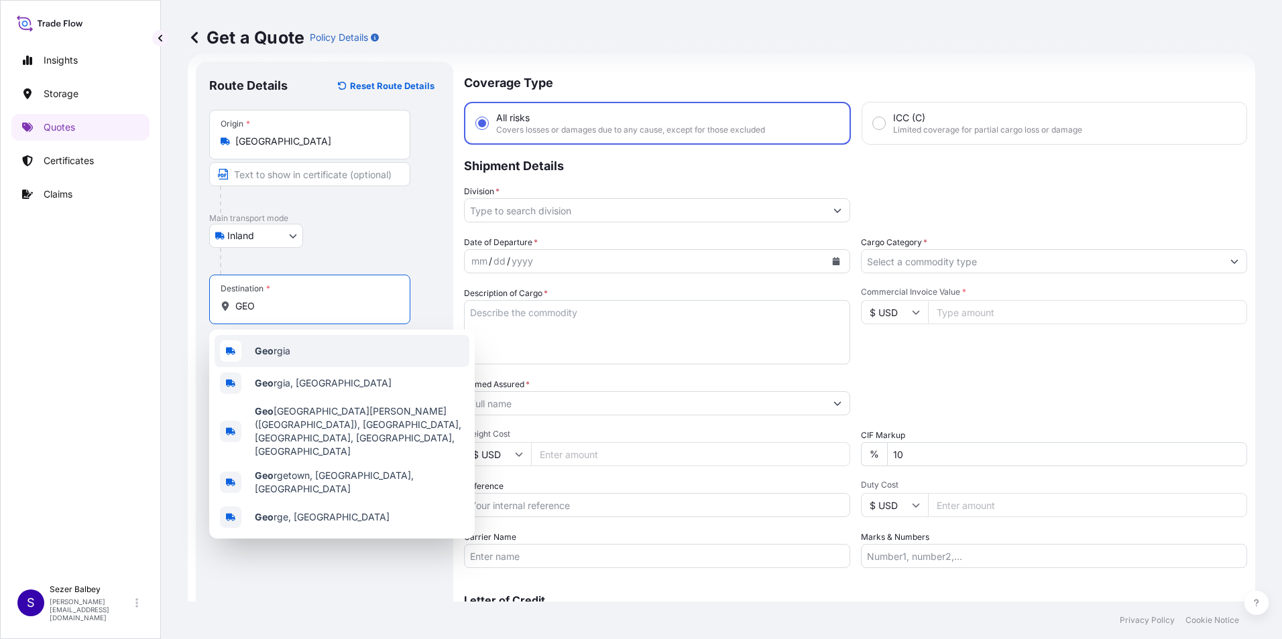
click at [269, 355] on b "Geo" at bounding box center [264, 350] width 19 height 11
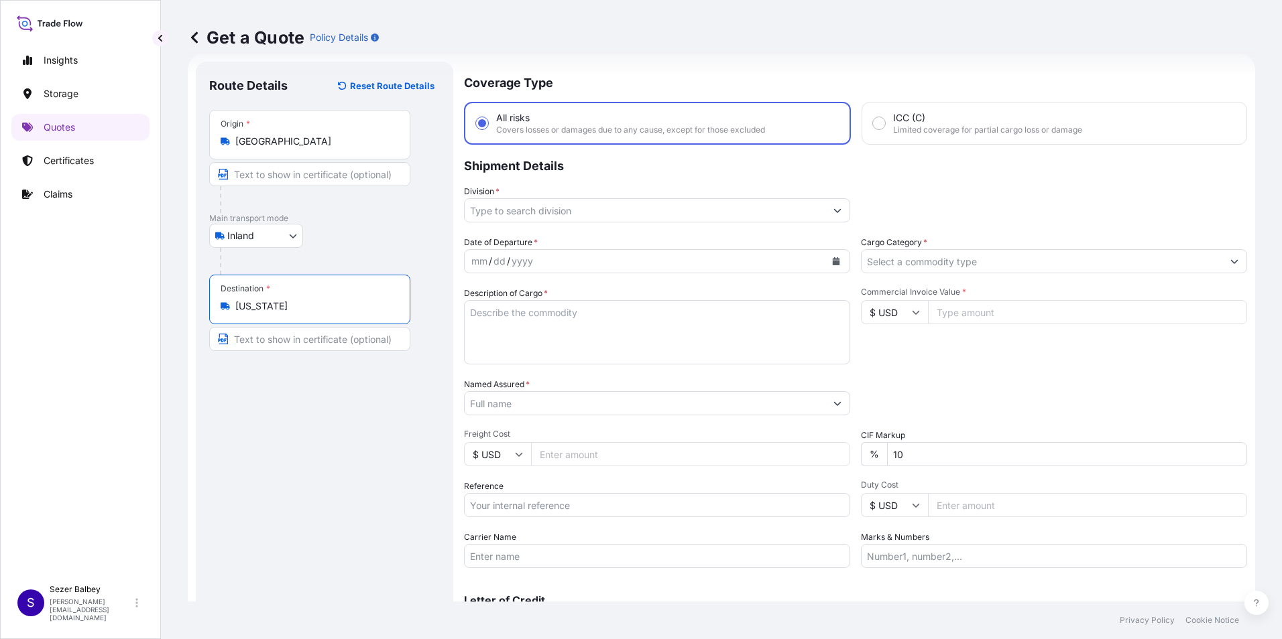
type input "[US_STATE]"
click at [627, 210] on input "Division *" at bounding box center [644, 210] width 361 height 24
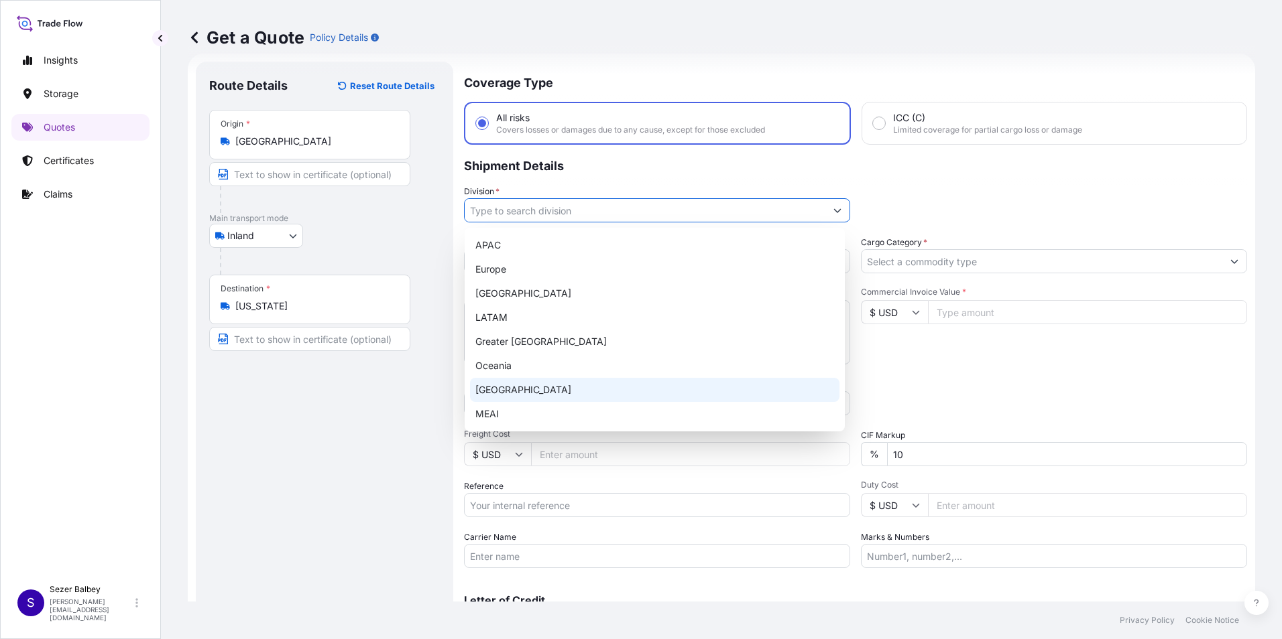
click at [533, 389] on div "[GEOGRAPHIC_DATA]" at bounding box center [654, 390] width 369 height 24
type input "[GEOGRAPHIC_DATA]"
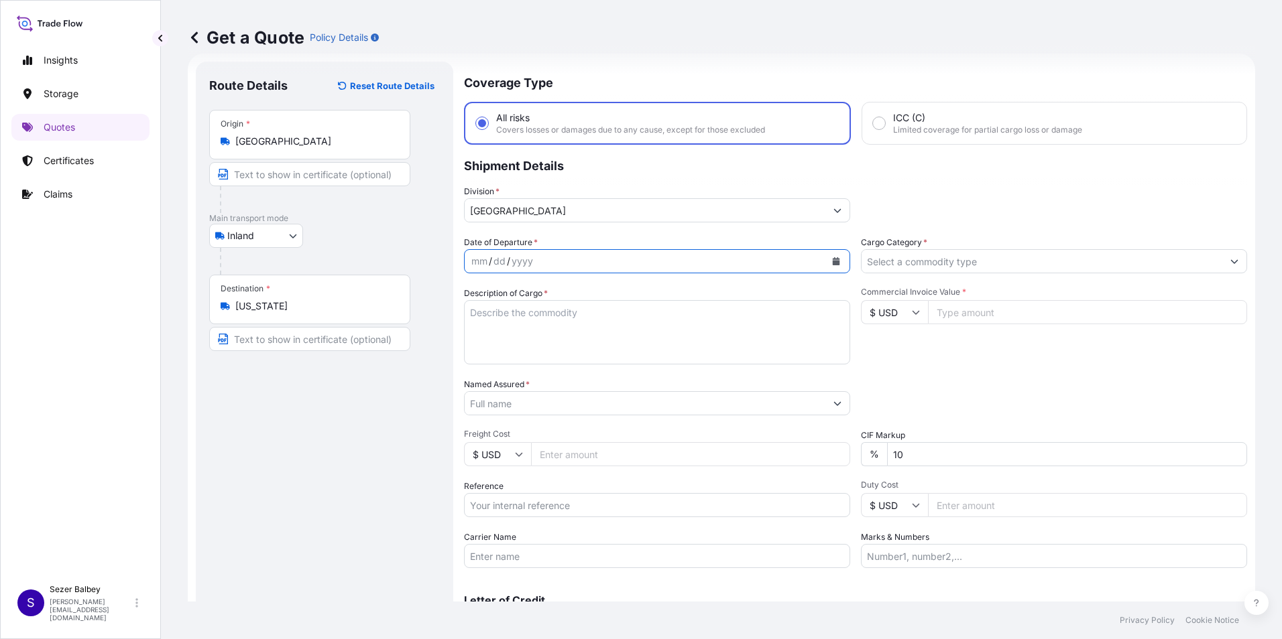
click at [832, 260] on icon "Calendar" at bounding box center [836, 261] width 8 height 8
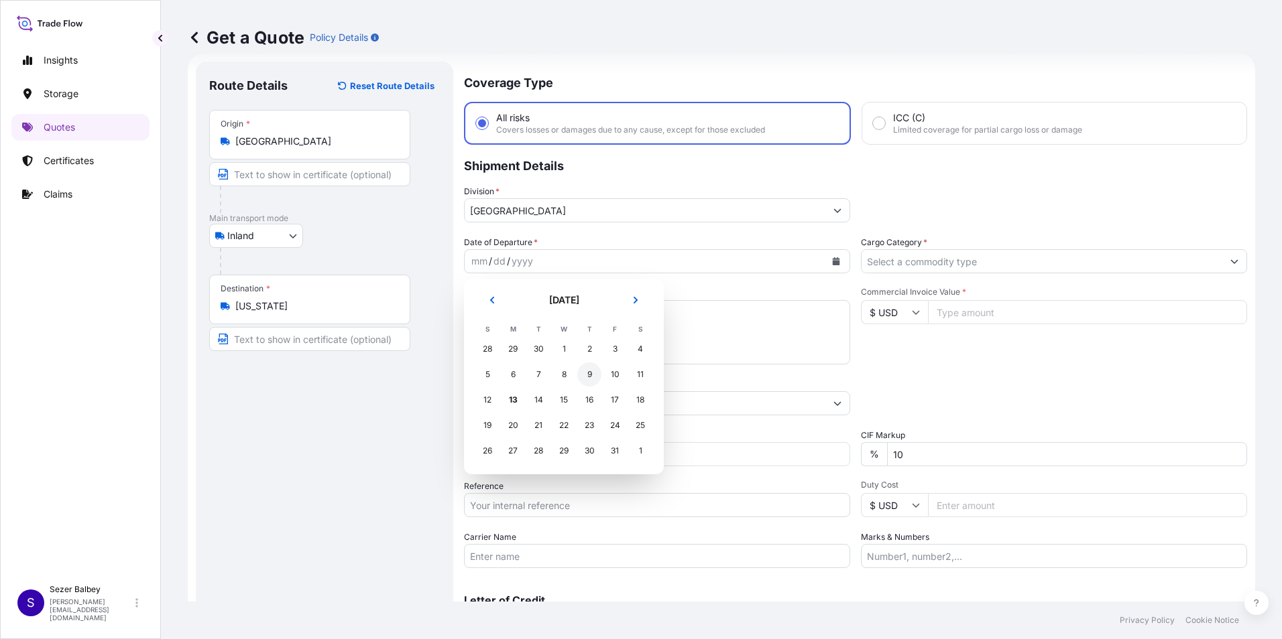
click at [591, 375] on div "9" at bounding box center [589, 375] width 24 height 24
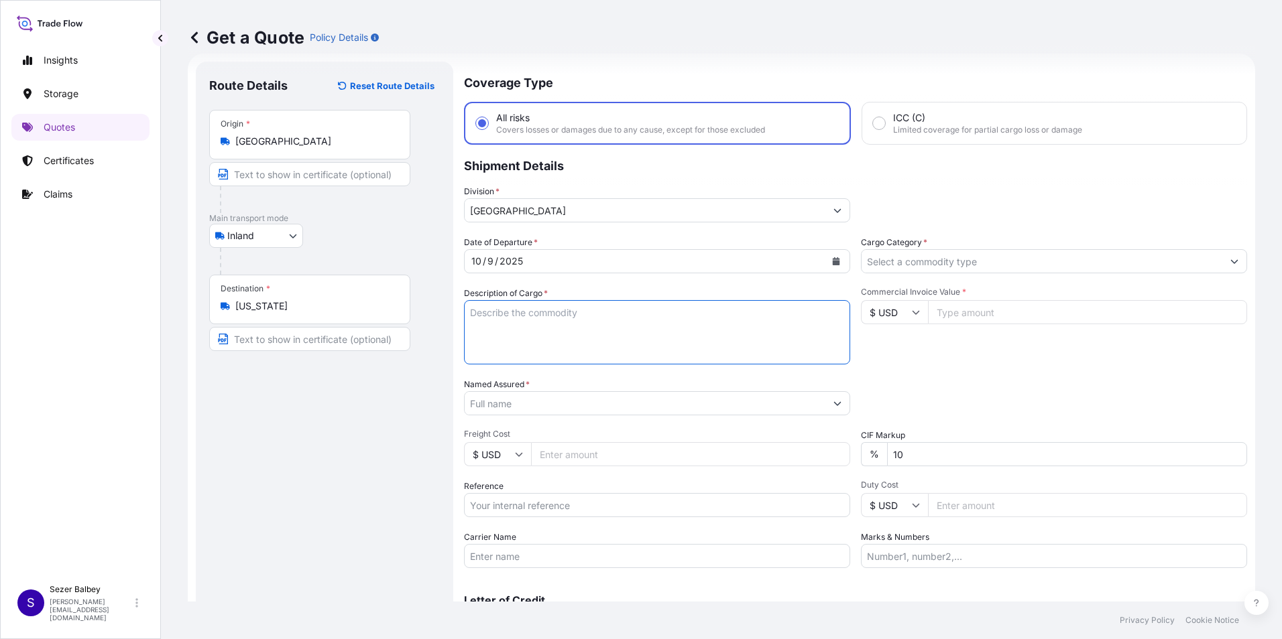
click at [564, 312] on textarea "Description of Cargo *" at bounding box center [657, 332] width 386 height 64
click at [759, 316] on textarea "Description of Cargo *" at bounding box center [657, 332] width 386 height 64
paste textarea "CAPS ALUMINIUM EMPTY BEVERAGE CANS 18 KAP - 2.396,93 KG"
click at [562, 338] on textarea "CAPS ALUMINIUM EMPTY BEVERAGE CANS 18 KAP - 2.396,93 KG" at bounding box center [657, 332] width 386 height 64
paste textarea "53 AAS 204 / 53 ADJ 92"
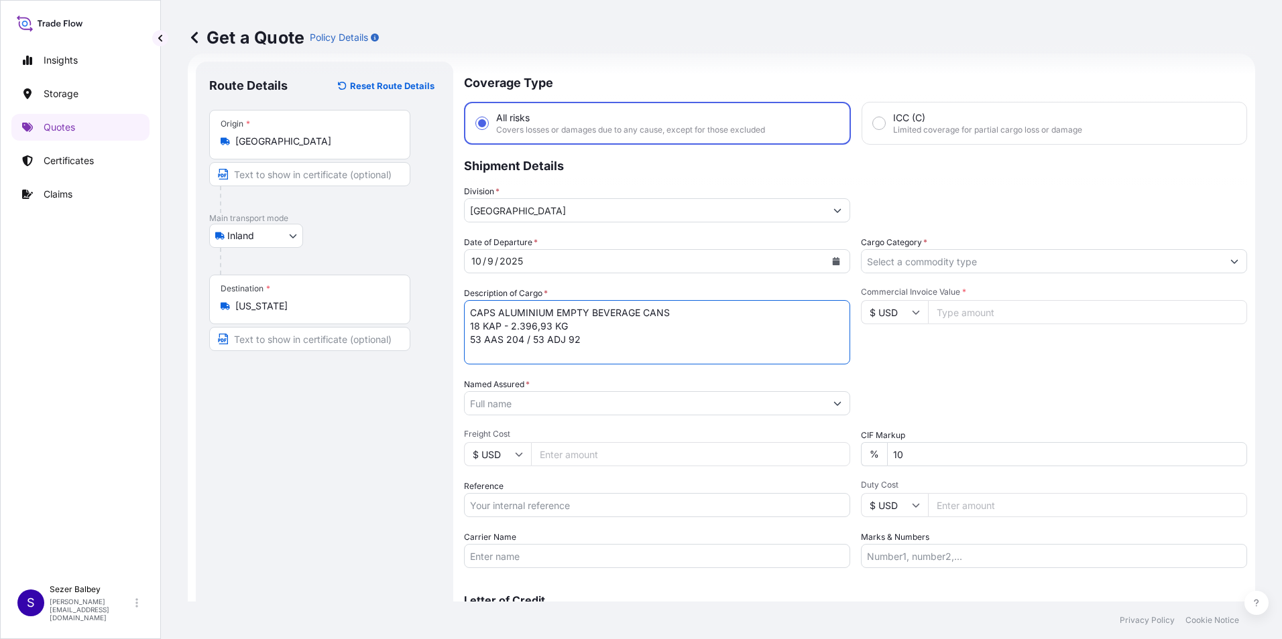
scroll to position [8, 0]
type textarea "CAPS ALUMINIUM EMPTY BEVERAGE CANS 18 KAP - 2.396,93 KG 53 AAS 204 / 53 ADJ 92 …"
drag, startPoint x: 580, startPoint y: 402, endPoint x: 574, endPoint y: 408, distance: 8.5
click at [578, 404] on input "Named Assured *" at bounding box center [644, 403] width 361 height 24
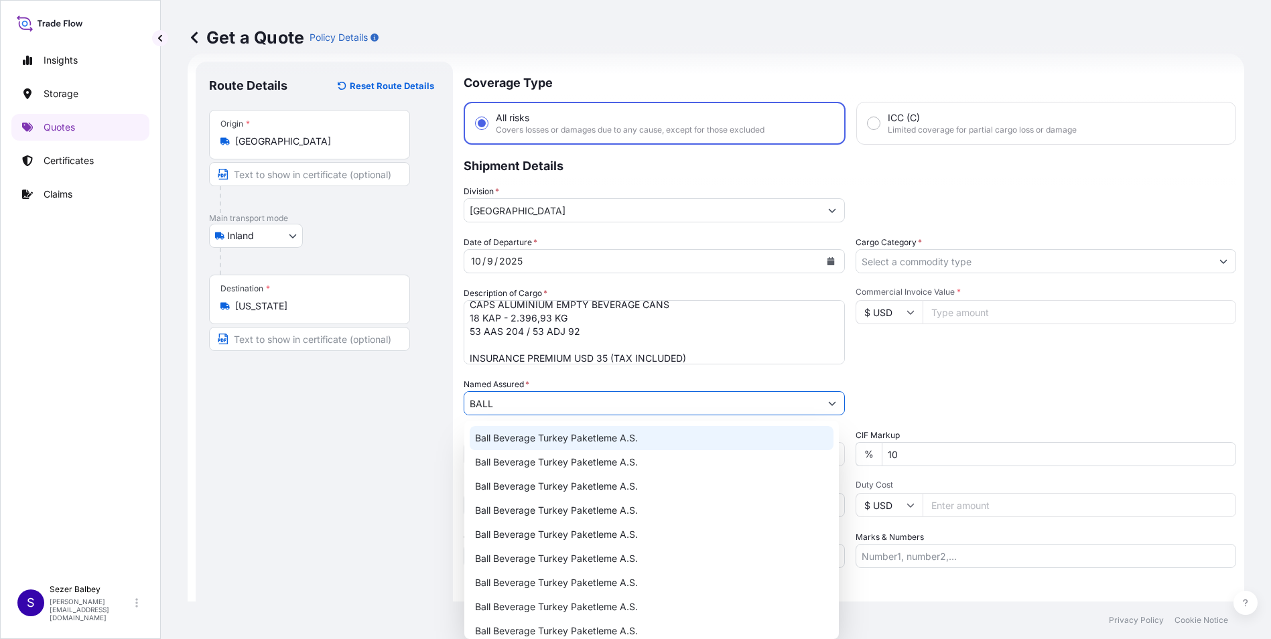
click at [489, 442] on span "Ball Beverage Turkey Paketleme A.S." at bounding box center [556, 438] width 163 height 13
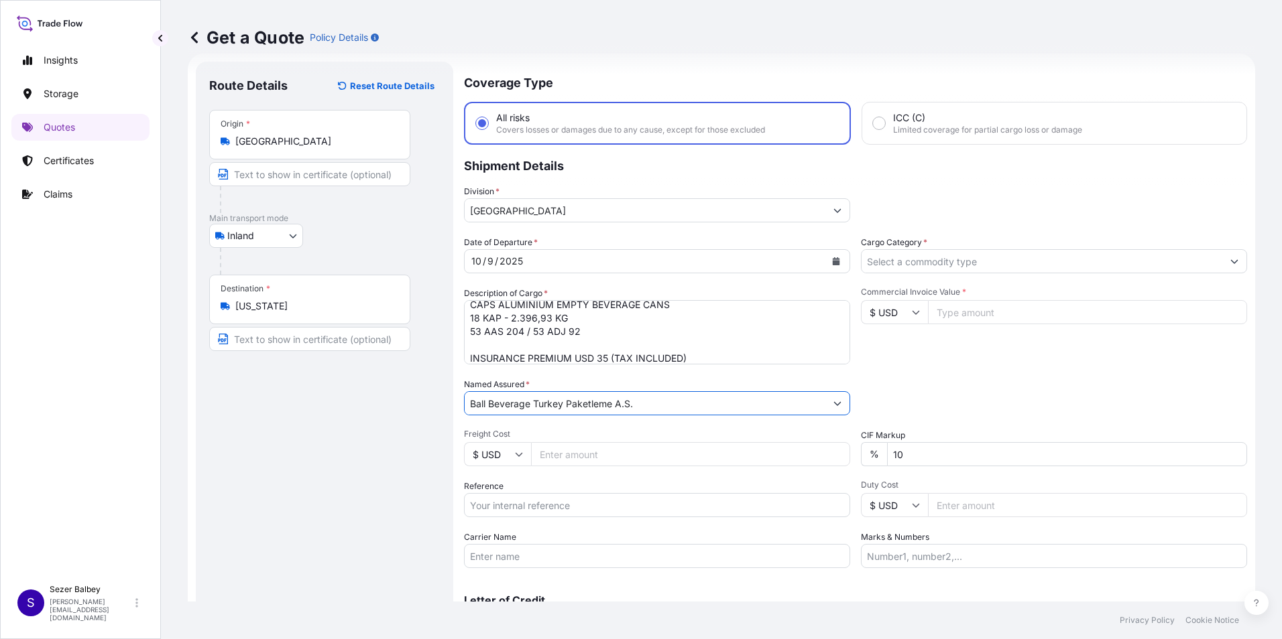
type input "Ball Beverage Turkey Paketleme A.S."
click at [517, 514] on input "Reference" at bounding box center [657, 505] width 386 height 24
click at [612, 505] on input "Reference" at bounding box center [657, 505] width 386 height 24
paste input "2201785797"
type input "2201785797"
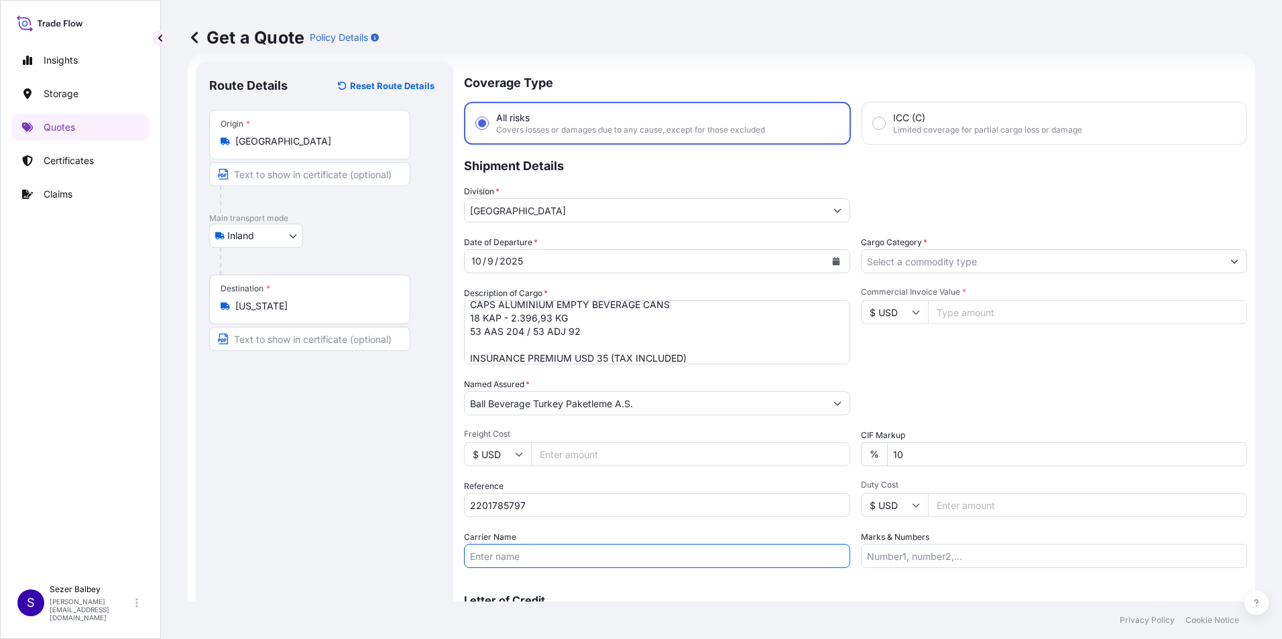
click at [534, 558] on input "Carrier Name" at bounding box center [657, 556] width 386 height 24
click at [489, 551] on input "Carrier Name" at bounding box center [657, 556] width 386 height 24
paste input "53 AAS 204 / 53 ADJ 92"
type input "53 AAS 204 / 53 ADJ 92"
click at [942, 257] on input "Cargo Category *" at bounding box center [1041, 261] width 361 height 24
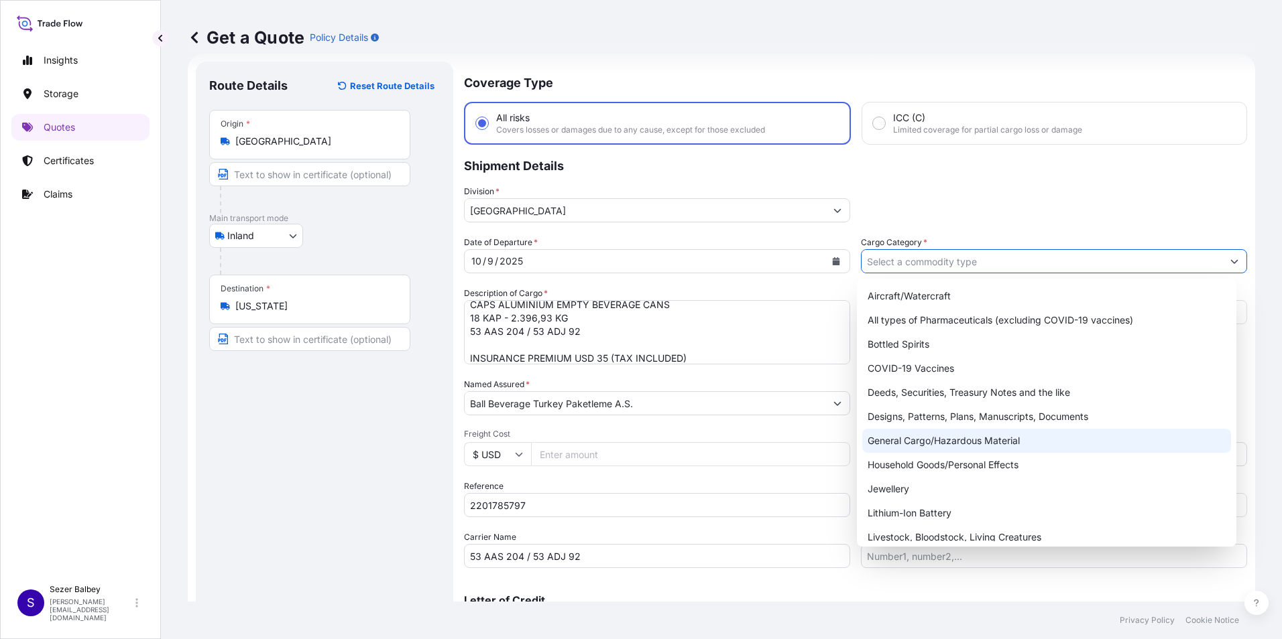
click at [913, 438] on div "General Cargo/Hazardous Material" at bounding box center [1046, 441] width 369 height 24
type input "General Cargo/Hazardous Material"
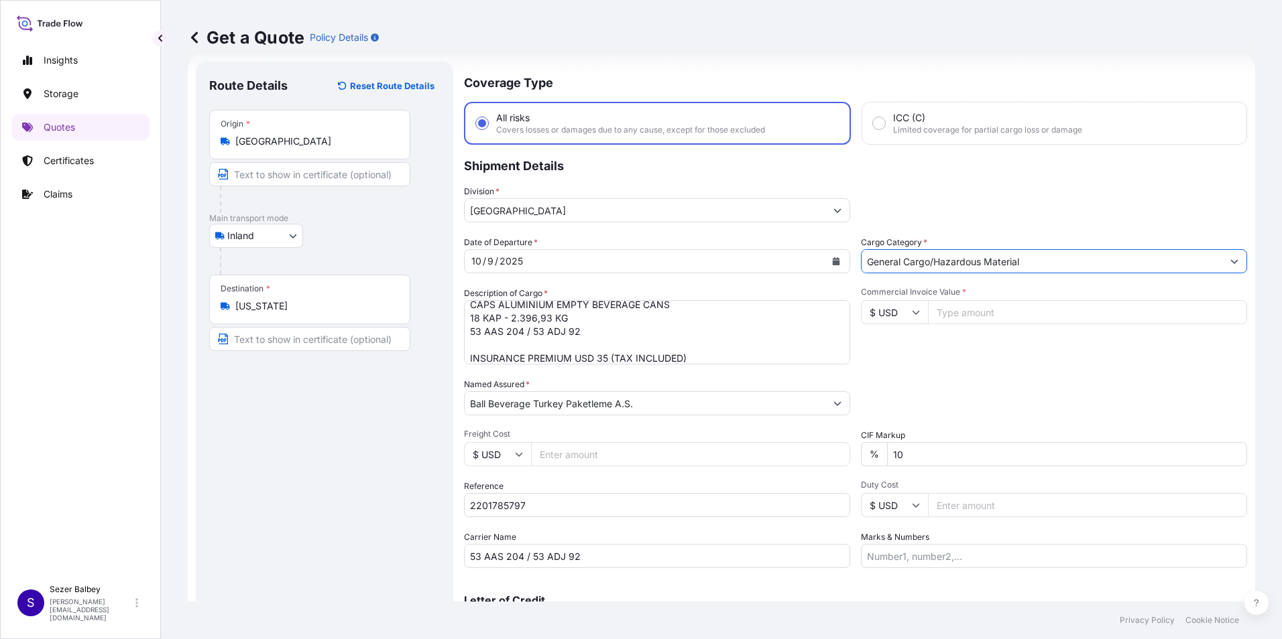
click at [912, 314] on icon at bounding box center [916, 312] width 8 height 8
click at [902, 350] on div "€ EUR" at bounding box center [889, 348] width 56 height 25
type input "€ EUR"
click at [959, 314] on input "Commercial Invoice Value *" at bounding box center [1087, 312] width 319 height 24
type input "12148.62"
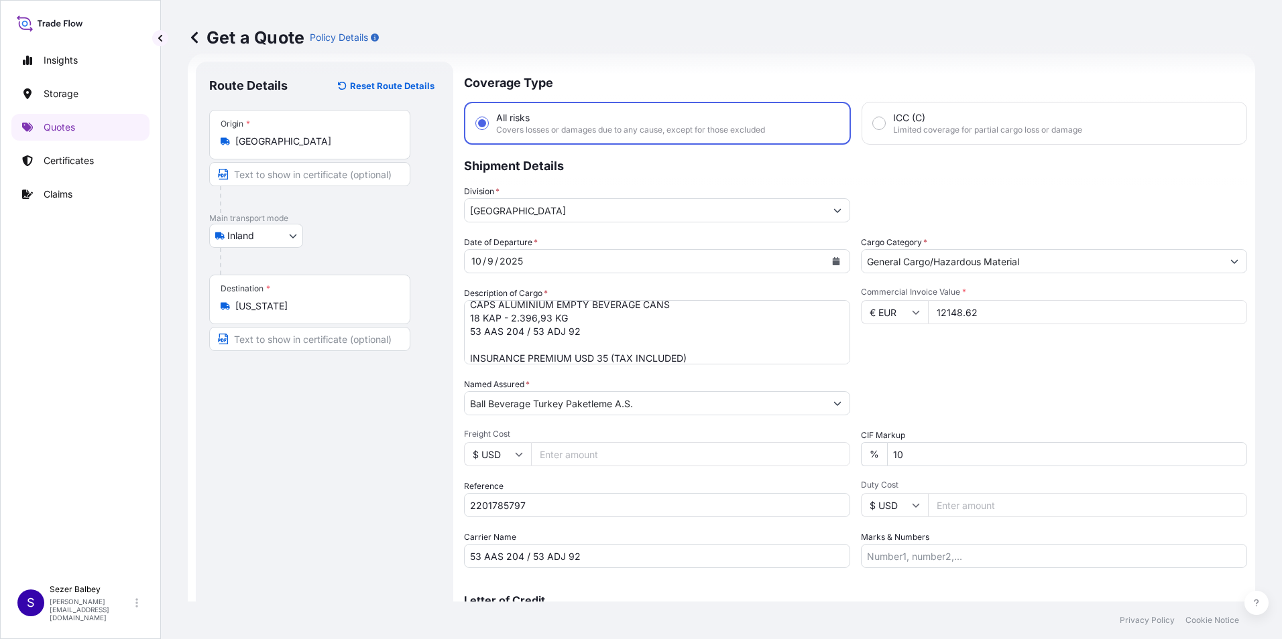
click at [949, 374] on div "Date of Departure * [DATE] Cargo Category * General Cargo/Hazardous Material De…" at bounding box center [855, 402] width 783 height 332
drag, startPoint x: 912, startPoint y: 450, endPoint x: 880, endPoint y: 452, distance: 32.2
click at [876, 455] on div "% 10" at bounding box center [1054, 454] width 386 height 24
type input "0"
click at [941, 400] on div "Packing Category Type to search a container mode Please select a primary mode o…" at bounding box center [1054, 397] width 386 height 38
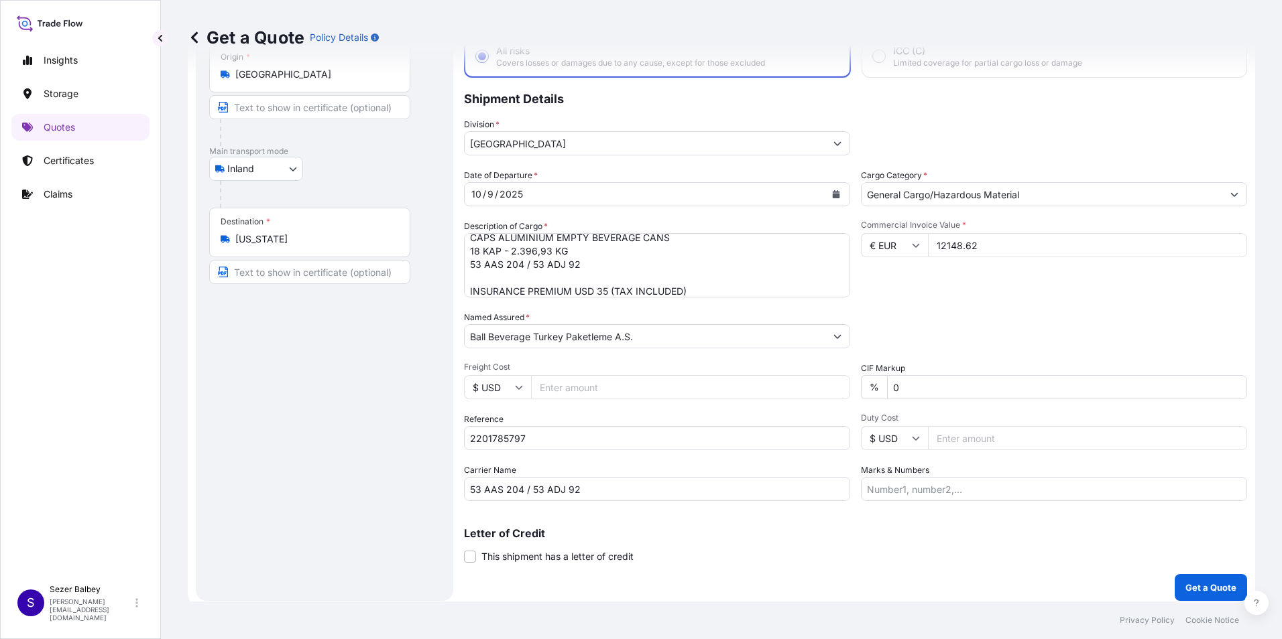
scroll to position [96, 0]
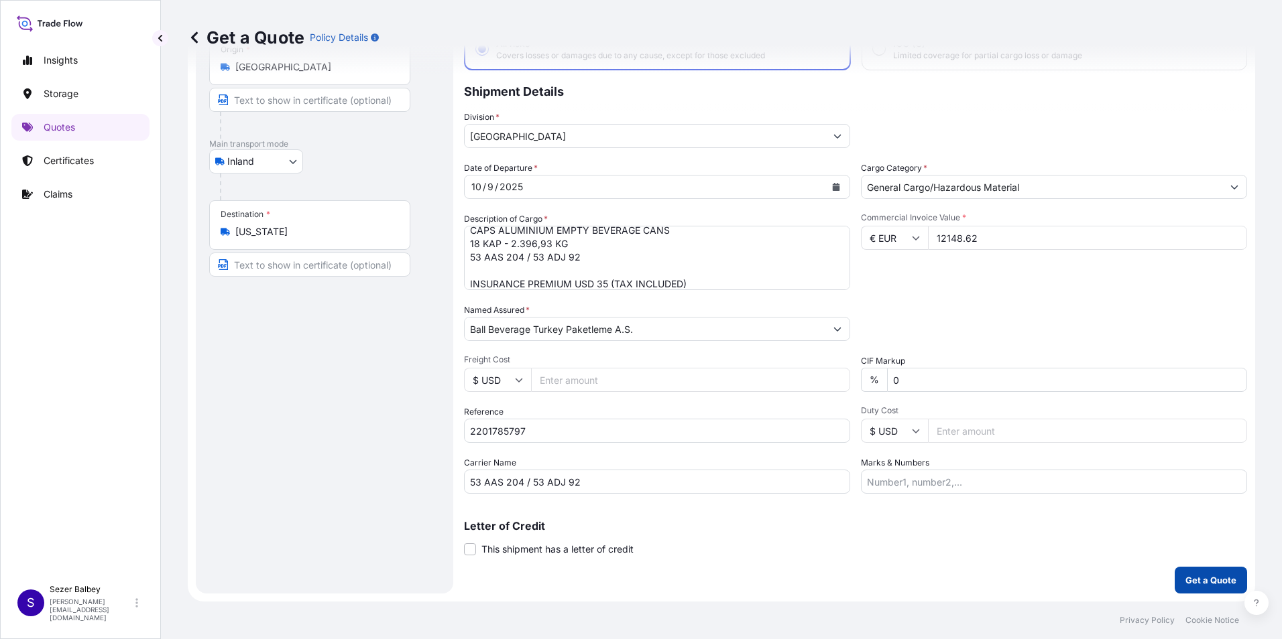
click at [1202, 582] on p "Get a Quote" at bounding box center [1210, 580] width 51 height 13
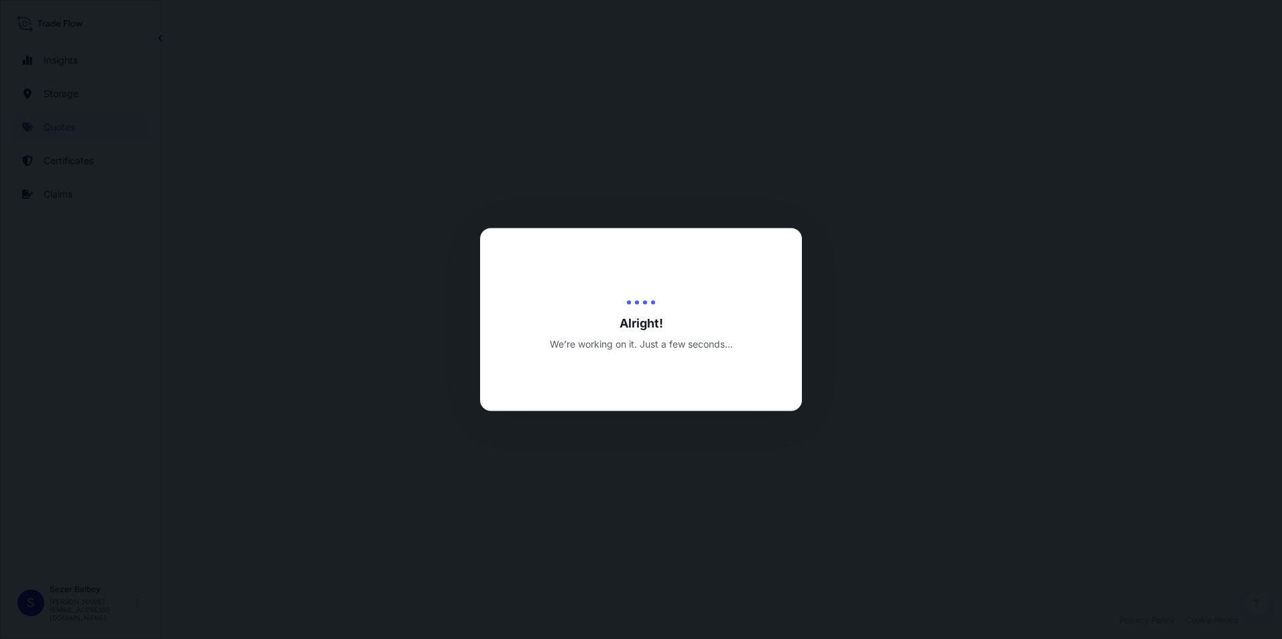
select select "Inland"
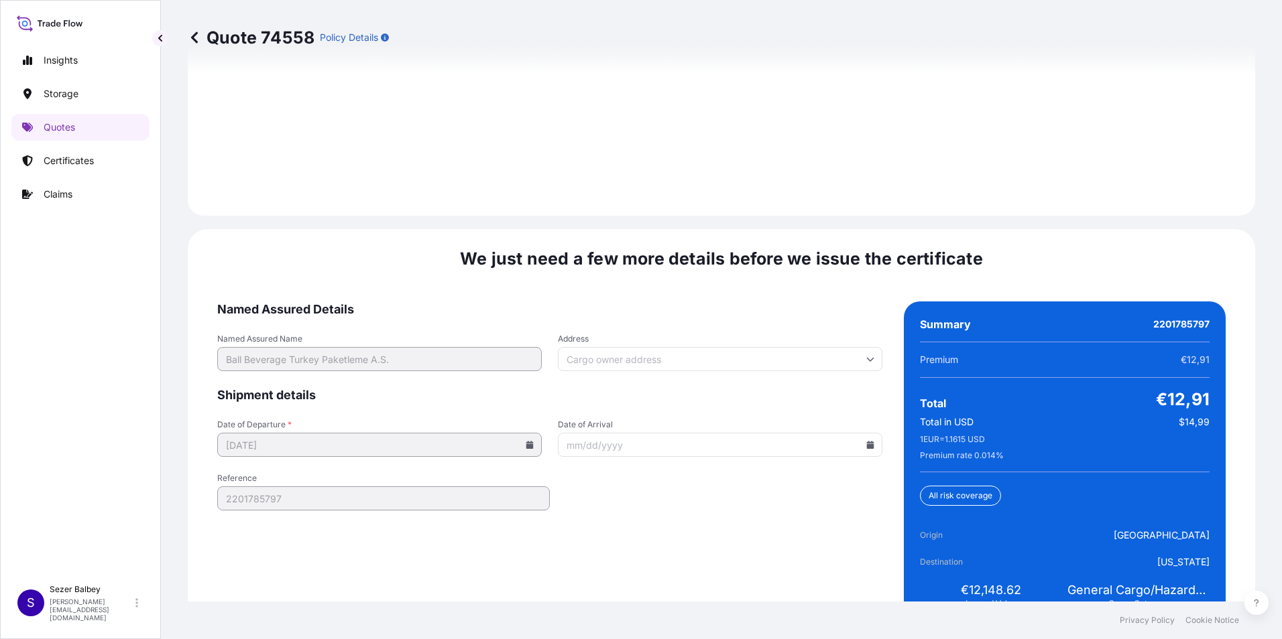
scroll to position [1957, 0]
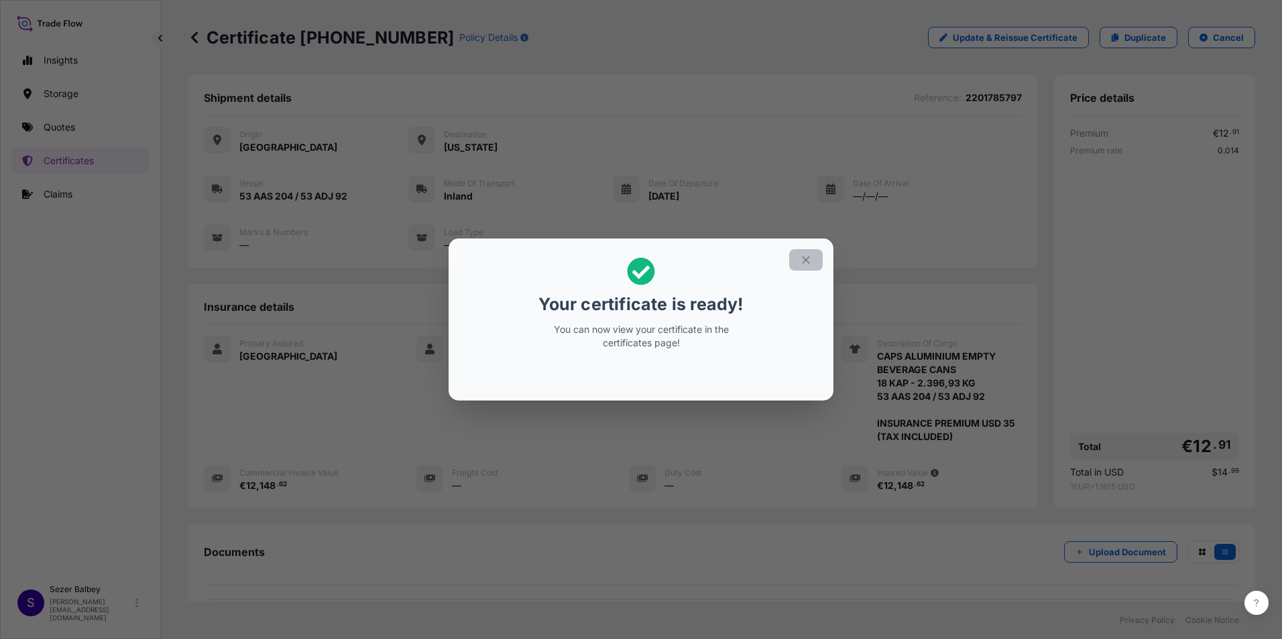
click at [800, 267] on button "button" at bounding box center [806, 259] width 34 height 21
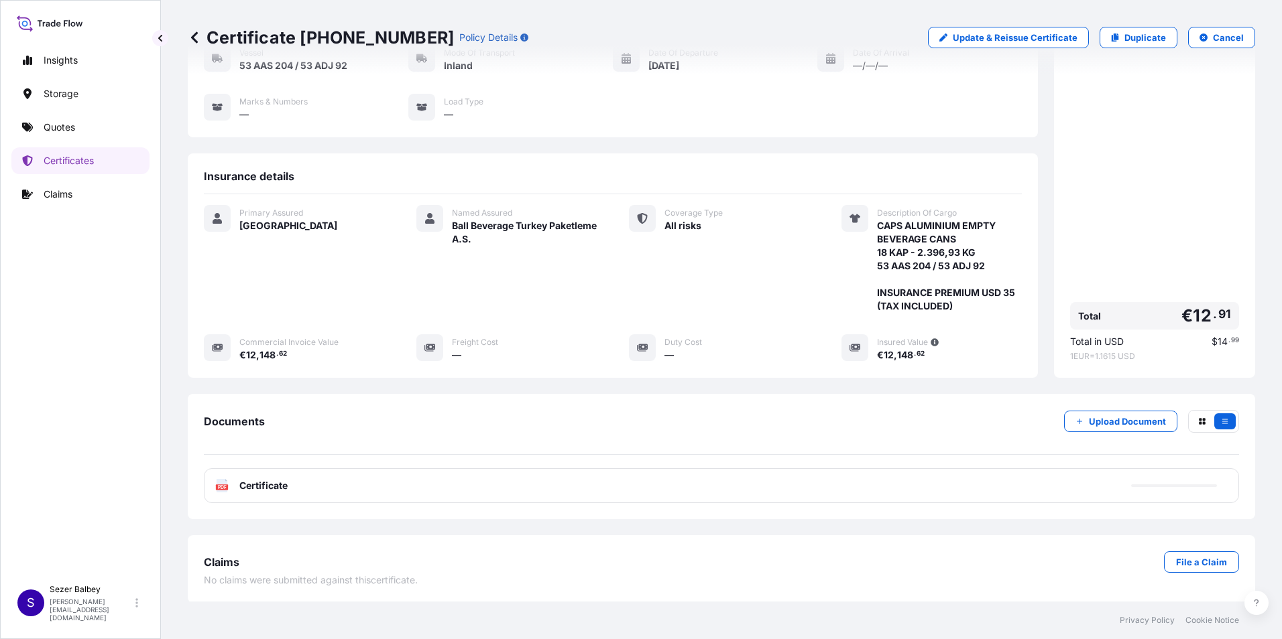
scroll to position [132, 0]
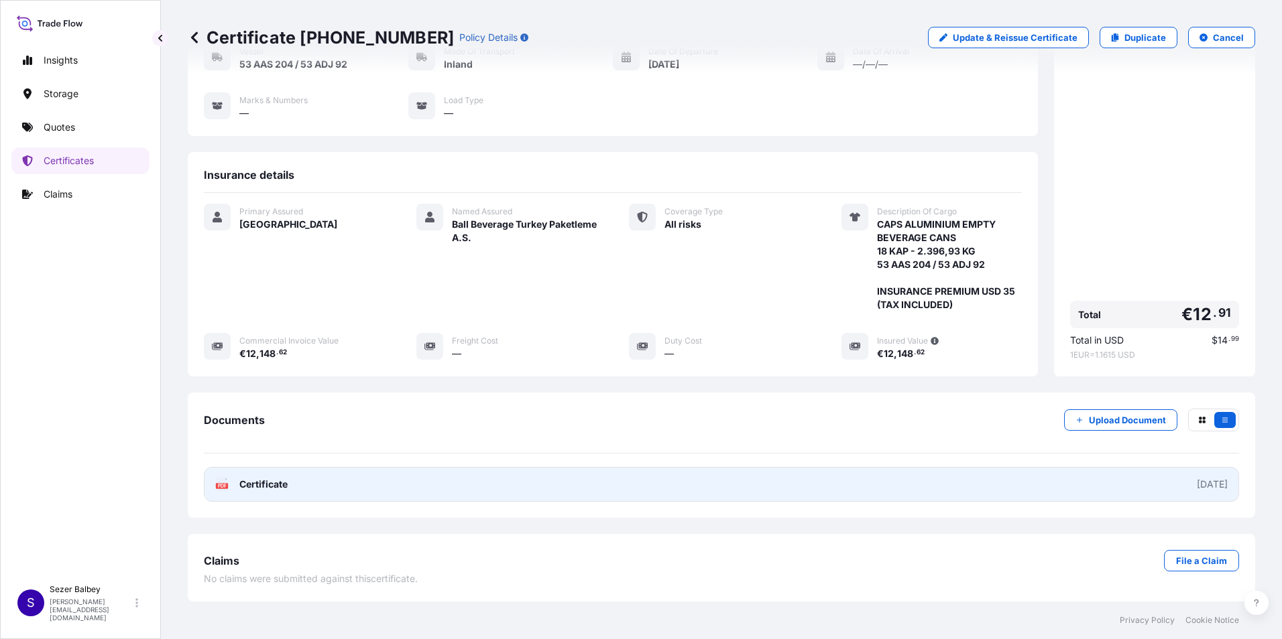
click at [260, 493] on link "PDF Certificate [DATE]" at bounding box center [721, 484] width 1035 height 35
